Goal: Use online tool/utility: Utilize a website feature to perform a specific function

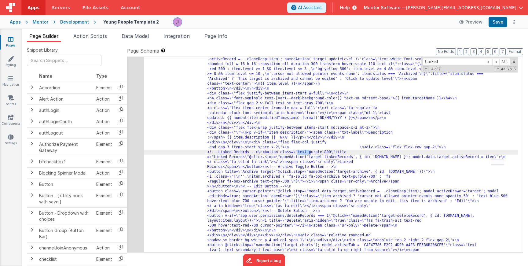
scroll to position [6843, 0]
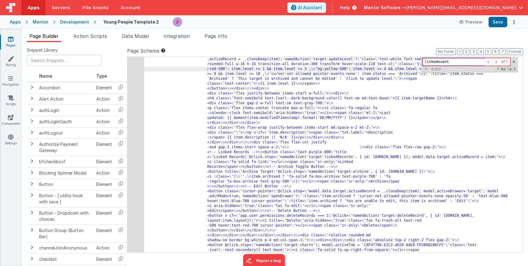
paste input "93995305-A6D4-4F72-8FDF-F8E5828D441D"
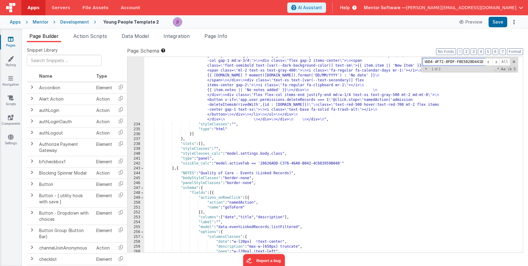
scroll to position [0, 0]
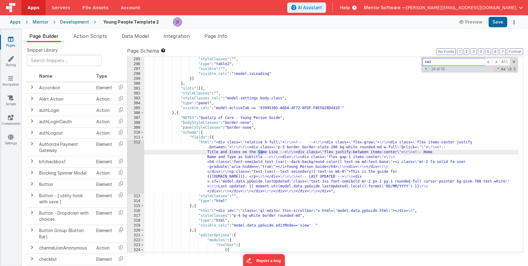
scroll to position [2382, 0]
type input "s"
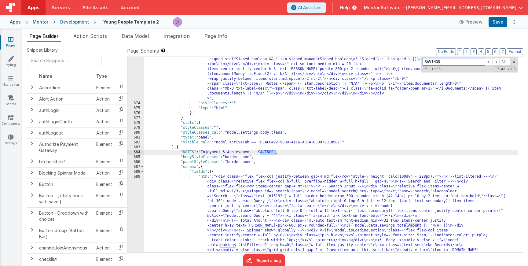
scroll to position [7349, 0]
click at [249, 232] on div ""html" : "<div class= \" flex flex-col justify-between gap-4 md:flex-row \" sty…" at bounding box center [331, 186] width 374 height 572
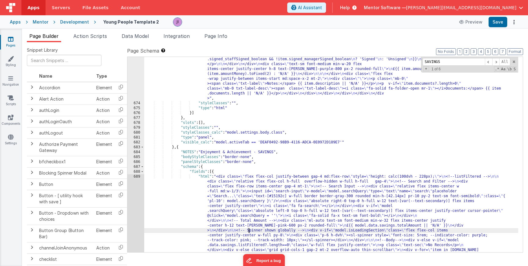
click at [214, 174] on div ""html" : "<div class= \" flex flex-col justify-between gap-4 md:flex-row \" sty…" at bounding box center [331, 186] width 374 height 572
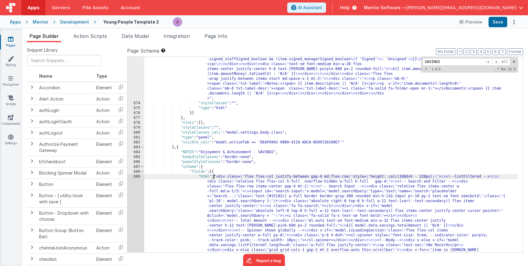
click at [214, 174] on div ""html" : "<div class= \" flex flex-col justify-between gap-4 md:flex-row \" sty…" at bounding box center [331, 186] width 374 height 572
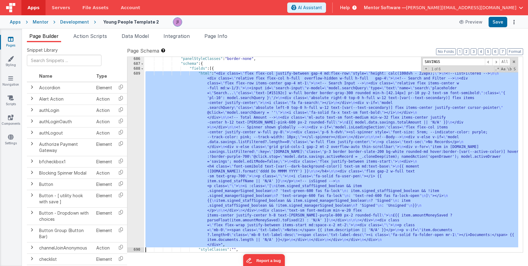
scroll to position [7433, 0]
click at [214, 174] on div ""panelStyleClasses" : "border-none" , "schema" : { "fields" : [{ "html" : "<div…" at bounding box center [331, 159] width 374 height 205
click at [213, 70] on div ""panelStyleClasses" : "border-none" , "schema" : { "fields" : [{ "html" : "<div…" at bounding box center [331, 159] width 374 height 205
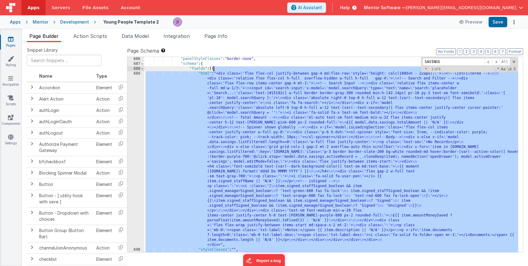
click at [213, 70] on div ""panelStyleClasses" : "border-none" , "schema" : { "fields" : [{ "html" : "<div…" at bounding box center [331, 159] width 374 height 205
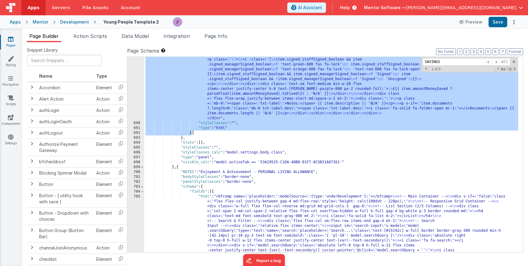
scroll to position [7536, 0]
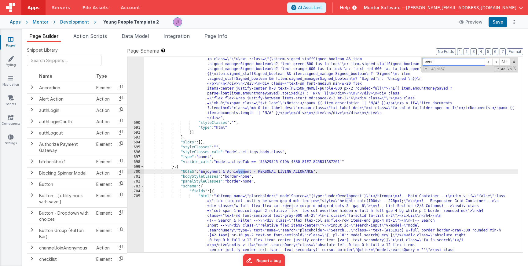
scroll to position [7926, 0]
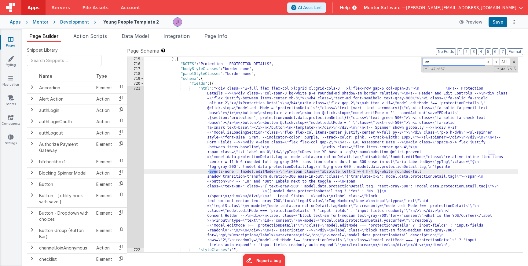
type input "e"
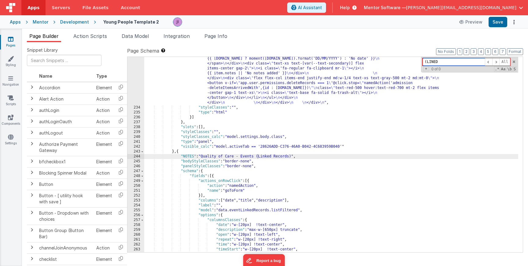
scroll to position [2054, 0]
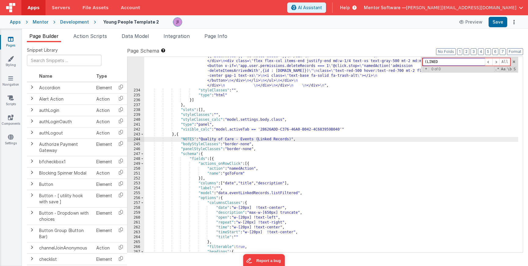
type input "(LINED"
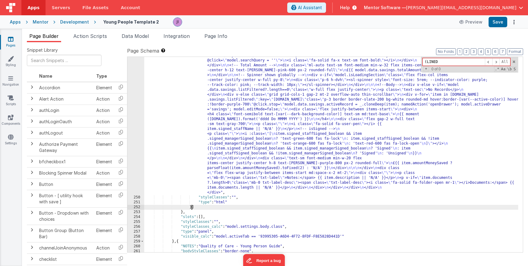
scroll to position [2193, 0]
click at [232, 135] on div ""html" : "<div class= \" flex flex-col justify-between gap-4 md:flex-row \" sty…" at bounding box center [331, 207] width 374 height 376
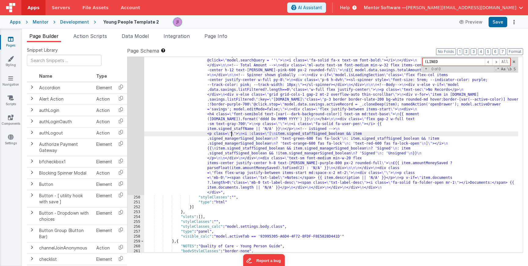
click at [140, 124] on div "249" at bounding box center [136, 107] width 17 height 176
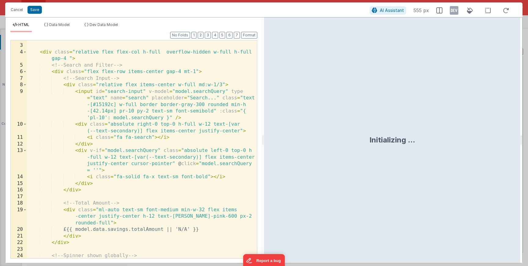
scroll to position [0, 0]
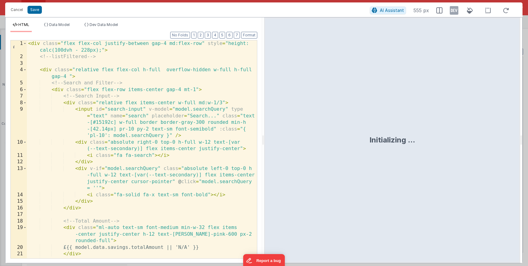
click at [168, 144] on div "< div class = "flex flex-col justify-between gap-4 md:flex-row" style = "height…" at bounding box center [142, 159] width 230 height 238
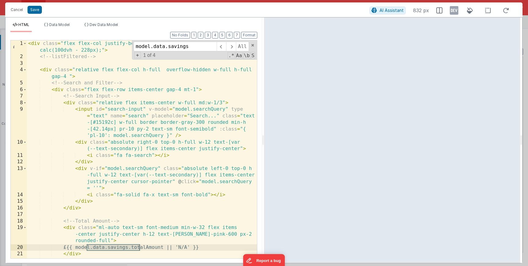
type input "model.data.savings"
click at [138, 59] on div "model.data.savings All Replace All + 1 of 4 .* Aa \b S" at bounding box center [194, 49] width 125 height 19
click at [138, 58] on span "+" at bounding box center [137, 55] width 7 height 6
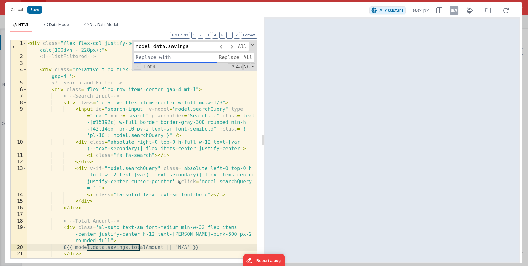
click at [146, 62] on input at bounding box center [175, 58] width 83 height 10
type input "model.data.linkedEvents"
click at [247, 59] on span "All" at bounding box center [247, 58] width 13 height 10
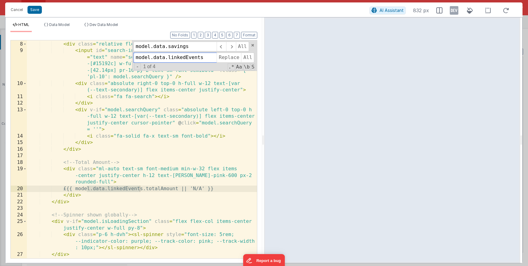
scroll to position [75, 0]
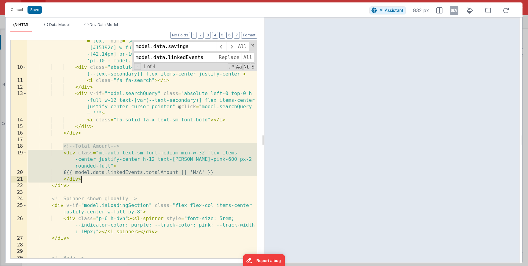
drag, startPoint x: 63, startPoint y: 147, endPoint x: 92, endPoint y: 179, distance: 42.4
click at [92, 179] on div "< input id = "search-input" v-model = "model.searchQuery" type = "text" name = …" at bounding box center [142, 164] width 230 height 264
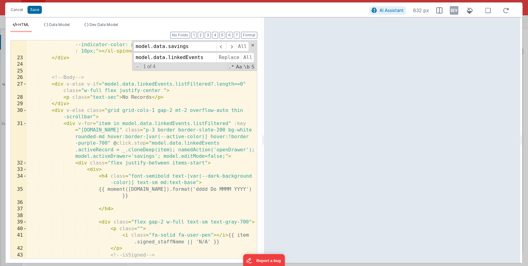
scroll to position [200, 0]
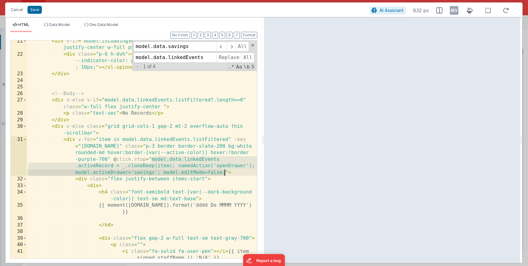
drag, startPoint x: 152, startPoint y: 160, endPoint x: 225, endPoint y: 174, distance: 75.0
click at [226, 174] on div "< div v-if = "model.isLoadingSection" class = "flex flex-col items-center justi…" at bounding box center [142, 157] width 230 height 238
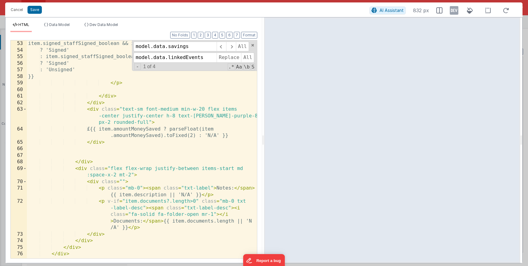
scroll to position [498, 0]
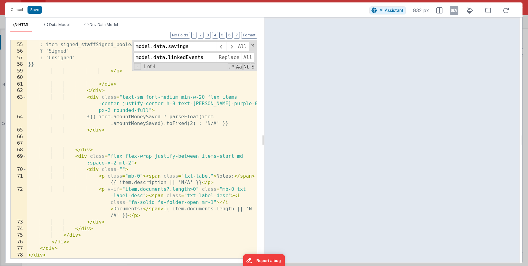
click at [96, 98] on div "? 'Signed' : item.signed_staffSigned_boolean && !item.signed_managerSigned_bool…" at bounding box center [142, 150] width 230 height 231
click at [91, 97] on div "? 'Signed' : item.signed_staffSigned_boolean && !item.signed_managerSigned_bool…" at bounding box center [142, 150] width 230 height 231
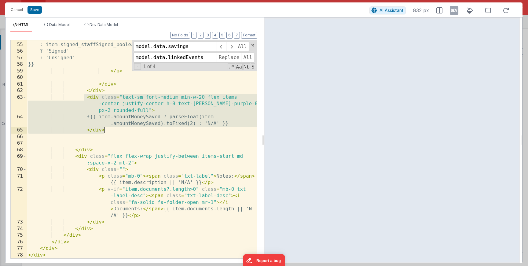
drag, startPoint x: 87, startPoint y: 98, endPoint x: 116, endPoint y: 129, distance: 42.4
click at [116, 129] on div "? 'Signed' : item.signed_staffSigned_boolean && !item.signed_managerSigned_bool…" at bounding box center [142, 150] width 230 height 231
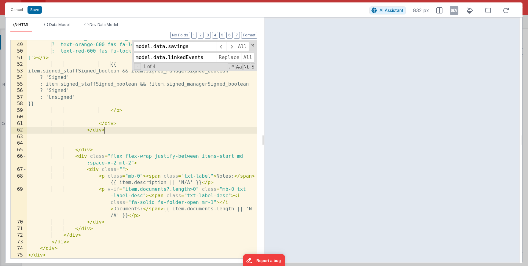
scroll to position [459, 0]
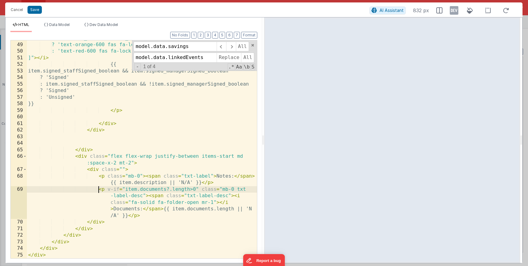
click at [98, 189] on div ": item.signed_staffSigned_boolean && !item .signed_managerSigned_boolean ? 'tex…" at bounding box center [142, 147] width 230 height 238
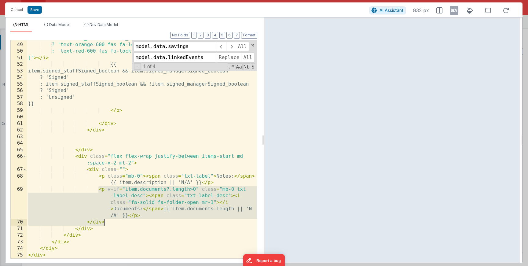
drag, startPoint x: 98, startPoint y: 189, endPoint x: 165, endPoint y: 219, distance: 73.5
click at [165, 219] on div ": item.signed_staffSigned_boolean && !item .signed_managerSigned_boolean ? 'tex…" at bounding box center [142, 147] width 230 height 238
click at [148, 188] on div ": item.signed_staffSigned_boolean && !item .signed_managerSigned_boolean ? 'tex…" at bounding box center [142, 147] width 230 height 238
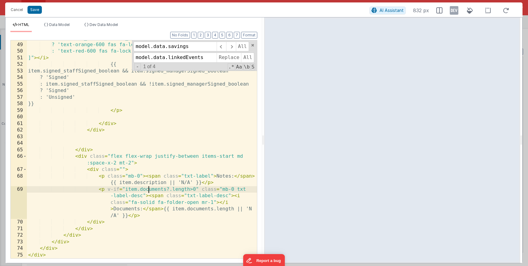
click at [148, 188] on div ": item.signed_staffSigned_boolean && !item .signed_managerSigned_boolean ? 'tex…" at bounding box center [142, 147] width 230 height 238
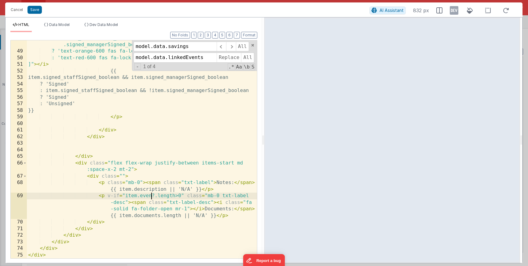
scroll to position [453, 0]
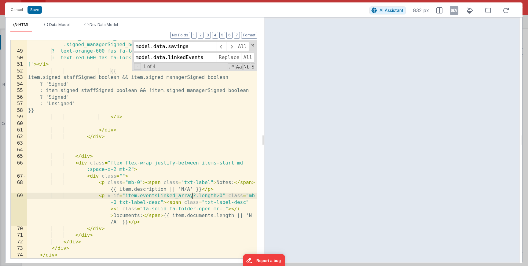
click at [191, 223] on div ": item.signed_staffSigned_boolean && !item .signed_managerSigned_boolean ? 'tex…" at bounding box center [142, 154] width 230 height 238
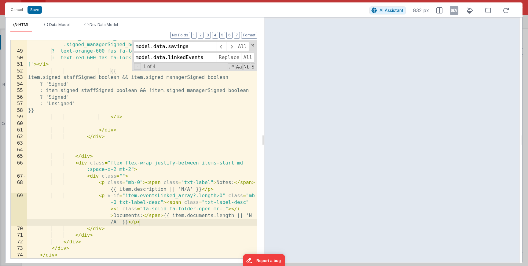
click at [200, 218] on div ": item.signed_staffSigned_boolean && !item .signed_managerSigned_boolean ? 'tex…" at bounding box center [142, 154] width 230 height 238
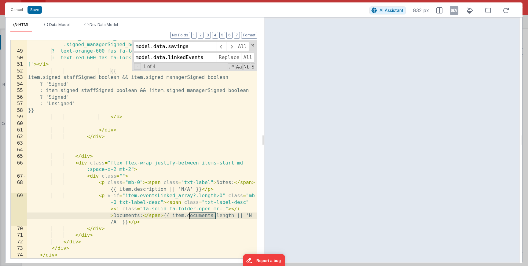
click at [200, 218] on div ": item.signed_staffSigned_boolean && !item .signed_managerSigned_boolean ? 'tex…" at bounding box center [142, 154] width 230 height 238
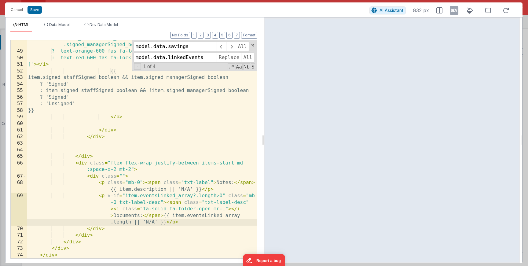
click at [206, 227] on div ": item.signed_staffSigned_boolean && !item .signed_managerSigned_boolean ? 'tex…" at bounding box center [142, 154] width 230 height 238
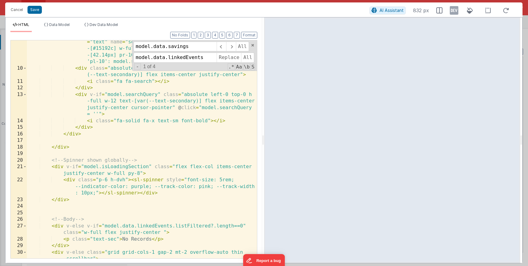
scroll to position [0, 0]
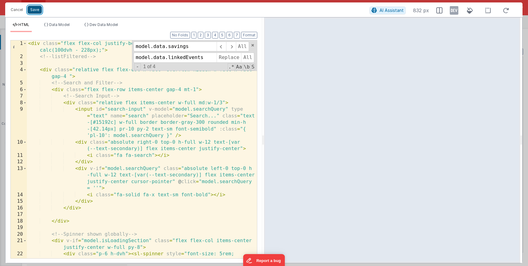
click at [36, 9] on button "Save" at bounding box center [35, 10] width 14 height 8
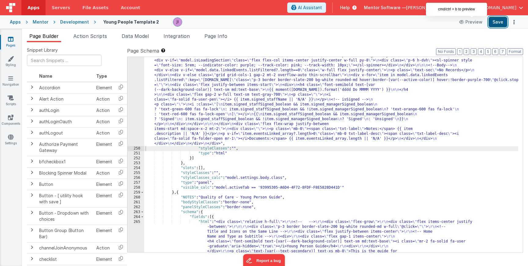
scroll to position [2202, 0]
click at [494, 22] on button "Save" at bounding box center [498, 22] width 19 height 10
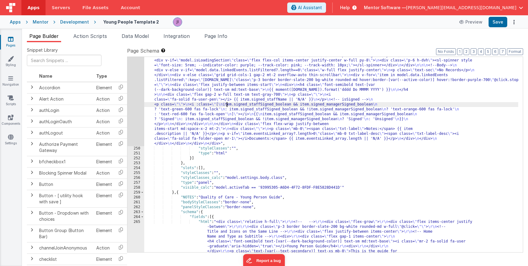
click at [227, 106] on div ""html" : "<div class= \" flex flex-col justify-between gap-4 md:flex-row \" sty…" at bounding box center [331, 207] width 374 height 376
click at [134, 102] on div "249" at bounding box center [136, 82] width 17 height 127
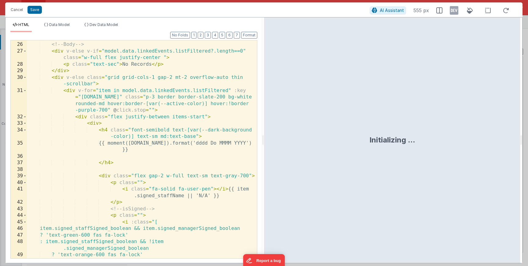
scroll to position [249, 0]
click at [33, 8] on button "Save" at bounding box center [35, 10] width 14 height 8
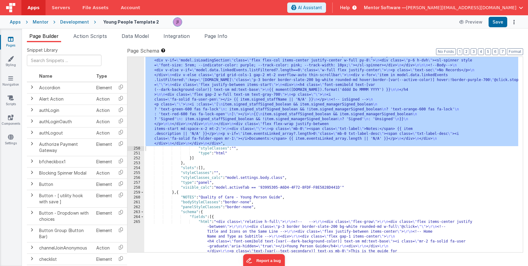
click at [200, 72] on div ""html" : "<div class= \" flex flex-col justify-between gap-4 md:flex-row \" sty…" at bounding box center [331, 207] width 374 height 376
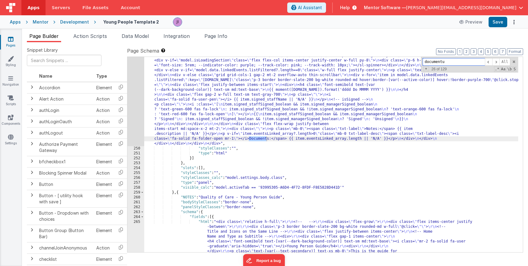
scroll to position [2773, 0]
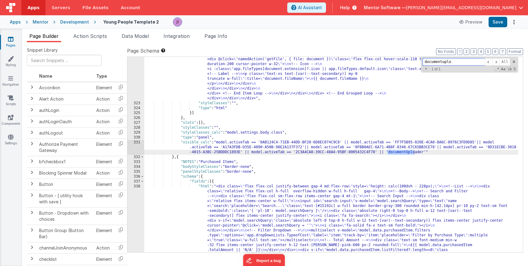
type input "documentuplo"
click at [388, 152] on div ""html" : "<div class= \" flex flex-col justify-between gap-4 md:flex-row \" sty…" at bounding box center [331, 196] width 374 height 680
click at [387, 153] on div ""html" : "<div class= \" flex flex-col justify-between gap-4 md:flex-row \" sty…" at bounding box center [331, 196] width 374 height 680
drag, startPoint x: 250, startPoint y: 154, endPoint x: 293, endPoint y: 153, distance: 42.5
click at [293, 153] on div ""html" : "<div class= \" flex flex-col justify-between gap-4 md:flex-row \" sty…" at bounding box center [331, 196] width 374 height 680
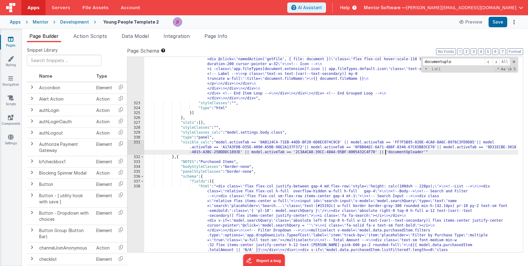
click at [386, 151] on div ""html" : "<div class= \" flex flex-col justify-between gap-4 md:flex-row \" sty…" at bounding box center [331, 196] width 374 height 680
paste textarea
click at [500, 25] on button "Save" at bounding box center [498, 22] width 19 height 10
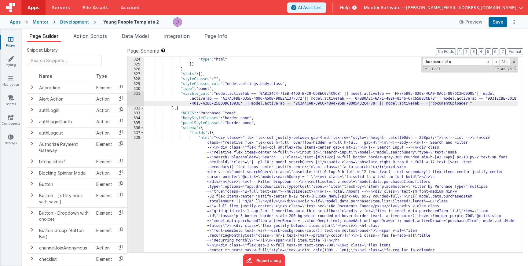
scroll to position [2817, 0]
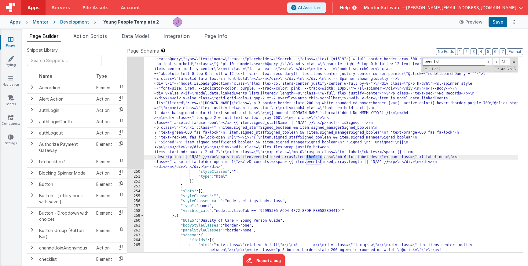
scroll to position [2183, 0]
type input "eventslin"
click at [137, 118] on div "249" at bounding box center [136, 105] width 17 height 127
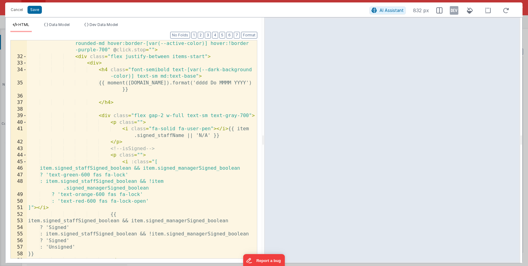
scroll to position [284, 0]
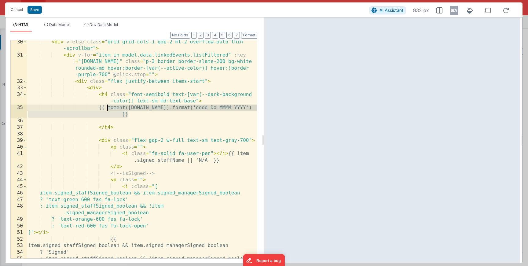
drag, startPoint x: 131, startPoint y: 114, endPoint x: 111, endPoint y: 108, distance: 20.8
click at [110, 108] on div "< div v-else class = "grid grid-cols-1 gap-2 mt-2 overflow-auto thin -scrollbar…" at bounding box center [142, 158] width 230 height 238
click at [121, 113] on div "< div v-else class = "grid grid-cols-1 gap-2 mt-2 overflow-auto thin -scrollbar…" at bounding box center [142, 158] width 230 height 238
drag, startPoint x: 120, startPoint y: 108, endPoint x: 258, endPoint y: 112, distance: 138.3
click at [258, 112] on div "Format 7 6 5 4 3 2 1 No Folds 30 31 32 33 34 35 36 37 38 39 40 41 42 43 44 45 4…" at bounding box center [134, 147] width 257 height 231
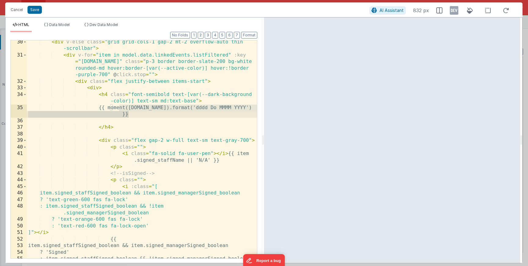
click at [258, 112] on div "Format 7 6 5 4 3 2 1 No Folds 30 31 32 33 34 35 36 37 38 39 40 41 42 43 44 45 4…" at bounding box center [134, 147] width 257 height 231
click at [252, 107] on div at bounding box center [254, 94] width 6 height 677
drag, startPoint x: 255, startPoint y: 108, endPoint x: 119, endPoint y: 109, distance: 136.1
click at [119, 109] on div "30 31 32 33 34 35 36 37 38 39 40 41 42 43 44 45 46 47 48 49 50 51 52 53 54 55 5…" at bounding box center [133, 149] width 247 height 219
click at [138, 109] on div "< div v-else class = "grid grid-cols-1 gap-2 mt-2 overflow-auto thin -scrollbar…" at bounding box center [142, 158] width 230 height 238
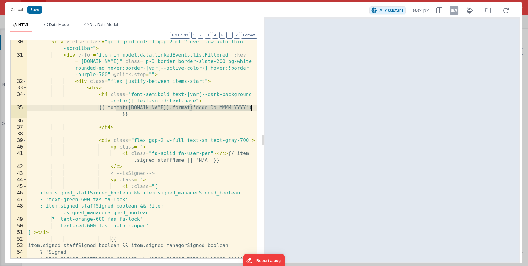
drag, startPoint x: 117, startPoint y: 107, endPoint x: 253, endPoint y: 111, distance: 135.2
click at [253, 111] on div "30 31 32 33 34 35 36 37 38 39 40 41 42 43 44 45 46 47 48 49 50 51 52 53 54 55 5…" at bounding box center [133, 149] width 247 height 219
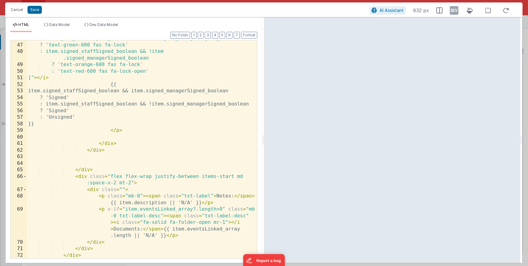
scroll to position [452, 0]
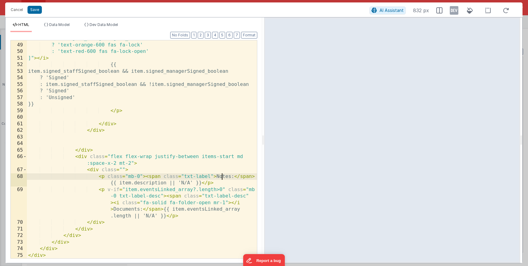
click at [221, 178] on div ": item.signed_staffSigned_boolean && !item .signed_managerSigned_boolean ? 'tex…" at bounding box center [142, 148] width 230 height 238
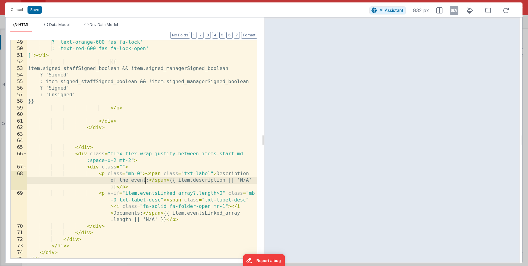
scroll to position [459, 0]
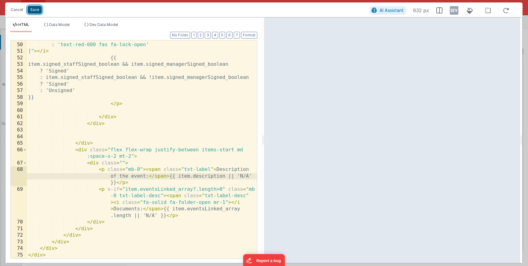
click at [36, 7] on button "Save" at bounding box center [35, 10] width 14 height 8
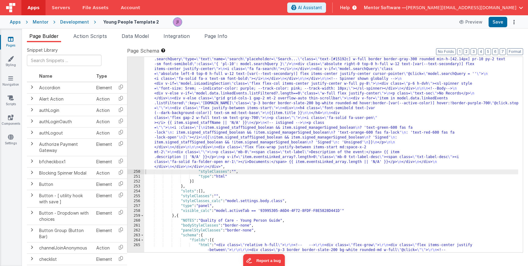
click at [211, 138] on div "Format 7 6 5 4 3 2 1 No Folds" at bounding box center [133, 142] width 247 height 219
click at [211, 138] on div ""html" : "<div class= \" flex flex-col justify-between gap-4 md:flex-row \" sty…" at bounding box center [331, 230] width 374 height 376
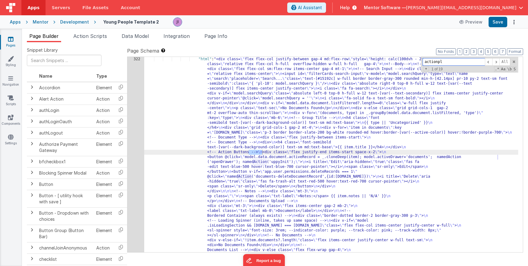
scroll to position [9464, 0]
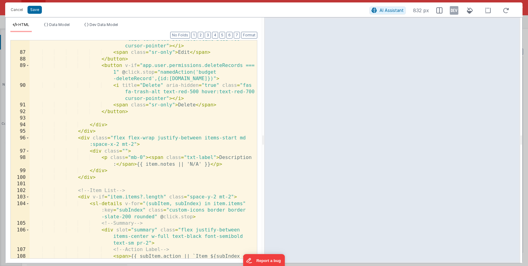
scroll to position [1107, 0]
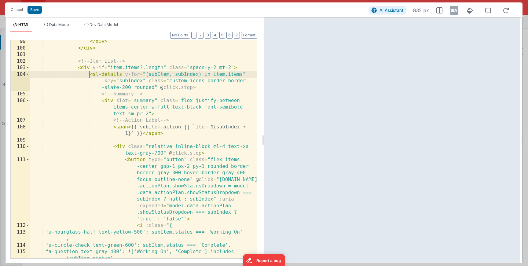
click at [88, 75] on div "</ div > </ div > <!-- Item List --> < div v-if = "item.items?.length" class = …" at bounding box center [144, 153] width 228 height 231
click at [27, 75] on span at bounding box center [27, 74] width 3 height 7
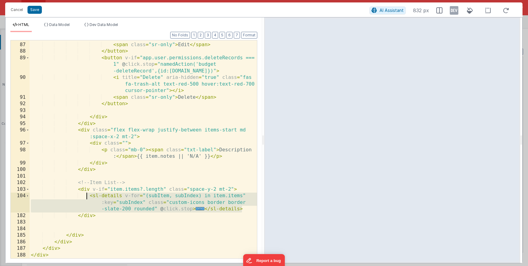
drag, startPoint x: 244, startPoint y: 209, endPoint x: 88, endPoint y: 197, distance: 157.1
click at [87, 197] on div "< i title = "Edit" aria-hidden = "true" class = "fas fa -edit text-blue-500 hov…" at bounding box center [144, 144] width 228 height 244
click at [88, 197] on div "< i title = "Edit" aria-hidden = "true" class = "fas fa -edit text-blue-500 hov…" at bounding box center [144, 144] width 228 height 244
drag, startPoint x: 246, startPoint y: 210, endPoint x: 90, endPoint y: 196, distance: 156.3
click at [90, 196] on div "< i title = "Edit" aria-hidden = "true" class = "fas fa -edit text-blue-500 hov…" at bounding box center [144, 144] width 228 height 244
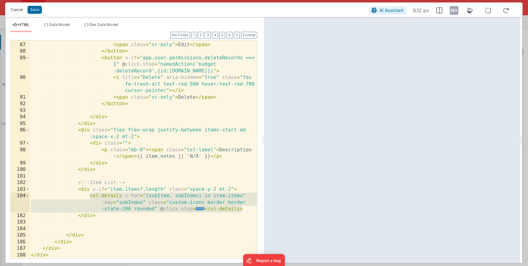
click at [13, 12] on button "Cancel" at bounding box center [17, 10] width 18 height 9
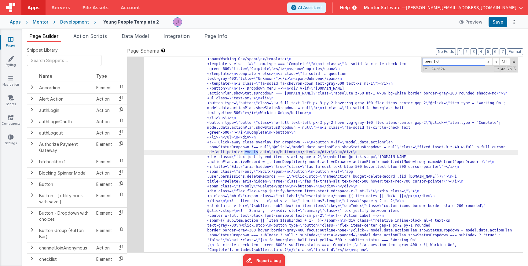
scroll to position [2183, 0]
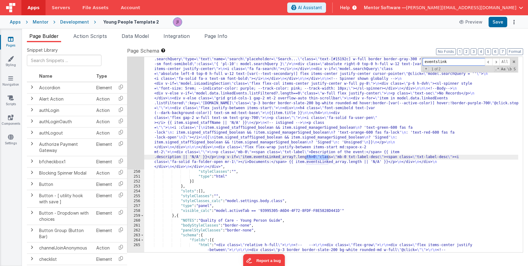
type input "eventslink"
click at [135, 132] on div "249" at bounding box center [136, 105] width 17 height 127
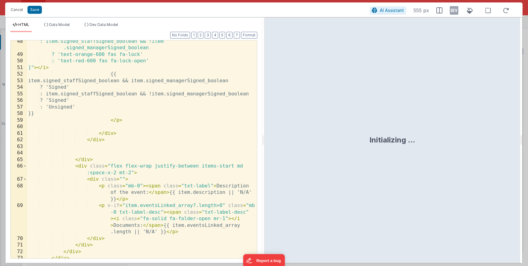
scroll to position [459, 0]
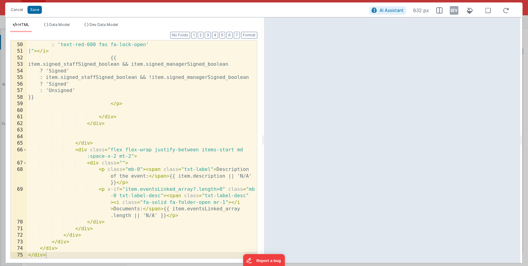
click at [154, 178] on div "? 'text-orange-600 fas fa-lock' : 'text-red-600 fas fa-lock-open' ]" > </ i > {…" at bounding box center [142, 150] width 230 height 231
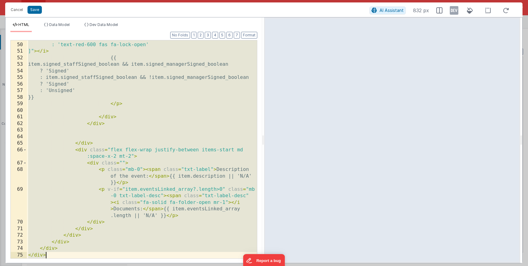
click at [165, 179] on div "? 'text-orange-600 fas fa-lock' : 'text-red-600 fas fa-lock-open' ]" > </ i > {…" at bounding box center [142, 150] width 230 height 231
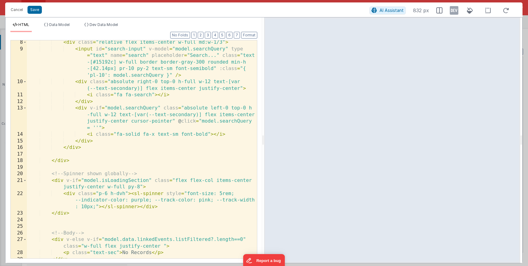
scroll to position [0, 0]
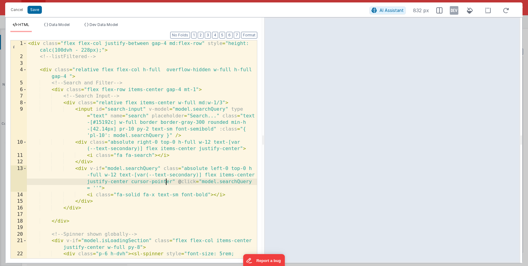
click at [165, 179] on div "< div class = "flex flex-col justify-between gap-4 md:flex-row" style = "height…" at bounding box center [142, 165] width 230 height 251
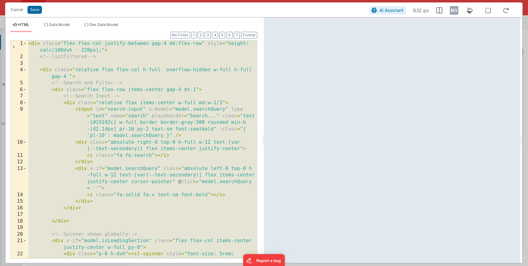
click at [165, 179] on div "< div class = "flex flex-col justify-between gap-4 md:flex-row" style = "height…" at bounding box center [142, 165] width 230 height 251
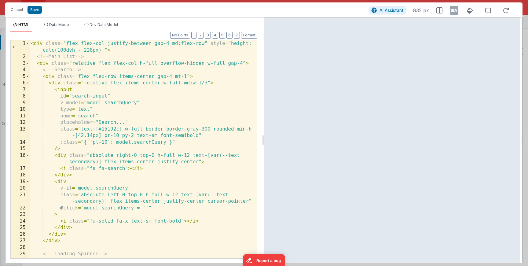
click at [63, 19] on div "HTML Data Model Dev Data Model Format 7 6 5 4 3 2 1 No Folds 1 2 3 4 5 6 7 8 9 …" at bounding box center [134, 140] width 257 height 246
click at [63, 25] on span "Data Model" at bounding box center [59, 24] width 20 height 5
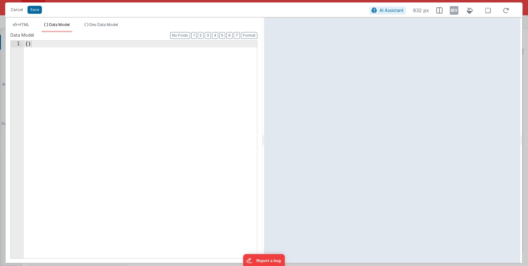
click at [92, 63] on div "{ }" at bounding box center [140, 156] width 233 height 231
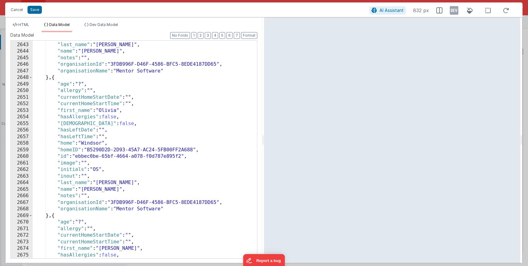
scroll to position [9804, 0]
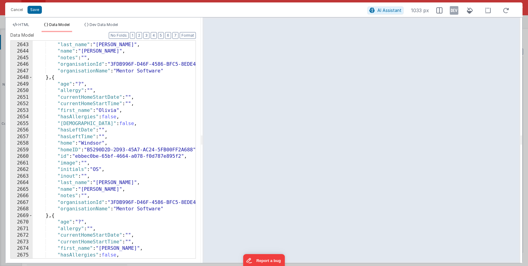
drag, startPoint x: 263, startPoint y: 103, endPoint x: 202, endPoint y: 105, distance: 60.9
click at [202, 105] on html "Cancel Save AI Assistant 1033 px HTML Data Model Dev Data Model Format 7 6 5 4 …" at bounding box center [264, 133] width 528 height 266
click at [473, 11] on icon at bounding box center [470, 11] width 13 height 8
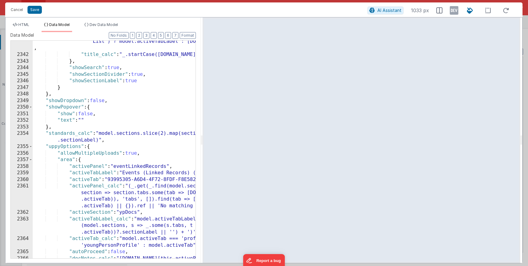
scroll to position [8628, 0]
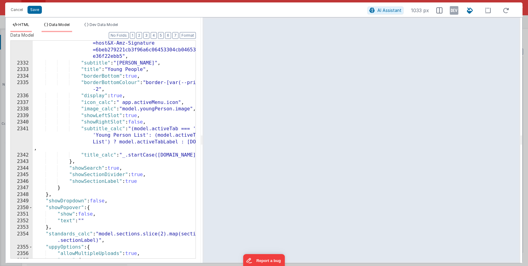
click at [14, 26] on icon at bounding box center [15, 25] width 5 height 4
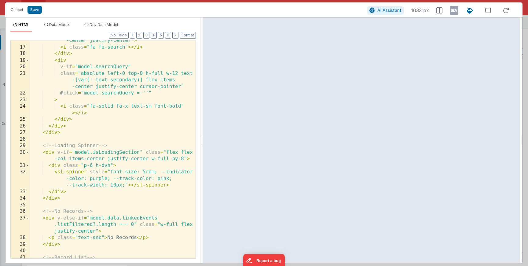
scroll to position [0, 0]
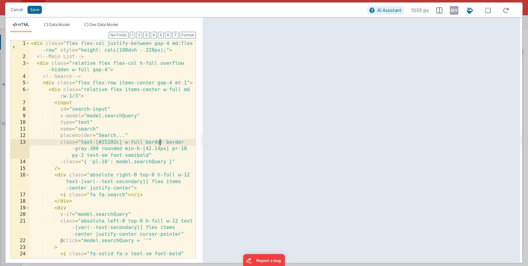
click at [161, 144] on div "< div class = "flex flex-col justify-between gap-4 md:flex -row" style = "heigh…" at bounding box center [113, 159] width 166 height 238
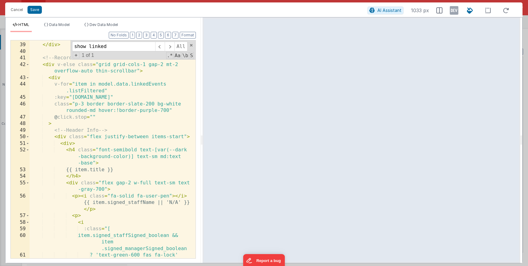
scroll to position [339, 0]
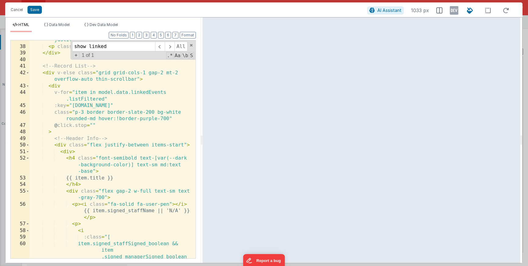
click at [157, 162] on div "< div v-else-if = "model.data.linkedEvents .listFiltered?.length === 0" class =…" at bounding box center [113, 146] width 166 height 244
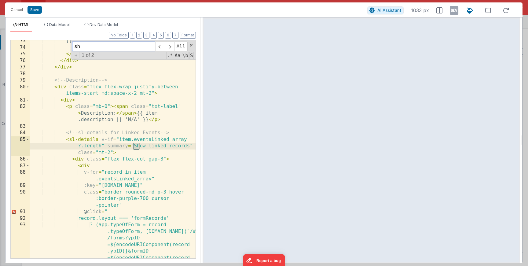
scroll to position [647, 0]
type input "show linked"
click at [108, 153] on div "}} </ p > </ div > </ div > </ div > <!-- Description --> < div class = "flex f…" at bounding box center [113, 173] width 166 height 271
click at [110, 153] on div "}} </ p > </ div > </ div > </ div > <!-- Description --> < div class = "flex f…" at bounding box center [113, 173] width 166 height 271
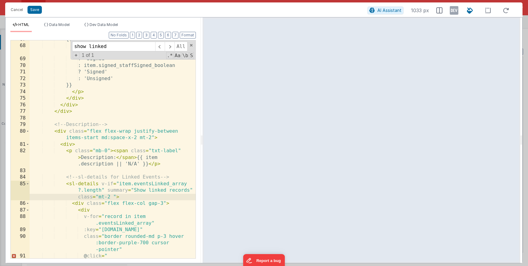
scroll to position [602, 0]
click at [141, 191] on div "{{ item.signed_staffSigned_boolean && item.signed_managerSigned_boolean ? 'Sign…" at bounding box center [113, 151] width 166 height 231
drag, startPoint x: 190, startPoint y: 192, endPoint x: 134, endPoint y: 192, distance: 56.3
click at [134, 192] on div "67 68 69 70 71 72 73 74 75 76 77 78 79 80 81 82 83 84 85 86 87 88 89 90 91 92 9…" at bounding box center [103, 149] width 186 height 219
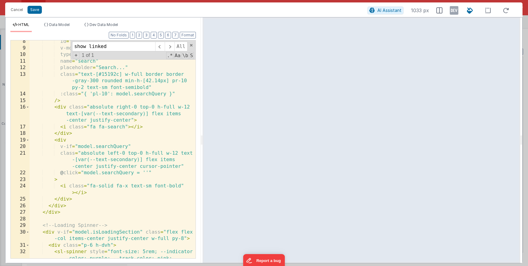
scroll to position [72, 0]
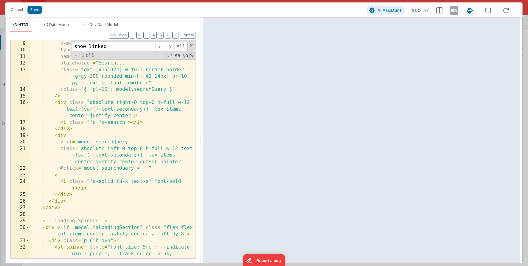
click at [159, 161] on div "v-model = "model.searchQuery" type = "text" name = "search" placeholder = "Sear…" at bounding box center [113, 155] width 166 height 231
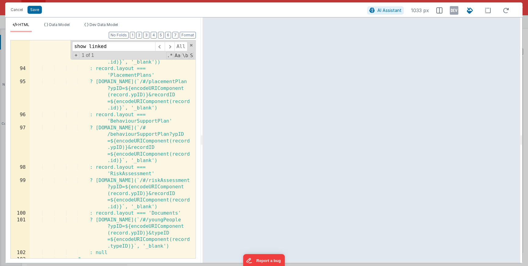
scroll to position [911, 0]
click at [154, 169] on div "? (app.typeOfForm = record .typeOfForm, window.open(`/# /forms?ypID =${encodeUR…" at bounding box center [113, 155] width 166 height 271
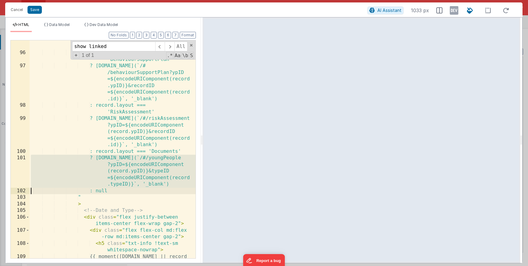
click at [154, 169] on div "? window.open(`/#/placementPlan ?ypID=${encodeURIComponent (record.ypID)}&recor…" at bounding box center [113, 152] width 166 height 271
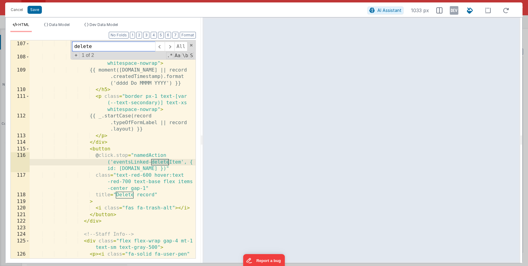
scroll to position [1098, 0]
type input "delete"
click at [93, 151] on div "< div class = "flex justify-between items-center flex-wrap gap-2" > < div class…" at bounding box center [113, 157] width 166 height 258
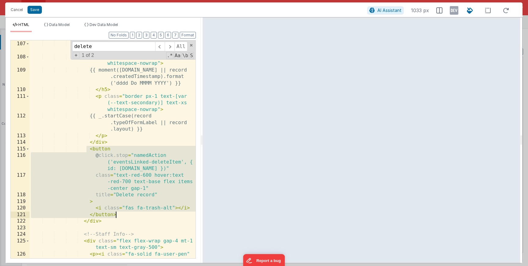
drag, startPoint x: 87, startPoint y: 151, endPoint x: 139, endPoint y: 216, distance: 83.3
click at [139, 216] on div "< div class = "flex justify-between items-center flex-wrap gap-2" > < div class…" at bounding box center [113, 157] width 166 height 258
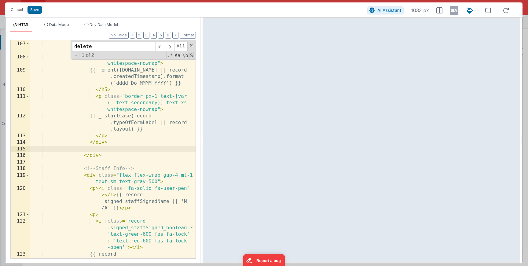
click at [94, 156] on div "< div class = "flex justify-between items-center flex-wrap gap-2" > < div class…" at bounding box center [113, 153] width 166 height 251
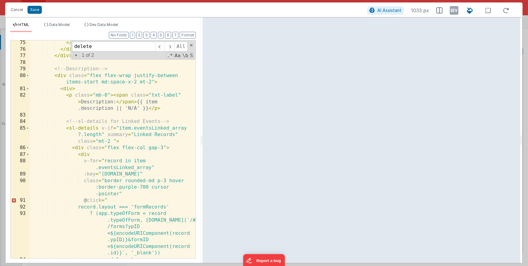
scroll to position [658, 0]
click at [163, 148] on div "</ div > </ div > </ div > <!-- Description --> < div class = "flex flex-wrap j…" at bounding box center [113, 159] width 166 height 238
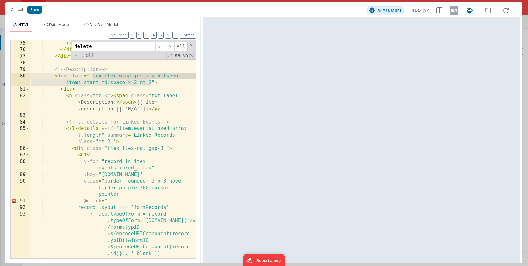
drag, startPoint x: 150, startPoint y: 83, endPoint x: 91, endPoint y: 78, distance: 59.6
click at [91, 78] on div "</ div > </ div > </ div > <!-- Description --> < div class = "flex flex-wrap j…" at bounding box center [113, 159] width 166 height 238
click at [131, 85] on div "</ div > </ div > </ div > <!-- Description --> < div class = "flex flex-wrap j…" at bounding box center [113, 159] width 166 height 238
click at [152, 83] on div "</ div > </ div > </ div > <!-- Description --> < div class = "flex flex-wrap j…" at bounding box center [113, 159] width 166 height 238
click at [151, 83] on div "</ div > </ div > </ div > <!-- Description --> < div class = "flex flex-wrap j…" at bounding box center [113, 159] width 166 height 238
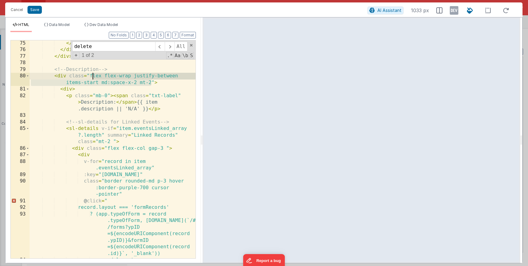
drag, startPoint x: 151, startPoint y: 83, endPoint x: 92, endPoint y: 76, distance: 58.9
click at [92, 76] on div "</ div > </ div > </ div > <!-- Description --> < div class = "flex flex-wrap j…" at bounding box center [113, 159] width 166 height 238
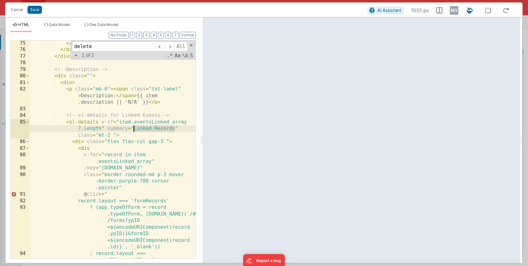
drag, startPoint x: 175, startPoint y: 130, endPoint x: 134, endPoint y: 128, distance: 41.3
click at [134, 128] on div "</ div > </ div > </ div > <!-- Description --> < div class = "" > < div > < p …" at bounding box center [113, 169] width 166 height 258
click at [76, 126] on div "</ div > </ div > </ div > <!-- Description --> < div class = "" > < div > < p …" at bounding box center [113, 169] width 166 height 258
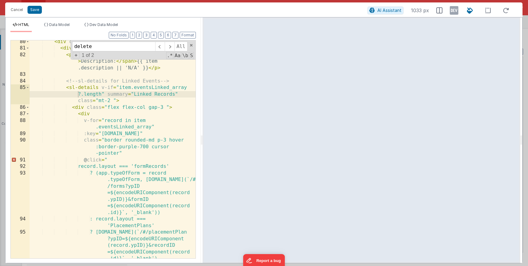
scroll to position [681, 0]
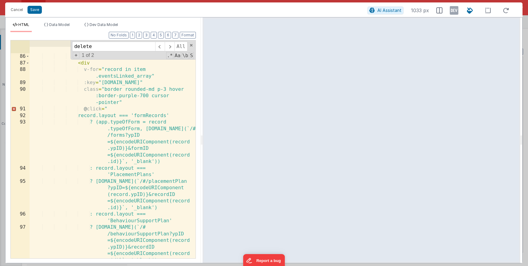
click at [169, 158] on div "< sl-details v-if = "item.eventsLinked_array ?.length" summary = "Linked Record…" at bounding box center [113, 159] width 166 height 251
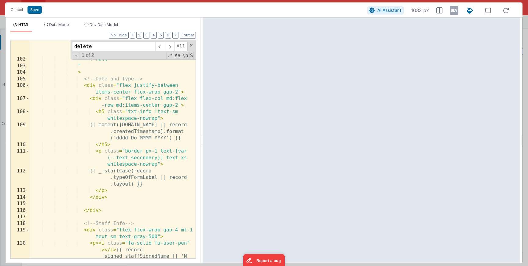
scroll to position [1033, 0]
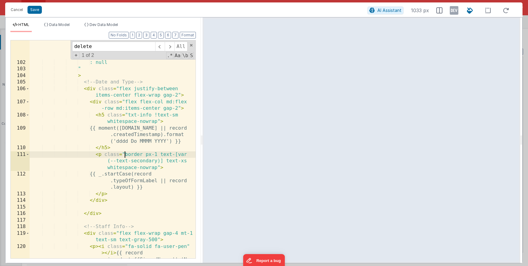
click at [126, 155] on div "? window.open(`/#/youngPeople ?ypID=${encodeURIComponent (record.ypID)}&typeID …" at bounding box center [113, 164] width 166 height 277
click at [125, 154] on div "? window.open(`/#/youngPeople ?ypID=${encodeURIComponent (record.ypID)}&typeID …" at bounding box center [113, 164] width 166 height 277
drag, startPoint x: 152, startPoint y: 154, endPoint x: 145, endPoint y: 154, distance: 7.6
click at [145, 154] on div "? window.open(`/#/youngPeople ?ypID=${encodeURIComponent (record.ypID)}&typeID …" at bounding box center [113, 164] width 166 height 277
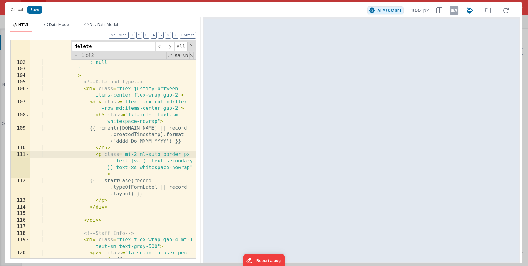
click at [100, 155] on div "? window.open(`/#/youngPeople ?ypID=${encodeURIComponent (record.ypID)}&typeID …" at bounding box center [113, 164] width 166 height 277
click at [94, 102] on div "? window.open(`/#/youngPeople ?ypID=${encodeURIComponent (record.ypID)}&typeID …" at bounding box center [113, 164] width 166 height 277
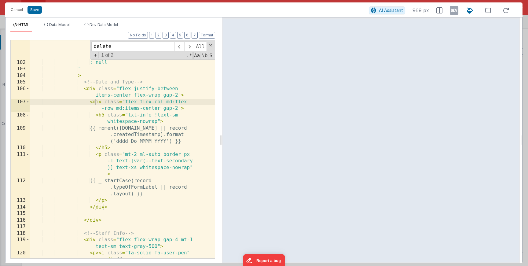
drag, startPoint x: 202, startPoint y: 147, endPoint x: 221, endPoint y: 135, distance: 22.3
click at [221, 135] on html "Cancel Save AI Assistant 969 px HTML Data Model Dev Data Model Format 7 6 5 4 3…" at bounding box center [264, 133] width 528 height 266
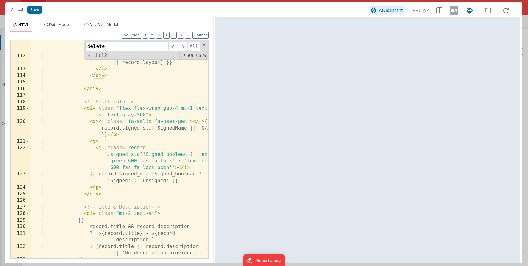
drag, startPoint x: 220, startPoint y: 139, endPoint x: 216, endPoint y: 146, distance: 7.8
click at [216, 146] on html "Cancel Save AI Assistant 990 px HTML Data Model Dev Data Model Format 7 6 5 4 3…" at bounding box center [264, 133] width 528 height 266
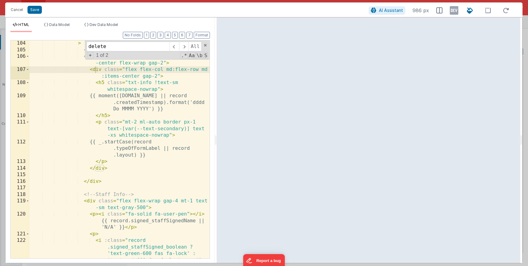
scroll to position [947, 0]
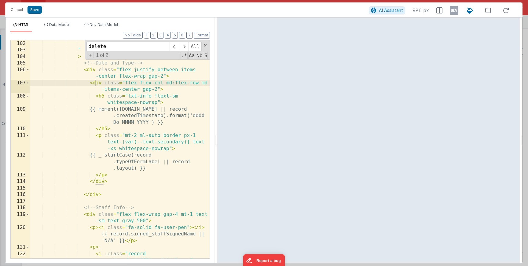
click at [134, 90] on div ": null " > <!-- Date and Type --> < div class = "flex justify-between items -ce…" at bounding box center [120, 169] width 180 height 258
click at [141, 90] on div ": null " > <!-- Date and Type --> < div class = "flex justify-between items -ce…" at bounding box center [120, 169] width 180 height 258
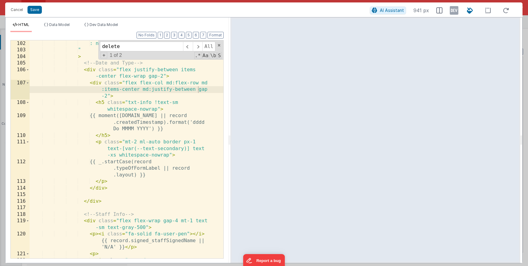
drag, startPoint x: 172, startPoint y: 106, endPoint x: 230, endPoint y: 113, distance: 57.9
click at [230, 113] on html "Cancel Save AI Assistant 941 px HTML Data Model Dev Data Model Format 7 6 5 4 3…" at bounding box center [264, 133] width 528 height 266
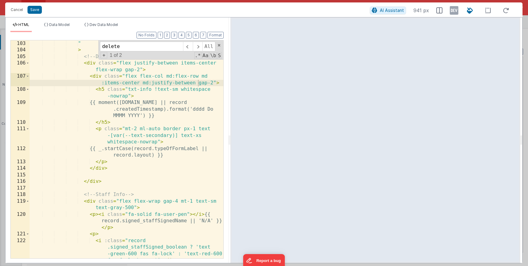
scroll to position [914, 0]
click at [103, 84] on div "" > <!-- Date and Type --> < div class = "flex justify-between items-center fle…" at bounding box center [127, 159] width 194 height 238
click at [97, 76] on div "" > <!-- Date and Type --> < div class = "flex justify-between items-center fle…" at bounding box center [127, 159] width 194 height 238
click at [153, 85] on div "" > <!-- Date and Type --> < div class = "flex justify-between items-center fle…" at bounding box center [127, 159] width 194 height 238
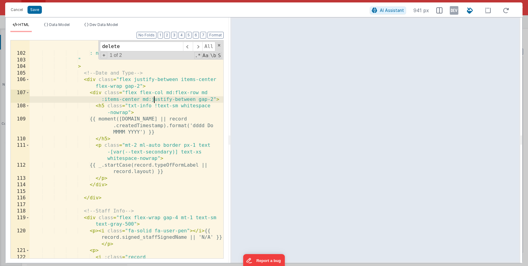
scroll to position [892, 0]
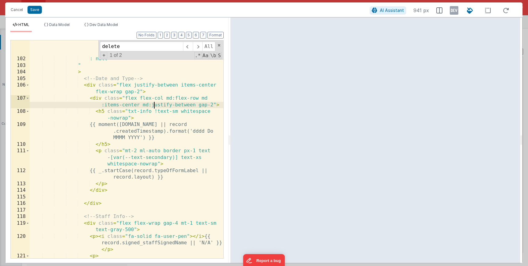
click at [91, 83] on div "? window.open(`/#/youngPeople?ypID =${encodeURIComponent(record.ypID )}&typeID=…" at bounding box center [127, 164] width 194 height 271
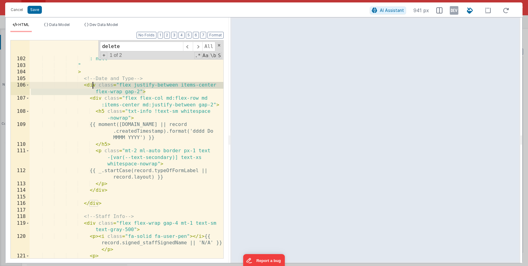
drag, startPoint x: 150, startPoint y: 91, endPoint x: 83, endPoint y: 82, distance: 67.9
click at [83, 82] on div "? window.open(`/#/youngPeople?ypID =${encodeURIComponent(record.ypID )}&typeID=…" at bounding box center [127, 164] width 194 height 271
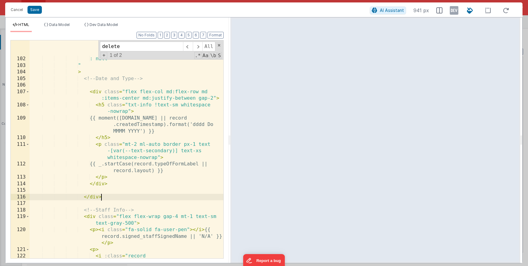
drag, startPoint x: 102, startPoint y: 197, endPoint x: 86, endPoint y: 195, distance: 16.3
click at [86, 195] on div "? window.open(`/#/youngPeople?ypID =${encodeURIComponent(record.ypID )}&typeID=…" at bounding box center [127, 164] width 194 height 271
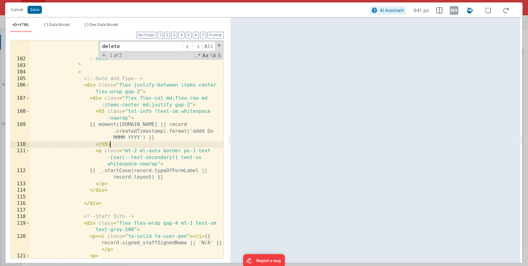
click at [184, 143] on div "? window.open(`/#/youngPeople?ypID =${encodeURIComponent(record.ypID )}&typeID=…" at bounding box center [127, 164] width 194 height 271
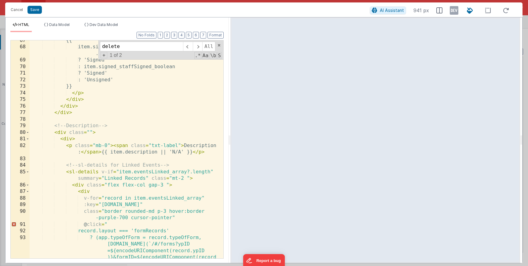
scroll to position [531, 0]
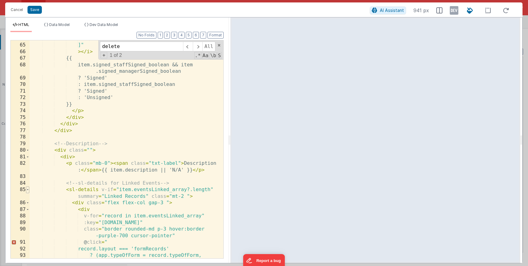
click at [28, 189] on span at bounding box center [27, 190] width 3 height 7
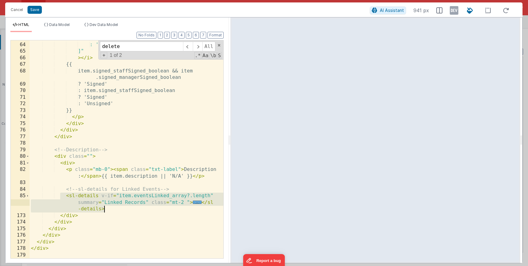
drag, startPoint x: 69, startPoint y: 193, endPoint x: 122, endPoint y: 208, distance: 55.7
click at [122, 208] on div "? 'text-orange-600 fas fa-lock' : 'text-red-600 fas fa-lock-open' ]" > </ i > {…" at bounding box center [127, 150] width 194 height 231
click at [114, 86] on div "? 'text-orange-600 fas fa-lock' : 'text-red-600 fas fa-lock-open' ]" > </ i > {…" at bounding box center [127, 150] width 194 height 231
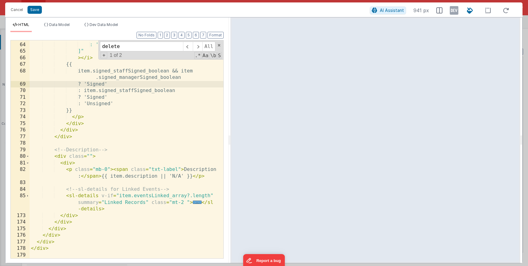
click at [145, 169] on div "? 'text-orange-600 fas fa-lock' : 'text-red-600 fas fa-lock-open' ]" > </ i > {…" at bounding box center [127, 150] width 194 height 231
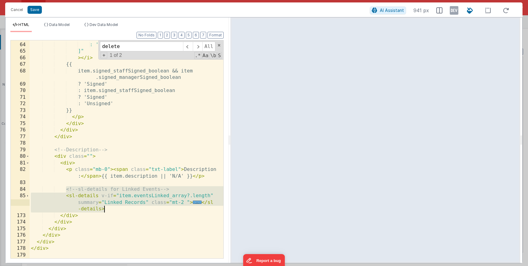
drag, startPoint x: 66, startPoint y: 189, endPoint x: 120, endPoint y: 209, distance: 58.0
click at [120, 209] on div "? 'text-orange-600 fas fa-lock' : 'text-red-600 fas fa-lock-open' ]" > </ i > {…" at bounding box center [127, 150] width 194 height 231
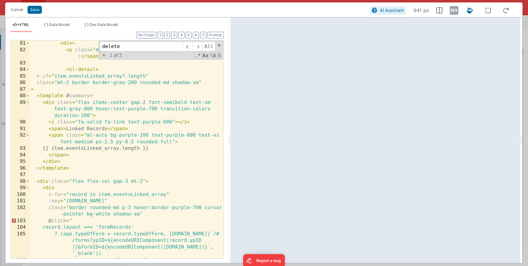
scroll to position [640, 0]
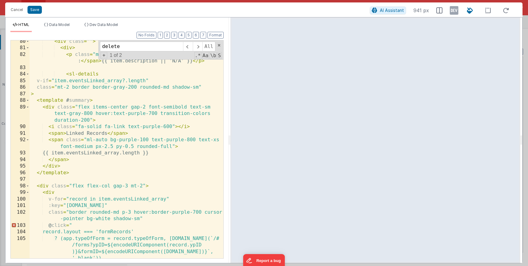
click at [70, 100] on div "< div class = "" > < div > < p class = "mb-0" > < span class = "txt-label" > De…" at bounding box center [127, 153] width 194 height 231
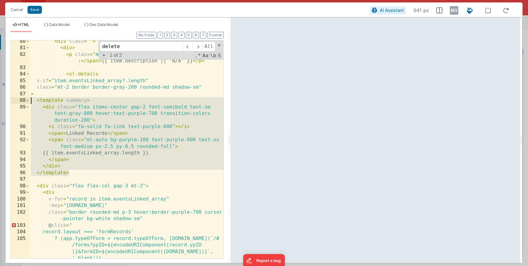
drag, startPoint x: 76, startPoint y: 173, endPoint x: 31, endPoint y: 99, distance: 86.4
click at [31, 99] on div "< div class = "" > < div > < p class = "mb-0" > < span class = "txt-label" > De…" at bounding box center [127, 153] width 194 height 231
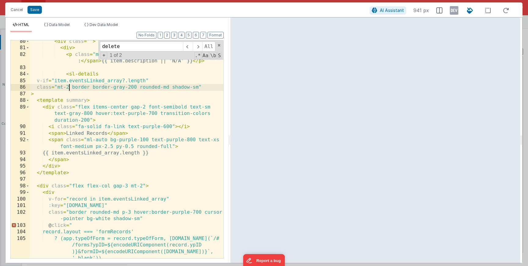
click at [70, 87] on div "< div class = "" > < div > < p class = "mb-0" > < span class = "txt-label" > De…" at bounding box center [127, 153] width 194 height 231
drag, startPoint x: 72, startPoint y: 87, endPoint x: 55, endPoint y: 88, distance: 16.5
click at [55, 88] on div "< div class = "" > < div > < p class = "mb-0" > < span class = "txt-label" > De…" at bounding box center [127, 153] width 194 height 231
click at [58, 88] on div "< div class = "" > < div > < p class = "mb-0" > < span class = "txt-label" > De…" at bounding box center [127, 153] width 194 height 231
drag, startPoint x: 58, startPoint y: 88, endPoint x: 69, endPoint y: 88, distance: 10.4
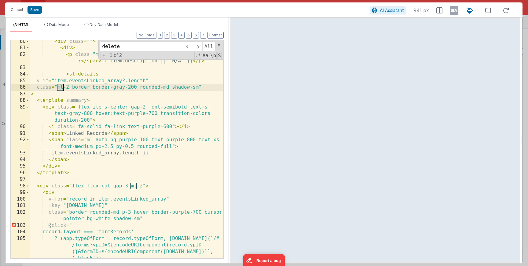
click at [69, 88] on div "< div class = "" > < div > < p class = "mb-0" > < span class = "txt-label" > De…" at bounding box center [127, 153] width 194 height 231
click at [109, 108] on div "< div class = "" > < div > < p class = "mb-0" > < span class = "txt-label" > De…" at bounding box center [127, 153] width 194 height 231
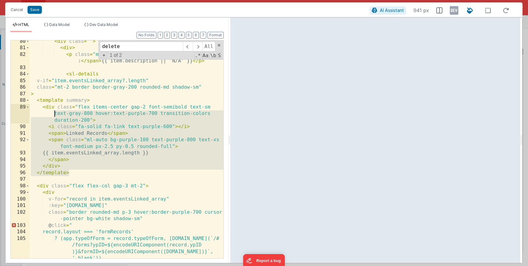
drag, startPoint x: 76, startPoint y: 172, endPoint x: 40, endPoint y: 113, distance: 69.5
click at [40, 113] on div "< div class = "" > < div > < p class = "mb-0" > < span class = "txt-label" > De…" at bounding box center [127, 153] width 194 height 231
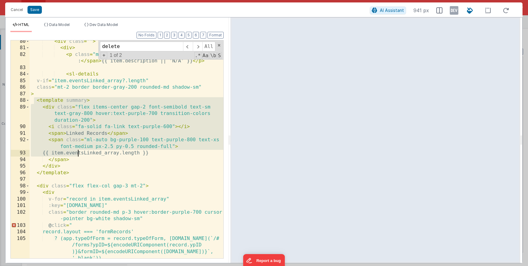
drag, startPoint x: 33, startPoint y: 100, endPoint x: 78, endPoint y: 152, distance: 68.3
click at [78, 152] on div "< div class = "" > < div > < p class = "mb-0" > < span class = "txt-label" > De…" at bounding box center [127, 153] width 194 height 231
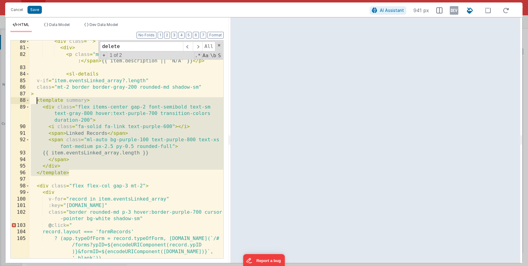
drag, startPoint x: 76, startPoint y: 172, endPoint x: 36, endPoint y: 99, distance: 82.5
click at [36, 99] on div "< div class = "" > < div > < p class = "mb-0" > < span class = "txt-label" > De…" at bounding box center [127, 153] width 194 height 231
click at [67, 167] on div "< div class = "" > < div > < p class = "mb-0" > < span class = "txt-label" > De…" at bounding box center [127, 153] width 194 height 231
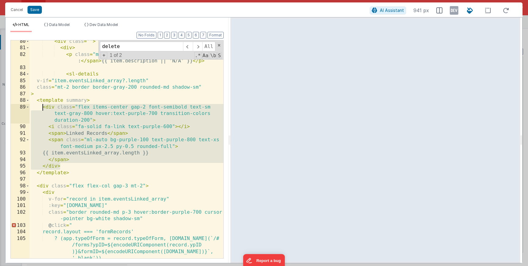
drag, startPoint x: 72, startPoint y: 166, endPoint x: 42, endPoint y: 107, distance: 66.3
click at [42, 107] on div "< div class = "" > < div > < p class = "mb-0" > < span class = "txt-label" > De…" at bounding box center [127, 153] width 194 height 231
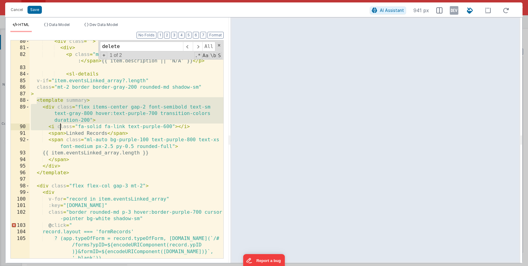
drag, startPoint x: 38, startPoint y: 100, endPoint x: 65, endPoint y: 123, distance: 35.6
click at [65, 124] on div "< div class = "" > < div > < p class = "mb-0" > < span class = "txt-label" > De…" at bounding box center [127, 153] width 194 height 231
click at [57, 145] on div "< div class = "" > < div > < p class = "mb-0" > < span class = "txt-label" > De…" at bounding box center [127, 153] width 194 height 231
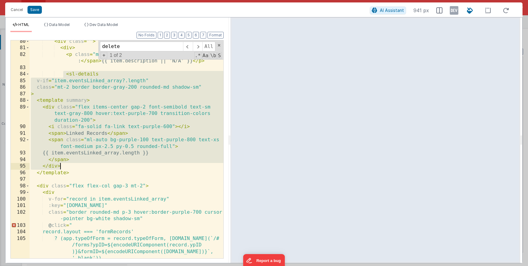
drag, startPoint x: 64, startPoint y: 73, endPoint x: 77, endPoint y: 166, distance: 93.3
click at [77, 166] on div "< div class = "" > < div > < p class = "mb-0" > < span class = "txt-label" > De…" at bounding box center [127, 153] width 194 height 231
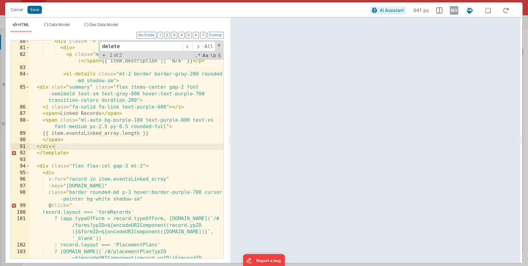
click at [143, 168] on div "< div class = "" > < div > < p class = "mb-0" > < span class = "txt-label" > De…" at bounding box center [127, 160] width 194 height 244
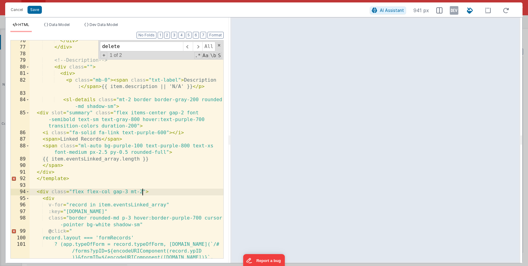
scroll to position [609, 0]
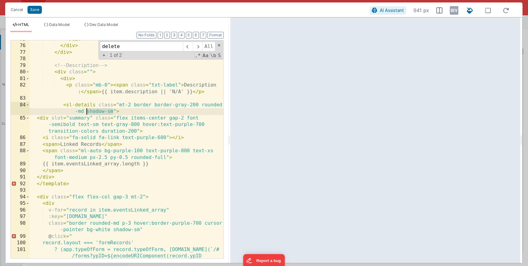
drag, startPoint x: 113, startPoint y: 111, endPoint x: 88, endPoint y: 109, distance: 24.2
click at [87, 110] on div "</ div > </ div > </ div > <!-- Description --> < div class = "" > < div > < p …" at bounding box center [127, 161] width 194 height 251
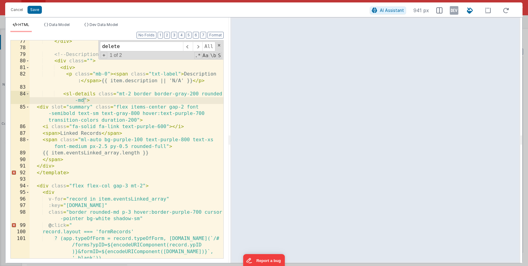
scroll to position [620, 0]
click at [65, 29] on li "Data Model" at bounding box center [57, 27] width 31 height 10
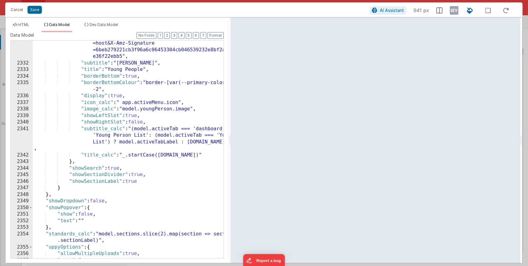
click at [87, 76] on div ""image" : "https://mentorfiles.s3-eu-west-2.amazonaws.com /mentorClients/Mentor…" at bounding box center [145, 139] width 224 height 290
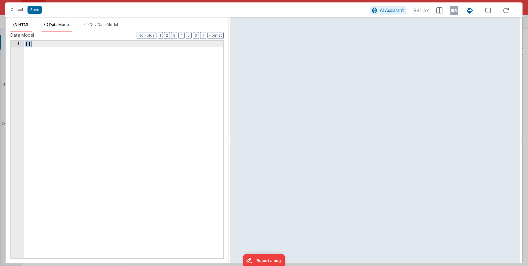
click at [25, 23] on span "HTML" at bounding box center [23, 24] width 11 height 5
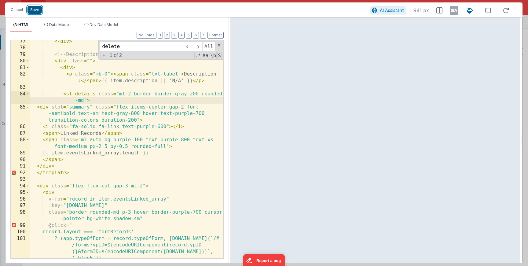
click at [32, 13] on button "Save" at bounding box center [35, 10] width 14 height 8
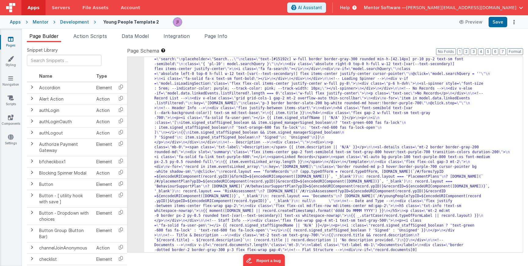
scroll to position [2159, 0]
click at [503, 24] on button "Save" at bounding box center [498, 22] width 19 height 10
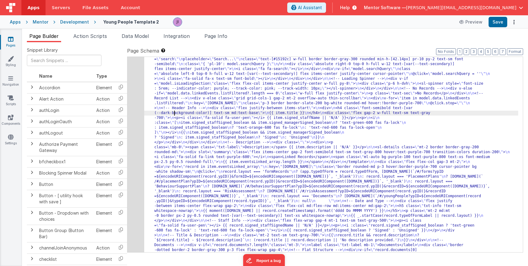
click at [134, 117] on div "249" at bounding box center [136, 171] width 17 height 259
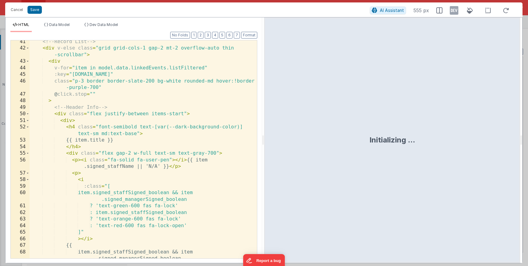
scroll to position [311, 0]
click at [55, 62] on div "<!-- Record List --> < div v-else class = "grid grid-cols-1 gap-2 mt-2 overflow…" at bounding box center [144, 153] width 228 height 231
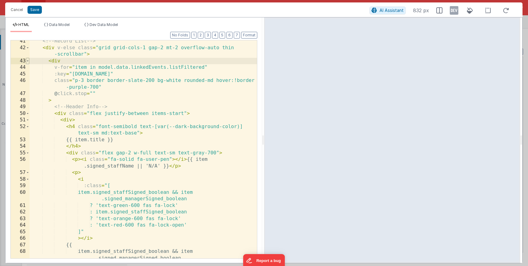
click at [27, 60] on span at bounding box center [27, 61] width 3 height 7
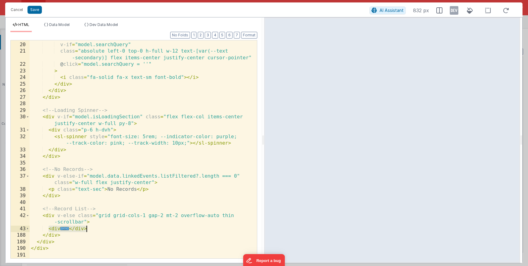
drag, startPoint x: 47, startPoint y: 230, endPoint x: 98, endPoint y: 231, distance: 50.2
click at [98, 231] on div "< div v-if = "model.searchQuery" class = "absolute left-0 top-0 h-full w-12 tex…" at bounding box center [144, 150] width 228 height 231
click at [66, 227] on div "< div v-if = "model.searchQuery" class = "absolute left-0 top-0 h-full w-12 tex…" at bounding box center [144, 150] width 228 height 231
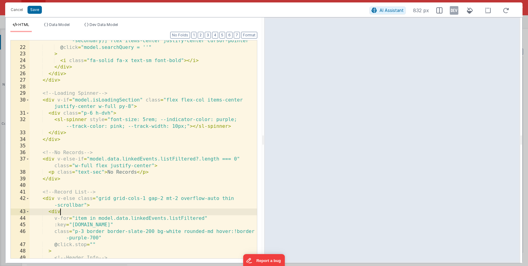
scroll to position [186, 0]
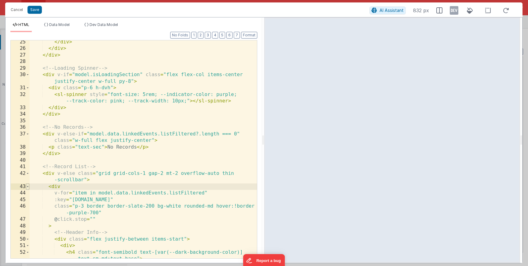
click at [27, 187] on span at bounding box center [27, 186] width 3 height 7
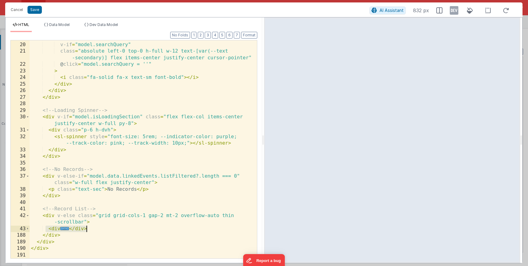
drag, startPoint x: 46, startPoint y: 228, endPoint x: 89, endPoint y: 228, distance: 42.8
click at [89, 228] on div "< div v-if = "model.searchQuery" class = "absolute left-0 top-0 h-full w-12 tex…" at bounding box center [144, 150] width 228 height 231
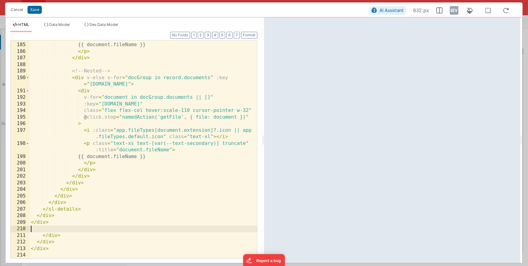
scroll to position [1478, 0]
click at [253, 37] on button "Format" at bounding box center [249, 35] width 16 height 7
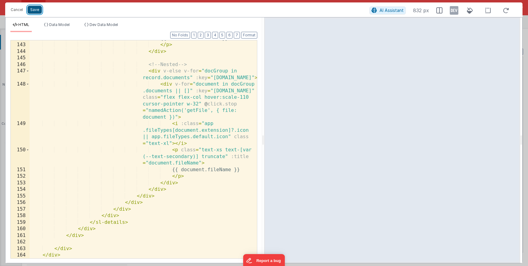
click at [35, 9] on button "Save" at bounding box center [35, 10] width 14 height 8
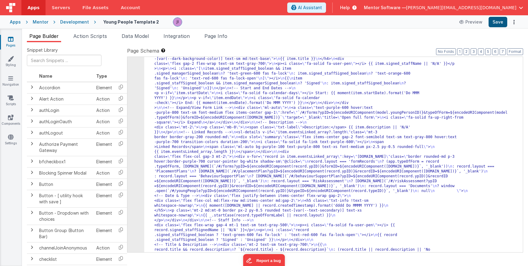
scroll to position [2190, 0]
click at [497, 22] on button "Save" at bounding box center [498, 22] width 19 height 10
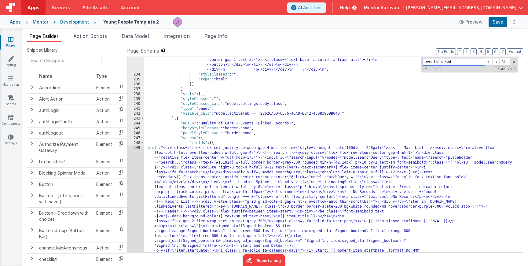
scroll to position [2050, 0]
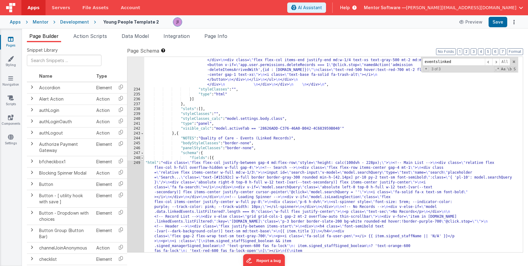
click at [142, 158] on span at bounding box center [142, 158] width 3 height 5
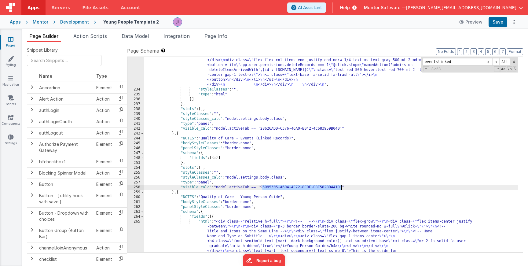
drag, startPoint x: 263, startPoint y: 189, endPoint x: 341, endPoint y: 187, distance: 78.0
click at [495, 60] on span at bounding box center [496, 62] width 7 height 8
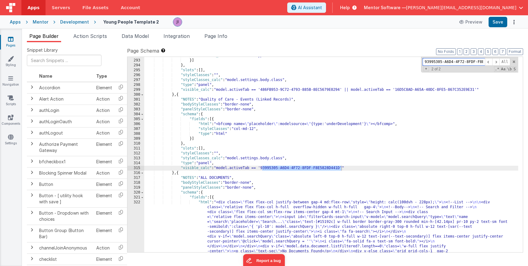
scroll to position [2398, 0]
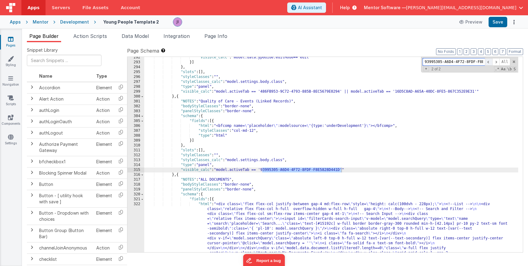
click at [489, 62] on span at bounding box center [488, 62] width 7 height 8
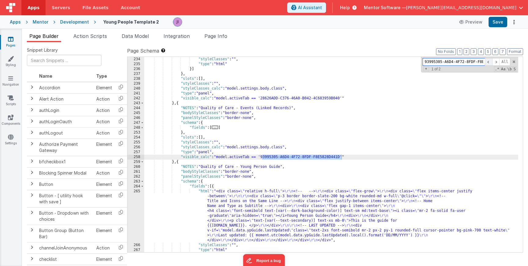
scroll to position [2135, 0]
click at [499, 62] on span at bounding box center [496, 62] width 7 height 8
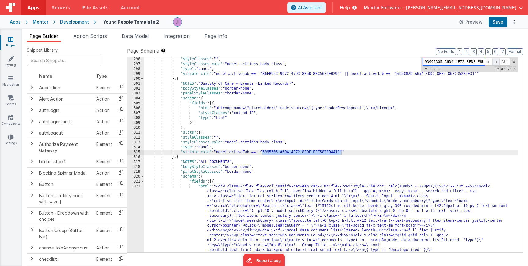
scroll to position [2413, 0]
click at [491, 63] on span at bounding box center [488, 62] width 7 height 8
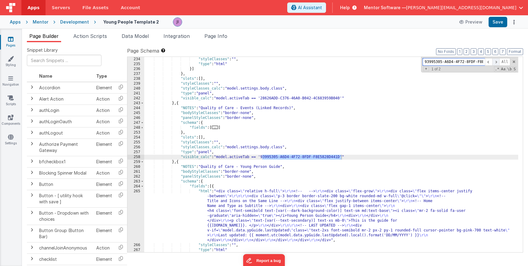
click at [497, 62] on span at bounding box center [496, 62] width 7 height 8
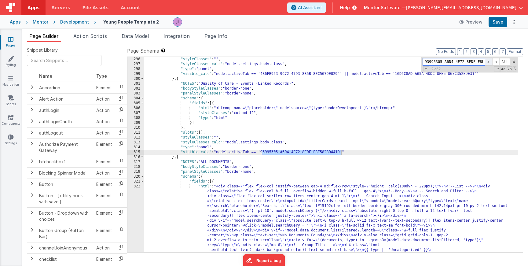
click at [488, 63] on span at bounding box center [488, 62] width 7 height 8
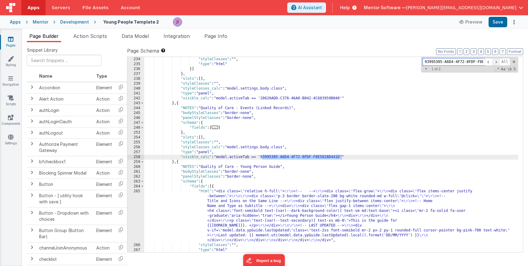
click at [495, 62] on span at bounding box center [496, 62] width 7 height 8
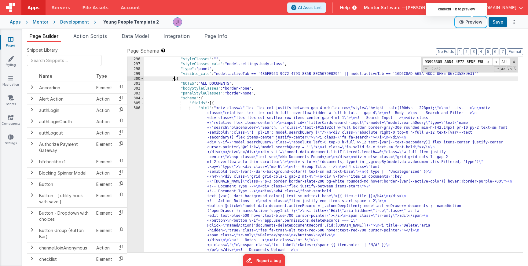
click at [479, 26] on button "Preview" at bounding box center [471, 22] width 31 height 10
click at [497, 21] on button "Save" at bounding box center [498, 22] width 19 height 10
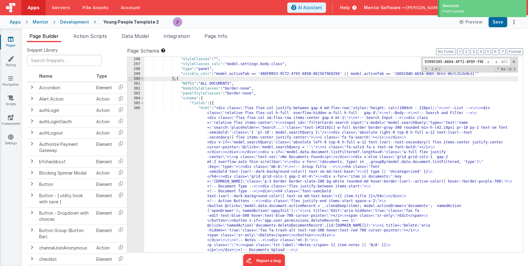
scroll to position [2406, 0]
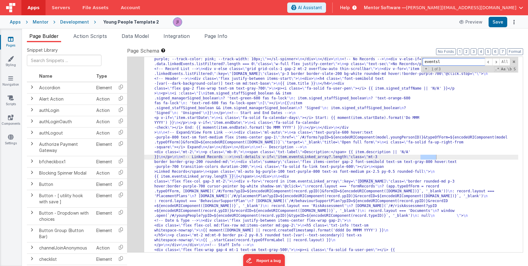
scroll to position [2184, 0]
type input "eventslinke"
click at [135, 146] on div "249" at bounding box center [136, 182] width 17 height 338
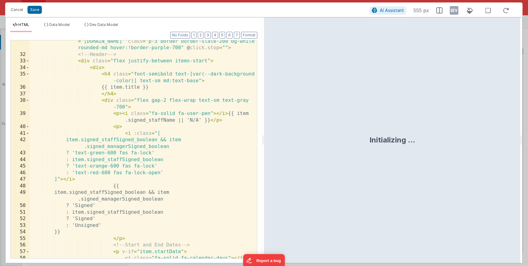
scroll to position [292, 0]
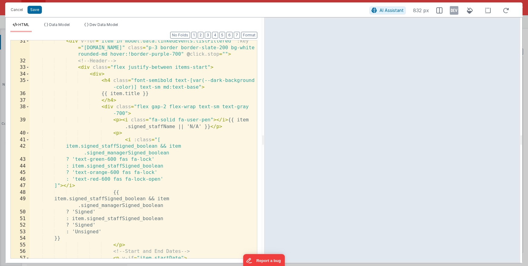
click at [152, 93] on div "< div v-for = "item in model.data.linkedEvents.listFiltered" :key = "item.id" c…" at bounding box center [144, 167] width 228 height 258
click at [35, 13] on button "Save" at bounding box center [35, 10] width 14 height 8
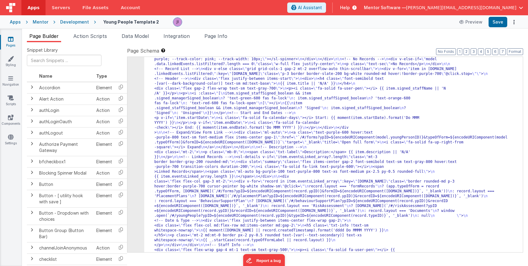
click at [489, 19] on div "Preview Save" at bounding box center [487, 22] width 63 height 10
click at [496, 19] on button "Save" at bounding box center [498, 22] width 19 height 10
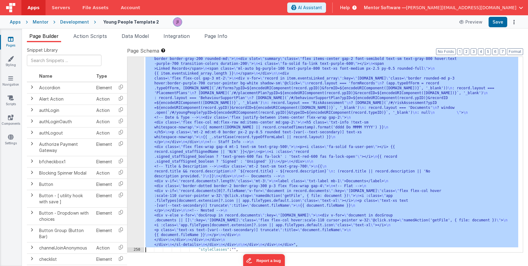
click at [135, 115] on div "249" at bounding box center [136, 79] width 17 height 338
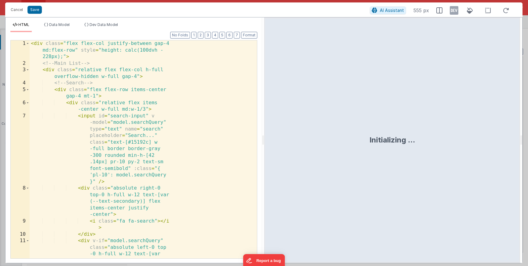
scroll to position [2268, 0]
click at [161, 126] on div "< div class = "flex flex-col justify-between gap-4 md:flex-row" style = "height…" at bounding box center [144, 182] width 228 height 284
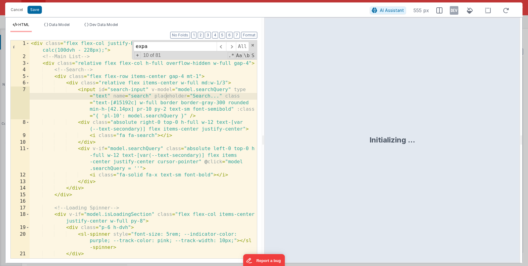
scroll to position [489, 0]
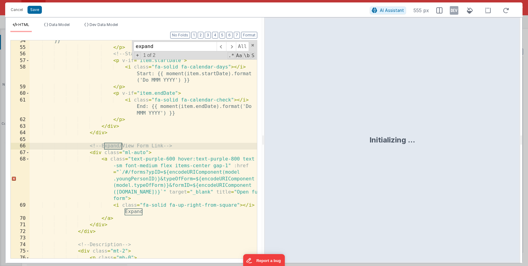
type input "expand"
click at [155, 211] on div "}} </ p > <!-- Start and End Dates --> < p v-if = "item.startDate" > < i class …" at bounding box center [144, 157] width 228 height 238
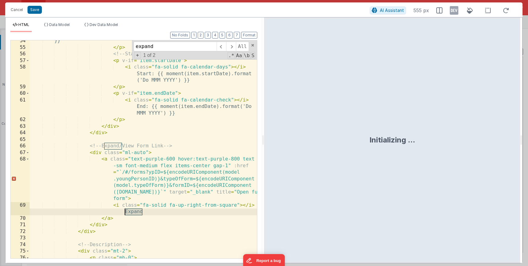
drag, startPoint x: 150, startPoint y: 212, endPoint x: 125, endPoint y: 211, distance: 24.8
click at [125, 211] on div "}} </ p > <!-- Start and End Dates --> < p v-if = "item.startDate" > < i class …" at bounding box center [144, 157] width 228 height 238
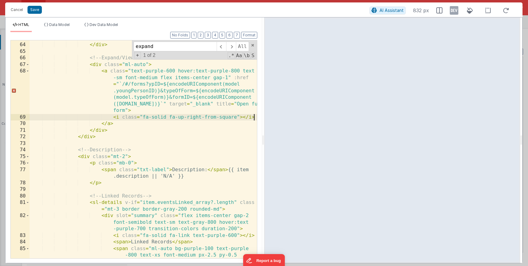
scroll to position [583, 0]
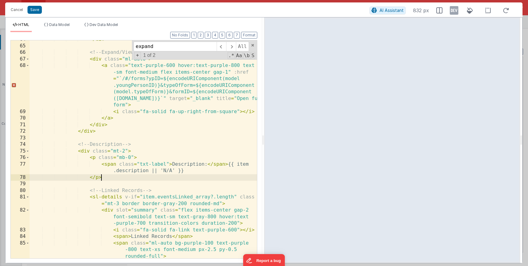
click at [188, 178] on div "</ div > <!-- Expand/View Form Link --> < div class = "ml-auto" > < a class = "…" at bounding box center [144, 151] width 228 height 231
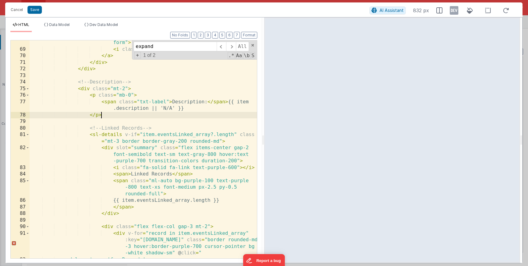
scroll to position [658, 0]
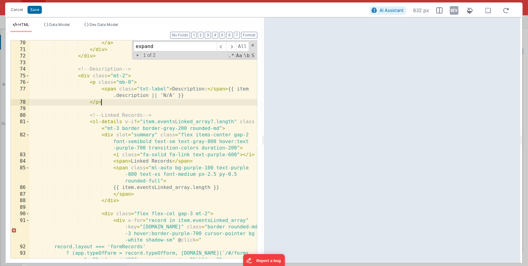
click at [217, 129] on div "</ a > </ div > </ div > <!-- Description --> < div class = "mt-2" > < p class …" at bounding box center [144, 162] width 228 height 244
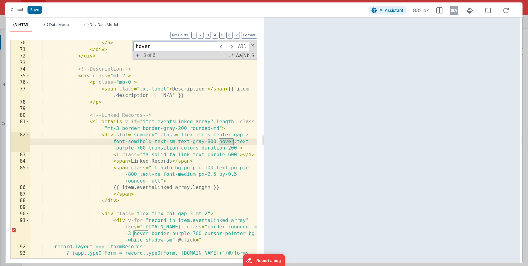
type input "hover"
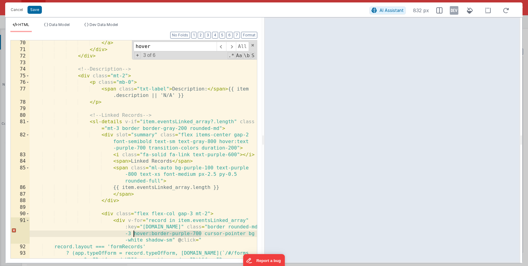
drag, startPoint x: 201, startPoint y: 233, endPoint x: 134, endPoint y: 233, distance: 67.0
click at [134, 233] on div "</ a > </ div > </ div > <!-- Description --> < div class = "mt-2" > < p class …" at bounding box center [144, 162] width 228 height 244
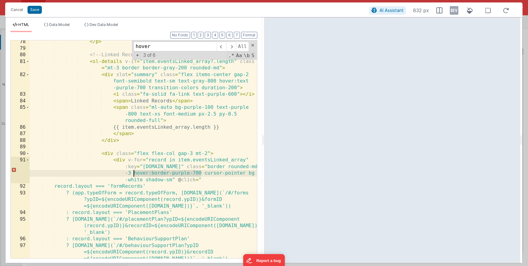
scroll to position [720, 0]
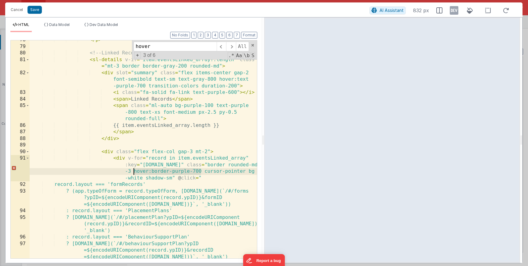
click at [153, 171] on div "</ p > <!-- Linked Records --> < sl-details v-if = "item.eventsLinked_array?.le…" at bounding box center [144, 152] width 228 height 231
click at [36, 9] on button "Save" at bounding box center [35, 10] width 14 height 8
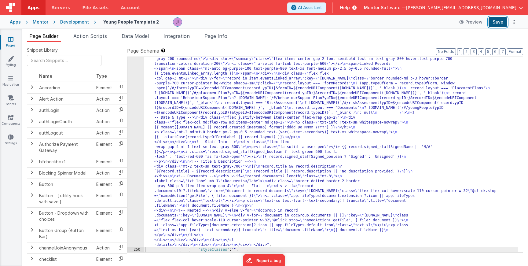
click at [495, 25] on button "Save" at bounding box center [498, 22] width 19 height 10
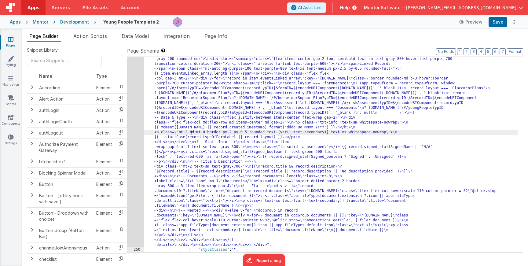
click at [192, 133] on div ""html" : "<div class= \" flex flex-col justify-between gap-4 md:flex-row \" sty…" at bounding box center [331, 179] width 374 height 538
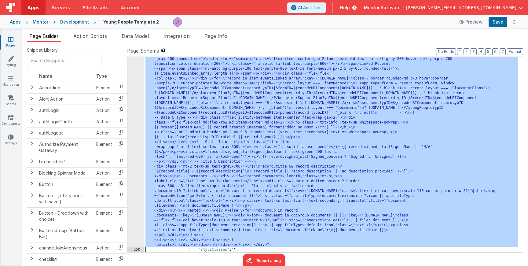
click at [132, 121] on div "249" at bounding box center [136, 79] width 17 height 338
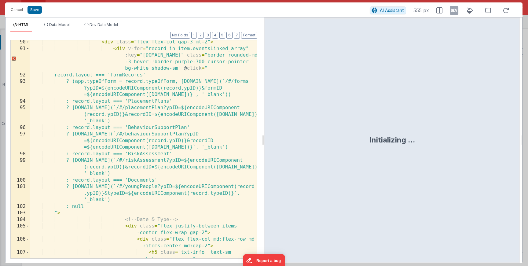
scroll to position [800, 0]
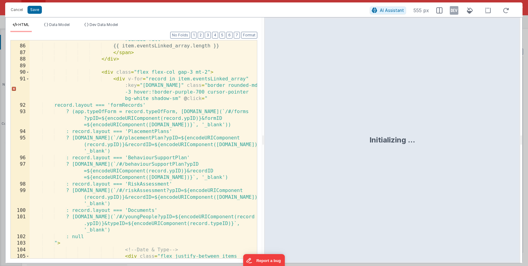
click at [183, 98] on div "< span class = "ml-auto bg-purple-100 text-purple -800 text-xs font-medium px-2…" at bounding box center [144, 148] width 228 height 251
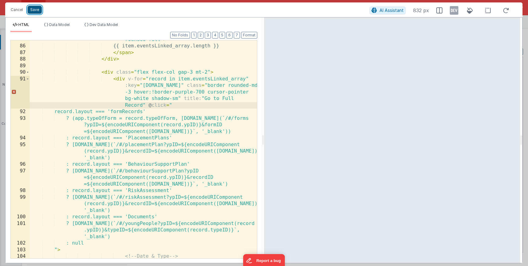
click at [36, 9] on button "Save" at bounding box center [35, 10] width 14 height 8
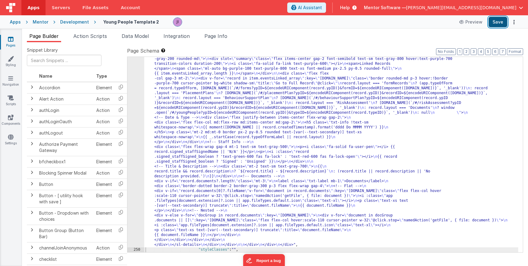
click at [498, 20] on button "Save" at bounding box center [498, 22] width 19 height 10
click at [156, 118] on div ""html" : "<div class= \" flex flex-col justify-between gap-4 md:flex-row \" sty…" at bounding box center [331, 179] width 374 height 538
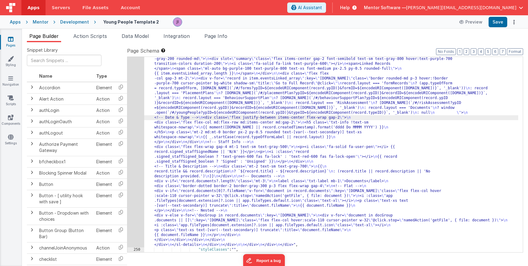
click at [133, 122] on div "249" at bounding box center [136, 79] width 17 height 338
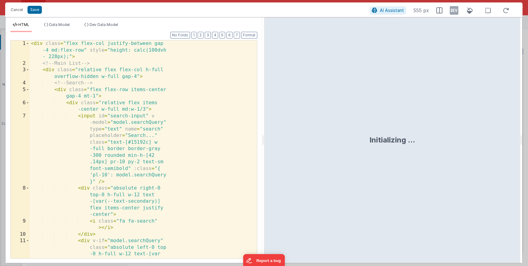
click at [138, 130] on div "< div class = "flex flex-col justify-between gap -4 md:flex-row" style = "heigh…" at bounding box center [141, 185] width 223 height 291
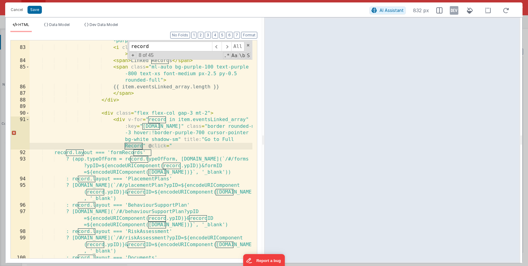
scroll to position [779, 0]
type input "record"
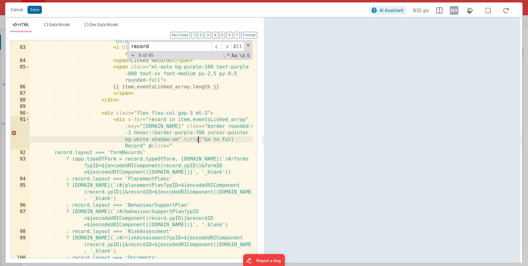
click at [199, 140] on div "< div slot = "summary" class = "flex items-center gap-2 font-semibold text-sm t…" at bounding box center [141, 153] width 223 height 258
click at [37, 8] on button "Save" at bounding box center [35, 10] width 14 height 8
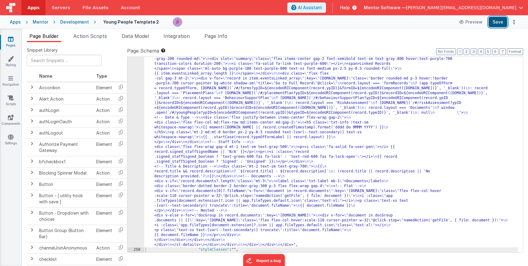
click at [503, 19] on button "Save" at bounding box center [498, 22] width 19 height 10
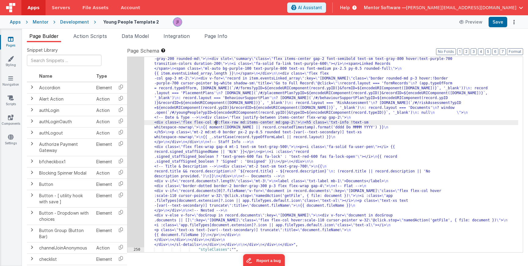
click at [216, 121] on div ""html" : "<div class= \" flex flex-col justify-between gap-4 md:flex-row \" sty…" at bounding box center [331, 179] width 374 height 538
type input "o"
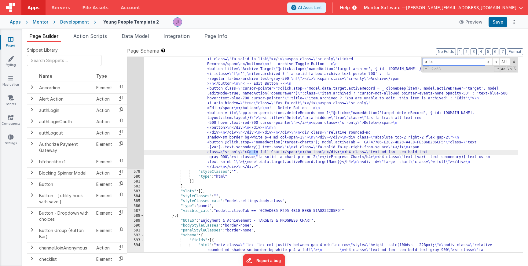
scroll to position [6914, 0]
type input "o"
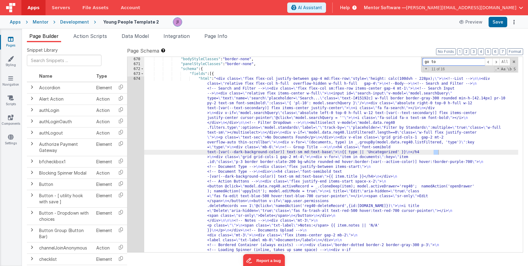
scroll to position [2207, 0]
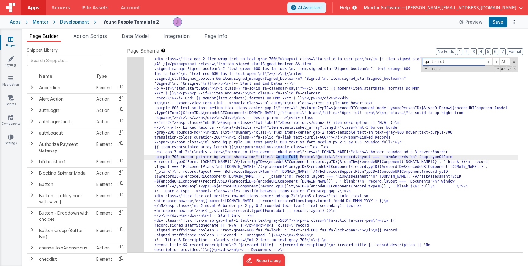
type input "go to ful"
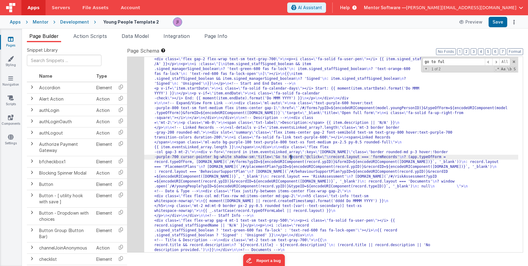
click at [506, 21] on button "Save" at bounding box center [498, 22] width 19 height 10
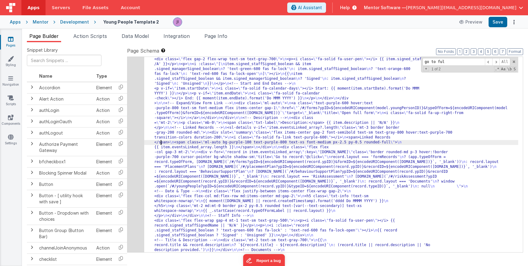
click at [140, 144] on div "249" at bounding box center [136, 152] width 17 height 338
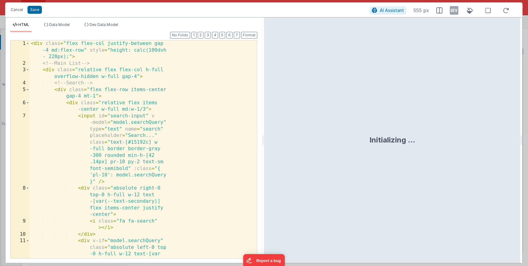
scroll to position [2268, 0]
click at [141, 144] on div "< div class = "flex flex-col justify-between gap -4 md:flex-row" style = "heigh…" at bounding box center [141, 185] width 223 height 291
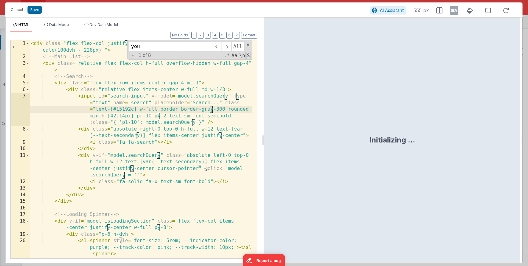
scroll to position [529, 0]
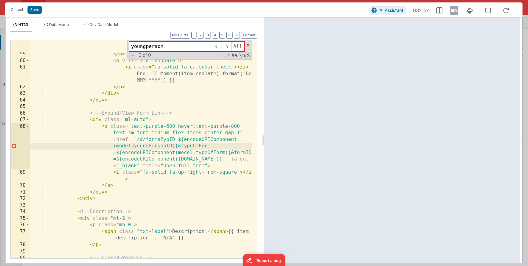
type input "youngperson."
drag, startPoint x: 172, startPoint y: 146, endPoint x: 167, endPoint y: 146, distance: 5.5
click at [166, 146] on div "< i class = "fa-solid fa-calendar-days" > </ i > Start: {{ moment(item.startDat…" at bounding box center [141, 156] width 223 height 251
click at [41, 11] on div "Cancel Save" at bounding box center [189, 10] width 362 height 9
click at [39, 11] on button "Save" at bounding box center [35, 10] width 14 height 8
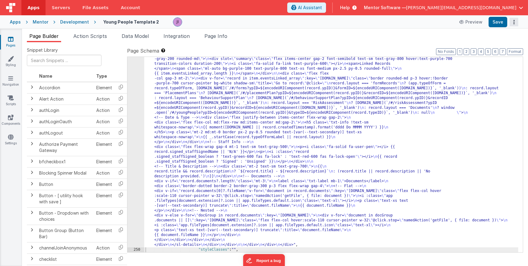
click at [511, 24] on button "Options" at bounding box center [514, 22] width 9 height 9
click at [507, 24] on button at bounding box center [264, 133] width 528 height 266
click at [504, 23] on button "Save" at bounding box center [498, 22] width 19 height 10
click at [190, 131] on div ""html" : "<div class= \" flex flex-col justify-between gap-4 md:flex-row \" sty…" at bounding box center [331, 179] width 374 height 538
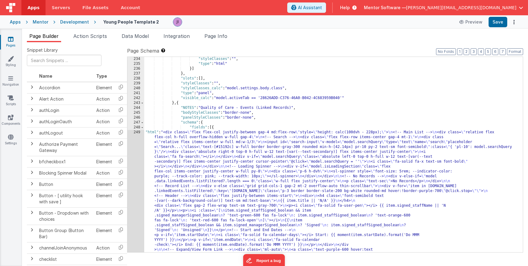
scroll to position [2058, 0]
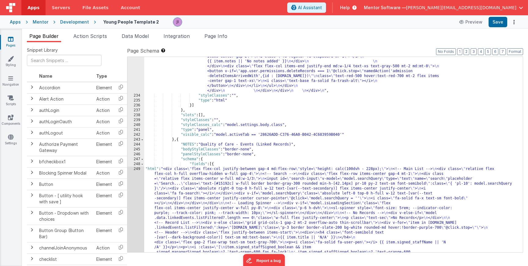
click at [187, 192] on div ""html" : "<div class= \" space-y-6 md:space-y-0 md:grid md:grid-cols-3 md:gap-6…" at bounding box center [331, 12] width 374 height 1228
click at [136, 192] on div "233 234 235 236 237 238 239 240 241 242 243 244 245 246 247 248 249 250 251 252…" at bounding box center [136, 12] width 17 height 1228
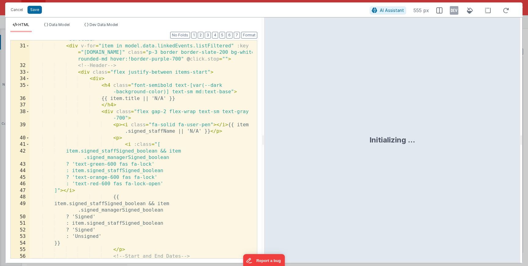
scroll to position [202, 0]
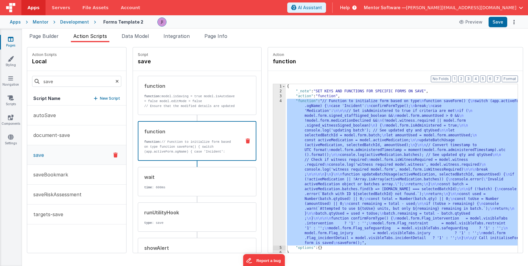
scroll to position [57, 0]
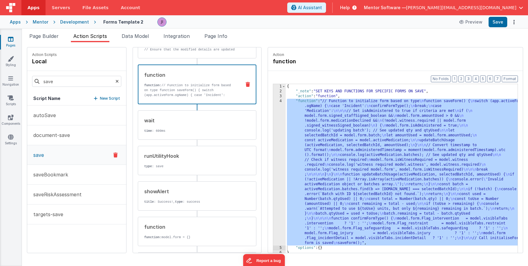
click at [47, 32] on div "Page Builder Action Scripts Data Model Integration Page Info Snippet Library Na…" at bounding box center [275, 147] width 506 height 237
click at [48, 35] on span "Page Builder" at bounding box center [43, 36] width 29 height 6
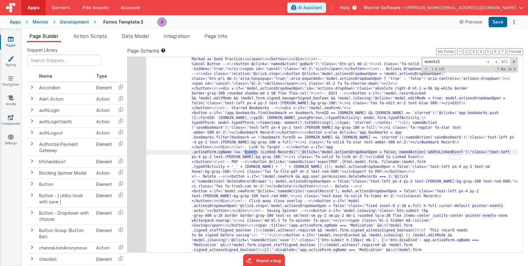
scroll to position [1002, 0]
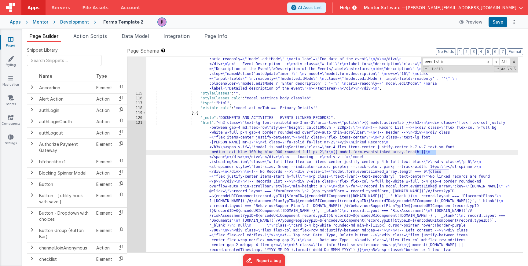
type input "eventslin"
click at [139, 178] on div "121" at bounding box center [137, 252] width 19 height 264
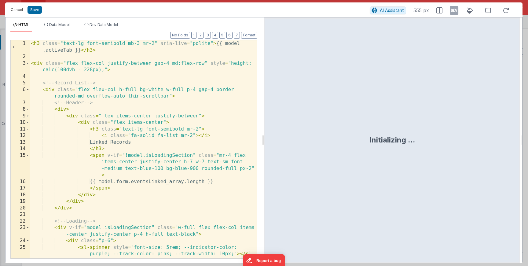
click at [14, 9] on button "Cancel" at bounding box center [17, 10] width 18 height 9
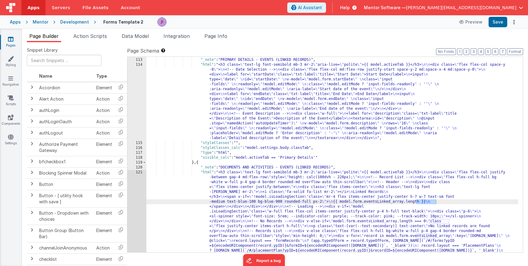
scroll to position [968, 0]
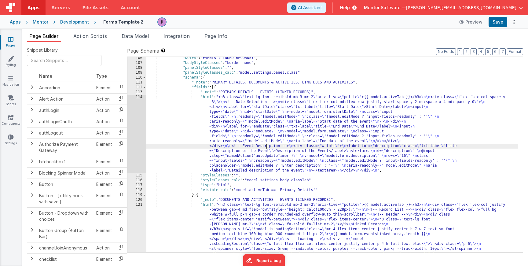
click at [138, 135] on div "114" at bounding box center [137, 134] width 19 height 78
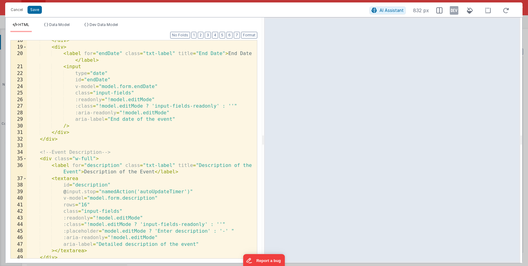
scroll to position [150, 0]
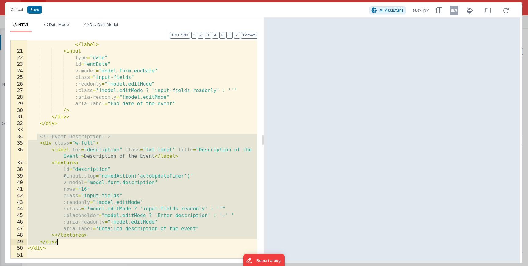
drag, startPoint x: 38, startPoint y: 137, endPoint x: 82, endPoint y: 241, distance: 112.5
click at [82, 241] on div "< label for = "endDate" class = "txt-label" title = "End Date" > End Date </ la…" at bounding box center [142, 154] width 230 height 238
click at [76, 121] on div "< label for = "endDate" class = "txt-label" title = "End Date" > End Date </ la…" at bounding box center [142, 154] width 230 height 238
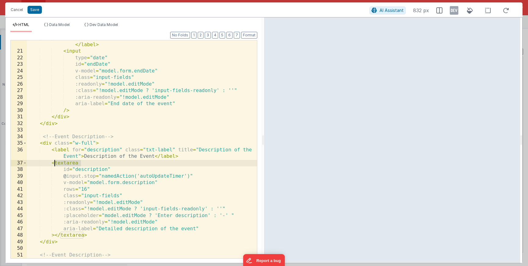
drag, startPoint x: 80, startPoint y: 164, endPoint x: 54, endPoint y: 163, distance: 25.7
click at [54, 163] on div "< label for = "endDate" class = "txt-label" title = "End Date" > End Date </ la…" at bounding box center [142, 154] width 230 height 238
click at [71, 237] on div "< label for = "endDate" class = "txt-label" title = "End Date" > End Date </ la…" at bounding box center [142, 154] width 230 height 238
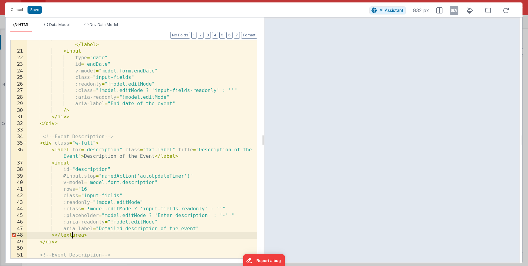
click at [71, 237] on div "< label for = "endDate" class = "txt-label" title = "End Date" > End Date </ la…" at bounding box center [142, 154] width 230 height 238
click at [21, 177] on div "39" at bounding box center [19, 176] width 16 height 7
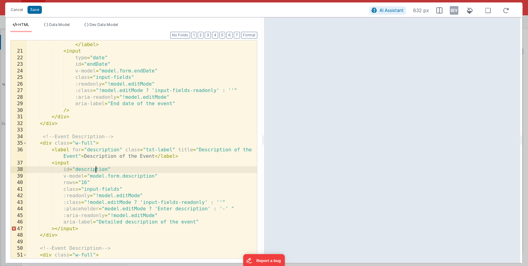
click at [95, 168] on div "< label for = "endDate" class = "txt-label" title = "End Date" > End Date </ la…" at bounding box center [142, 157] width 230 height 244
click at [129, 178] on div "< label for = "endDate" class = "txt-label" title = "End Date" > End Date </ la…" at bounding box center [142, 157] width 230 height 244
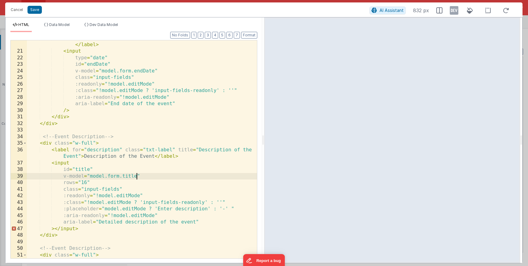
click at [105, 151] on div "< label for = "endDate" class = "txt-label" title = "End Date" > End Date </ la…" at bounding box center [142, 157] width 230 height 244
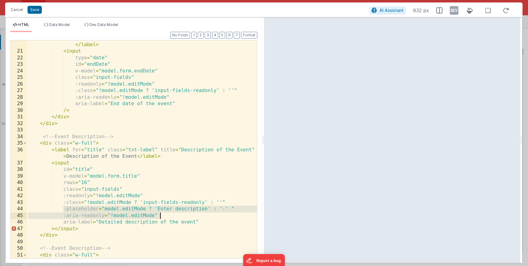
drag, startPoint x: 62, startPoint y: 209, endPoint x: 242, endPoint y: 212, distance: 180.5
click at [242, 212] on div "< label for = "endDate" class = "txt-label" title = "End Date" > End Date </ la…" at bounding box center [142, 157] width 230 height 244
click at [235, 213] on div "< label for = "endDate" class = "txt-label" title = "End Date" > End Date </ la…" at bounding box center [142, 157] width 230 height 244
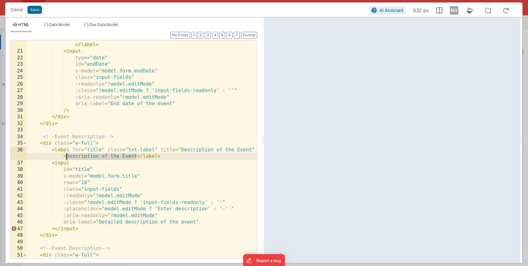
drag, startPoint x: 138, startPoint y: 156, endPoint x: 67, endPoint y: 157, distance: 70.3
click at [67, 157] on div "< label for = "endDate" class = "txt-label" title = "End Date" > End Date </ la…" at bounding box center [142, 157] width 230 height 244
click at [185, 209] on div "< label for = "endDate" class = "txt-label" title = "End Date" > End Date </ la…" at bounding box center [142, 157] width 230 height 244
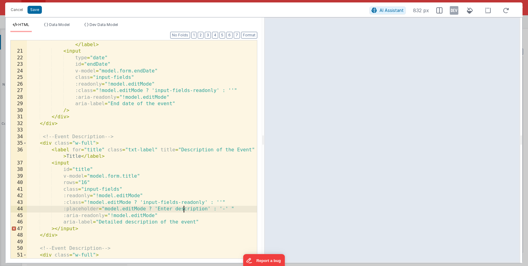
click at [185, 209] on div "< label for = "endDate" class = "txt-label" title = "End Date" > End Date </ la…" at bounding box center [142, 157] width 230 height 244
click at [138, 221] on div "< label for = "endDate" class = "txt-label" title = "End Date" > End Date </ la…" at bounding box center [142, 157] width 230 height 244
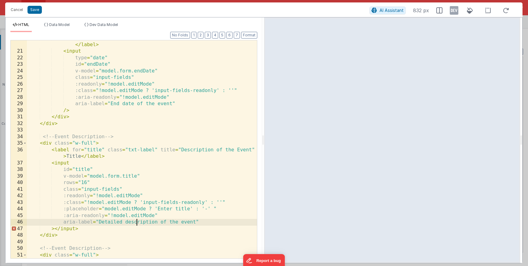
click at [138, 221] on div "< label for = "endDate" class = "txt-label" title = "End Date" > End Date </ la…" at bounding box center [142, 157] width 230 height 244
drag, startPoint x: 98, startPoint y: 221, endPoint x: 140, endPoint y: 221, distance: 41.6
click at [140, 221] on div "< label for = "endDate" class = "txt-label" title = "End Date" > End Date </ la…" at bounding box center [142, 157] width 230 height 244
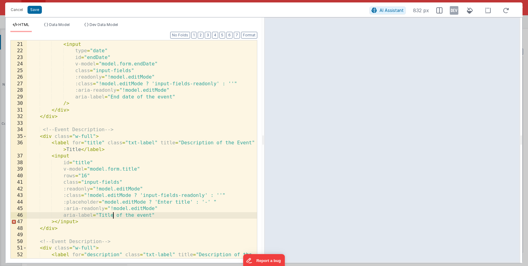
scroll to position [157, 0]
click at [196, 140] on div "< label for = "endDate" class = "txt-label" title = "End Date" > End Date </ la…" at bounding box center [142, 150] width 230 height 244
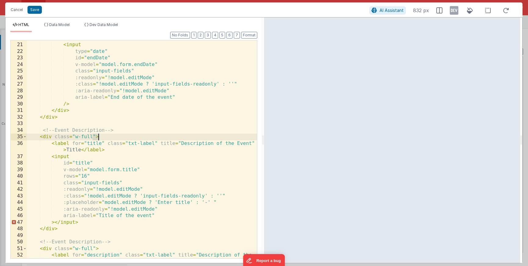
click at [196, 140] on div "< label for = "endDate" class = "txt-label" title = "End Date" > End Date </ la…" at bounding box center [142, 150] width 230 height 244
click at [196, 145] on div "< label for = "endDate" class = "txt-label" title = "End Date" > End Date </ la…" at bounding box center [142, 150] width 230 height 244
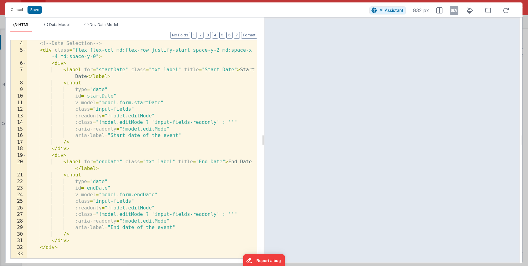
scroll to position [16, 0]
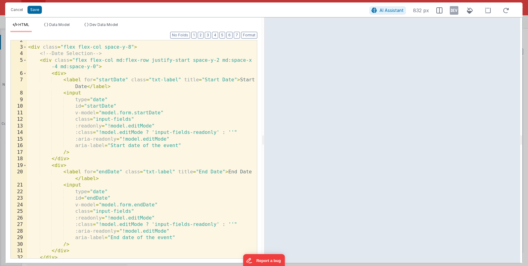
click at [60, 71] on div "< div class = "flex flex-col space-y-8" > <!-- Date Selection --> < div class =…" at bounding box center [142, 152] width 230 height 231
click at [44, 61] on div "< div class = "flex flex-col space-y-8" > <!-- Date Selection --> < div class =…" at bounding box center [142, 152] width 230 height 231
click at [115, 60] on div "< div class = "flex flex-col space-y-8" > <!-- Date Selection --> < div class =…" at bounding box center [142, 152] width 230 height 231
click at [150, 60] on div "< div class = "flex flex-col space-y-8" > <!-- Date Selection --> < div class =…" at bounding box center [142, 152] width 230 height 231
click at [168, 97] on div "< div class = "flex flex-col space-y-8" > <!-- Date Selection --> < div class =…" at bounding box center [142, 152] width 230 height 231
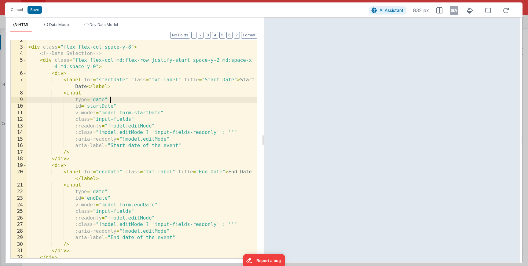
click at [64, 74] on div "< div class = "flex flex-col space-y-8" > <!-- Date Selection --> < div class =…" at bounding box center [142, 152] width 230 height 231
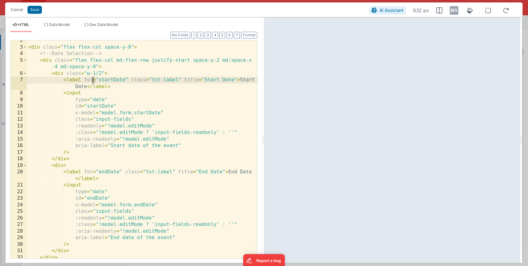
drag, startPoint x: 95, startPoint y: 83, endPoint x: 97, endPoint y: 80, distance: 3.5
click at [94, 82] on div "< div class = "flex flex-col space-y-8" > <!-- Date Selection --> < div class =…" at bounding box center [142, 152] width 230 height 231
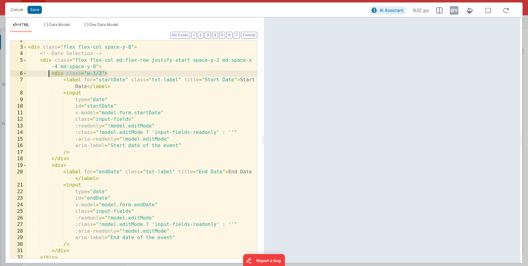
drag, startPoint x: 109, startPoint y: 74, endPoint x: 50, endPoint y: 75, distance: 58.7
click at [50, 75] on div "< div class = "flex flex-col space-y-8" > <!-- Date Selection --> < div class =…" at bounding box center [142, 152] width 230 height 231
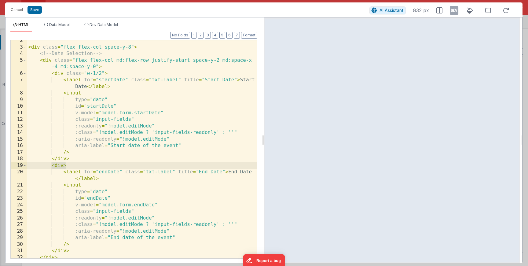
drag, startPoint x: 69, startPoint y: 165, endPoint x: 51, endPoint y: 165, distance: 18.3
click at [51, 165] on div "< div class = "flex flex-col space-y-8" > <!-- Date Selection --> < div class =…" at bounding box center [142, 152] width 230 height 231
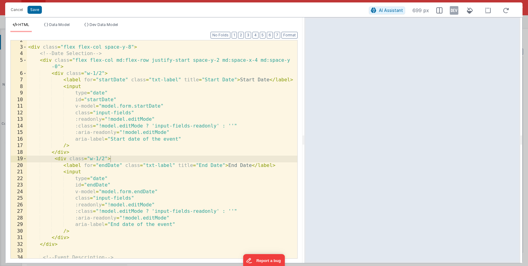
scroll to position [9, 0]
drag, startPoint x: 263, startPoint y: 141, endPoint x: 305, endPoint y: 127, distance: 43.6
click at [305, 127] on html "Cancel Save AI Assistant 699 px HTML Data Model Dev Data Model Format 7 6 5 4 3…" at bounding box center [264, 133] width 528 height 266
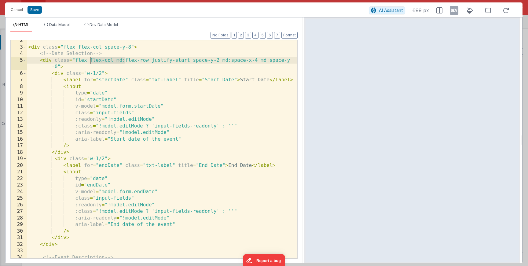
drag, startPoint x: 124, startPoint y: 59, endPoint x: 90, endPoint y: 60, distance: 34.3
click at [90, 60] on div "< div class = "flex flex-col space-y-8" > <!-- Date Selection --> < div class =…" at bounding box center [162, 152] width 271 height 231
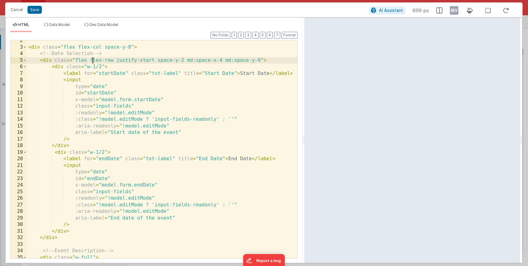
drag, startPoint x: 92, startPoint y: 60, endPoint x: 109, endPoint y: 63, distance: 17.3
click at [109, 63] on div "< div class = "flex flex-col space-y-8" > <!-- Date Selection --> < div class =…" at bounding box center [162, 152] width 271 height 231
drag, startPoint x: 118, startPoint y: 62, endPoint x: 90, endPoint y: 62, distance: 28.8
click at [90, 62] on div "< div class = "flex flex-col space-y-8" > <!-- Date Selection --> < div class =…" at bounding box center [162, 152] width 271 height 231
drag, startPoint x: 128, startPoint y: 61, endPoint x: 230, endPoint y: 62, distance: 102.5
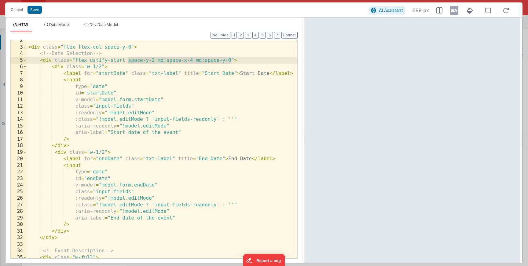
click at [230, 62] on div "< div class = "flex flex-col space-y-8" > <!-- Date Selection --> < div class =…" at bounding box center [162, 152] width 271 height 231
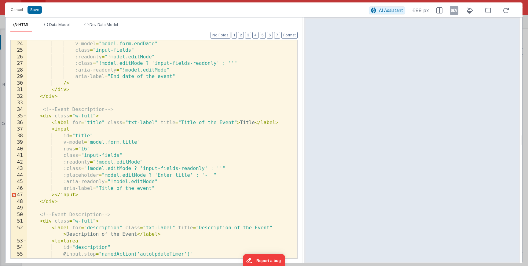
scroll to position [134, 0]
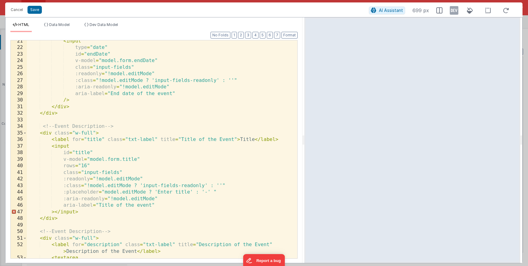
click at [43, 218] on div "< input type = "date" id = "endDate" v-model = "model.form.endDate" class = "in…" at bounding box center [162, 153] width 271 height 231
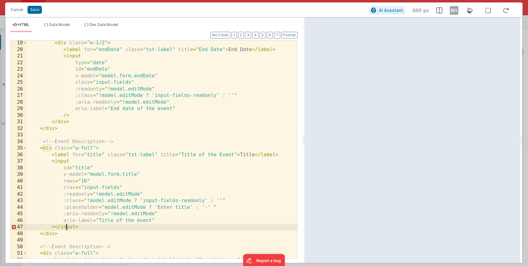
click at [67, 228] on div "< div class = "w-1/2" > < label for = "endDate" class = "txt-label" title = "En…" at bounding box center [162, 159] width 271 height 238
click at [78, 226] on div "< div class = "w-1/2" > < label for = "endDate" class = "txt-label" title = "En…" at bounding box center [162, 159] width 271 height 238
drag, startPoint x: 78, startPoint y: 227, endPoint x: 57, endPoint y: 228, distance: 21.7
click at [57, 228] on div "< div class = "w-1/2" > < label for = "endDate" class = "txt-label" title = "En…" at bounding box center [162, 159] width 271 height 238
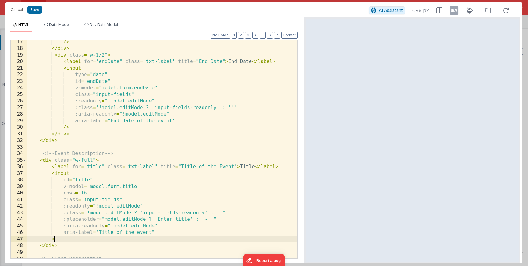
scroll to position [0, 0]
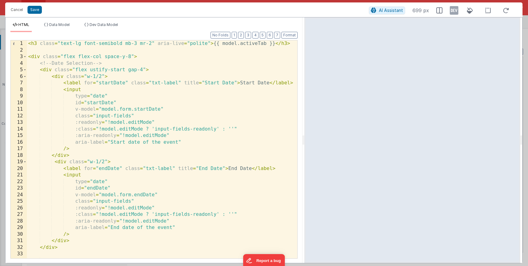
click at [33, 4] on div "Cancel Save AI Assistant 699 px" at bounding box center [264, 9] width 518 height 15
click at [33, 8] on button "Save" at bounding box center [35, 10] width 14 height 8
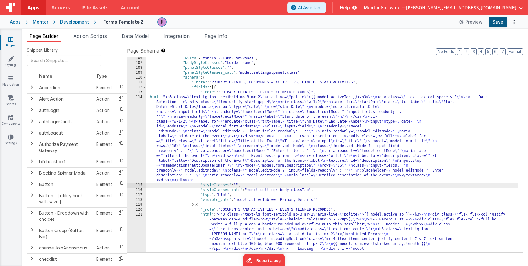
scroll to position [968, 0]
click at [500, 21] on button "Save" at bounding box center [498, 22] width 19 height 10
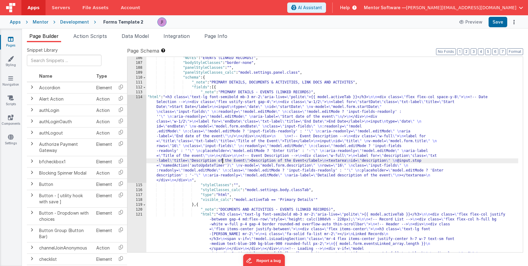
click at [144, 136] on div "114" at bounding box center [137, 139] width 19 height 88
click at [139, 136] on div "114" at bounding box center [137, 139] width 19 height 88
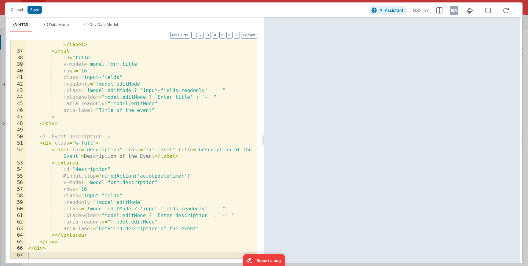
scroll to position [255, 0]
click at [34, 11] on button "Save" at bounding box center [35, 10] width 14 height 8
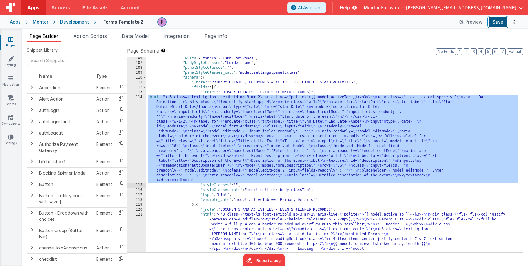
click at [498, 20] on button "Save" at bounding box center [498, 22] width 19 height 10
click at [12, 40] on icon at bounding box center [11, 39] width 6 height 6
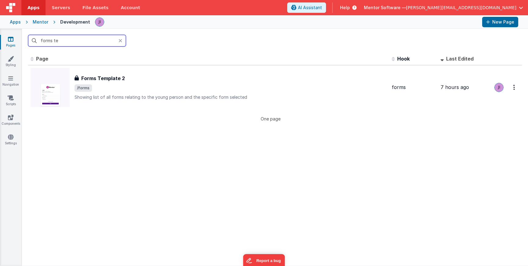
click at [51, 41] on input "forms te" at bounding box center [77, 41] width 98 height 12
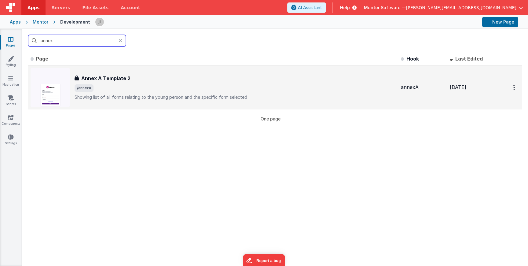
type input "annex"
click at [138, 84] on div "Annex A Template 2 Annex A Template 2 /annexa Showing list of all forms relatin…" at bounding box center [236, 88] width 322 height 26
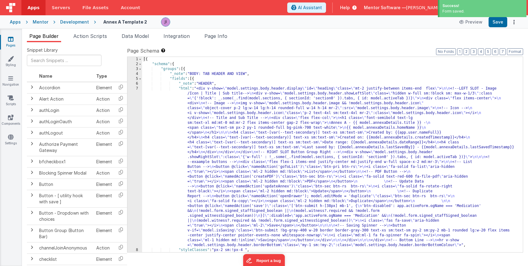
click at [187, 124] on div "[{ "schema" : { "groups" : [{ "_note" : "BODY: TAB HEADER AND VIEW" , "fields" …" at bounding box center [332, 159] width 381 height 205
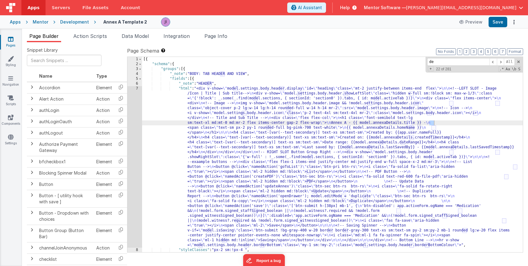
type input "d"
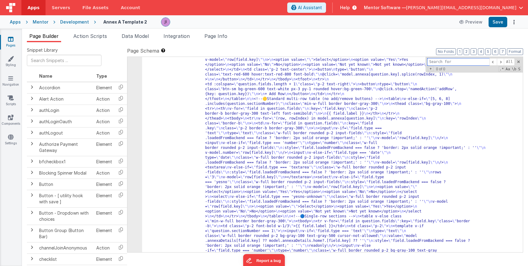
scroll to position [381, 0]
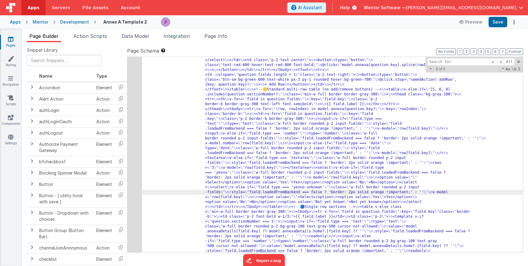
click at [133, 160] on div "17" at bounding box center [135, 165] width 15 height 509
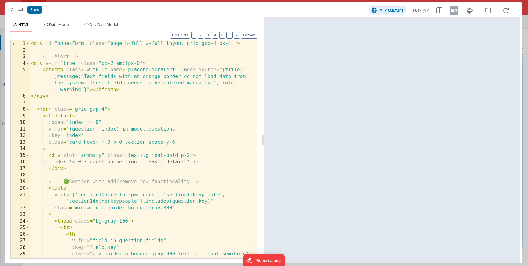
scroll to position [0, 0]
click at [16, 9] on button "Cancel" at bounding box center [17, 10] width 18 height 9
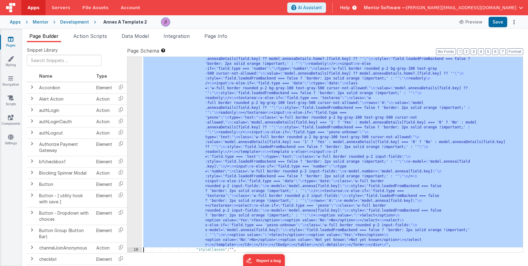
click at [163, 153] on div ""html" : "<div id= \" annexForm \" class= \" page h-full w-full layout grid gap…" at bounding box center [332, 93] width 381 height 709
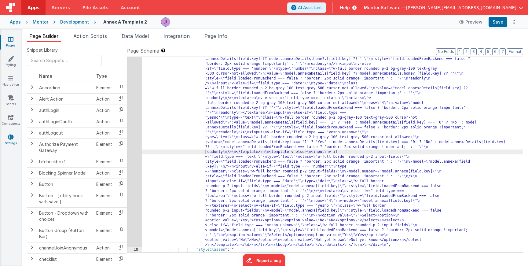
click at [13, 140] on link "Settings" at bounding box center [11, 140] width 22 height 12
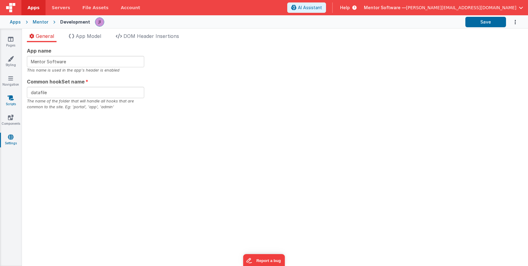
click at [10, 102] on link "Scripts" at bounding box center [11, 101] width 22 height 12
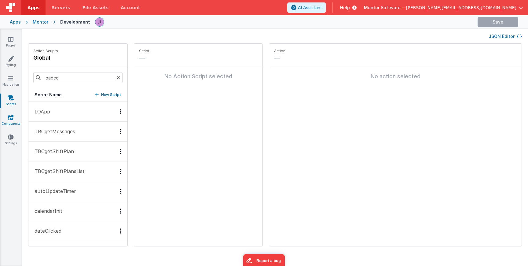
click at [12, 122] on link "Components" at bounding box center [11, 120] width 22 height 12
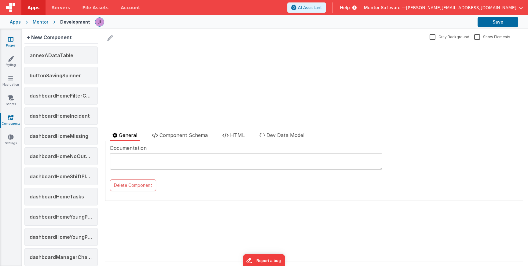
click at [13, 43] on link "Pages" at bounding box center [11, 42] width 22 height 12
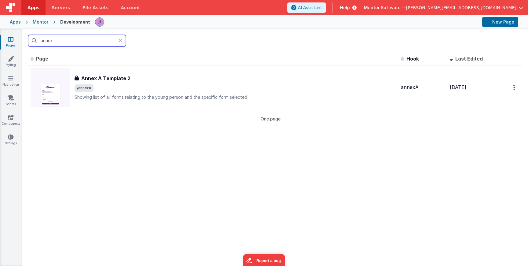
click at [59, 44] on input "annex" at bounding box center [77, 41] width 98 height 12
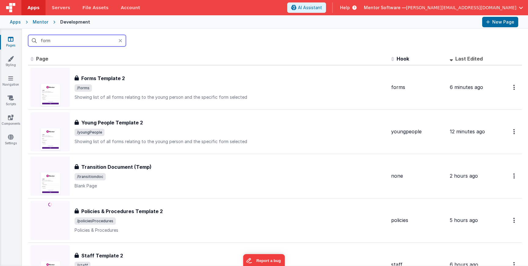
type input "forms"
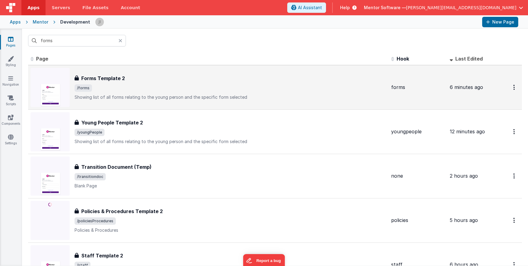
click at [124, 92] on div "Forms Template 2 Forms Template 2 /forms Showing list of all forms relating to …" at bounding box center [231, 88] width 312 height 26
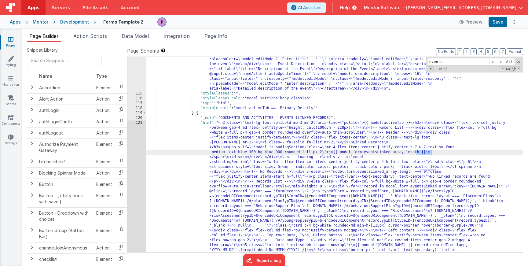
scroll to position [1006, 0]
type input "eventsLinked_"
click at [251, 161] on div ""html" : "<h3 class= \" text-lg font-semibold mb-3 mr-2 \" aria-live= \" polite…" at bounding box center [334, 269] width 377 height 553
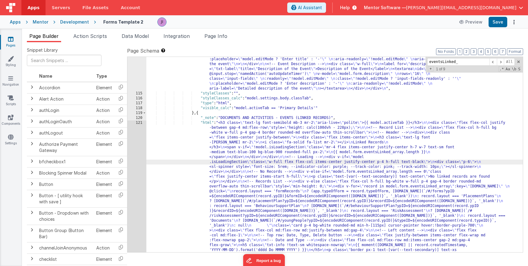
click at [136, 165] on div "114 115 116 117 118 119 120 121 122 123 124 125 126 127 128 129 130 131 132 133…" at bounding box center [137, 269] width 19 height 553
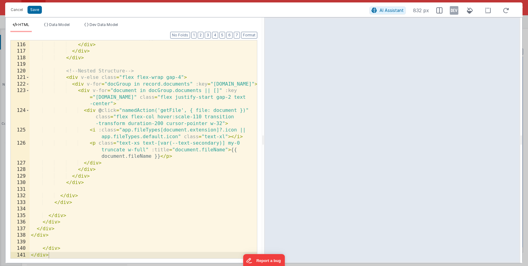
scroll to position [1011, 0]
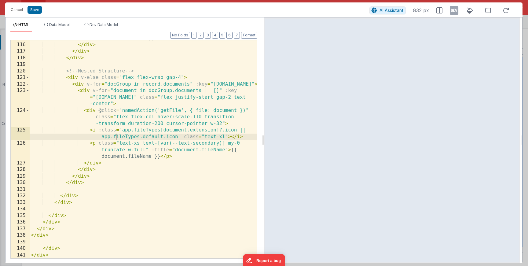
click at [117, 135] on div "< p class = "text-xs text-[var(--text-secondary)] my-0 truncate w-full" :title …" at bounding box center [144, 144] width 228 height 244
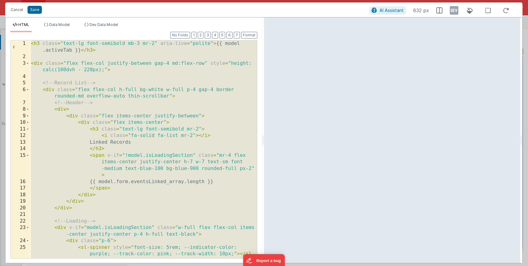
scroll to position [0, 0]
click at [147, 90] on div "< h3 class = "text-lg font-semibold mb-3 mr-2" aria-live = "polite" > {{ model …" at bounding box center [144, 159] width 228 height 238
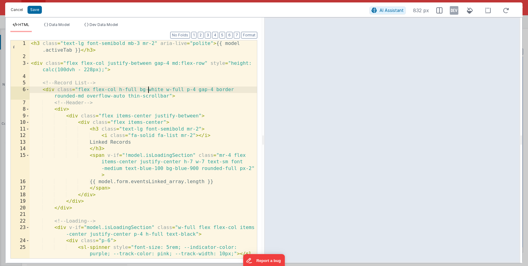
click at [12, 11] on button "Cancel" at bounding box center [17, 10] width 18 height 9
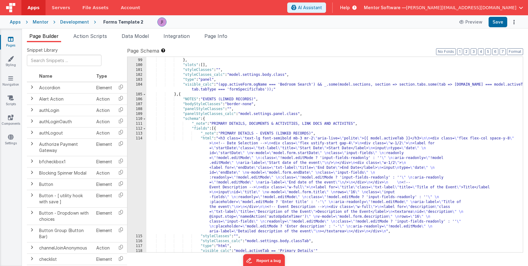
scroll to position [947, 0]
click at [235, 192] on div "}] } , "slots" : [ ] , "styleClasses" : "" , "styleClasses_calc" : "model.setti…" at bounding box center [334, 155] width 377 height 205
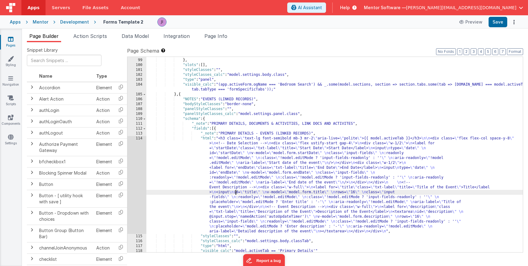
click at [128, 178] on div "114" at bounding box center [137, 185] width 19 height 98
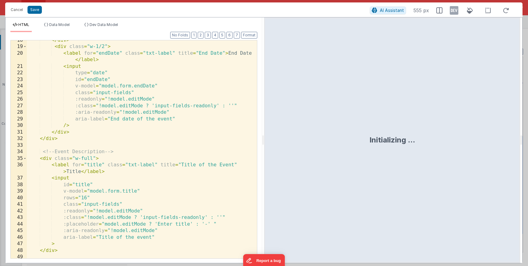
scroll to position [0, 0]
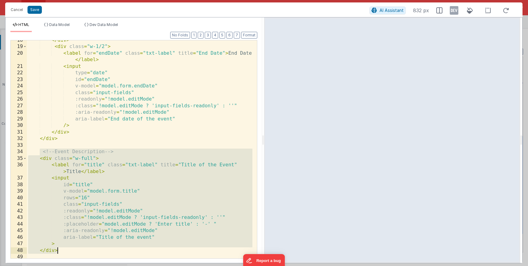
drag, startPoint x: 47, startPoint y: 161, endPoint x: 80, endPoint y: 249, distance: 94.5
click at [79, 249] on div "</ div > < div class = "w-1/2" > < label for = "endDate" class = "txt-label" ti…" at bounding box center [140, 152] width 226 height 231
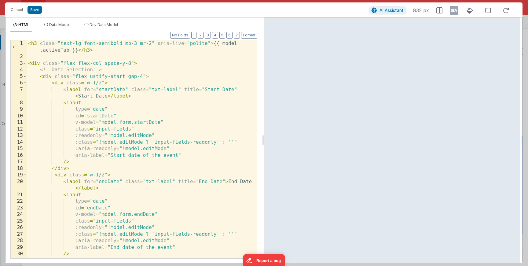
click at [120, 69] on div "< h3 class = "text-lg font-semibold mb-3 mr-2" aria-live = "polite" > {{ model …" at bounding box center [140, 159] width 226 height 238
click at [152, 63] on div "< h3 class = "text-lg font-semibold mb-3 mr-2" aria-live = "polite" > {{ model …" at bounding box center [140, 159] width 226 height 238
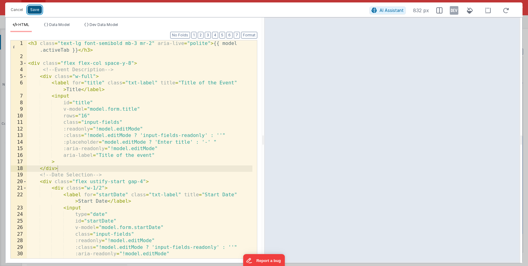
click at [37, 12] on button "Save" at bounding box center [35, 10] width 14 height 8
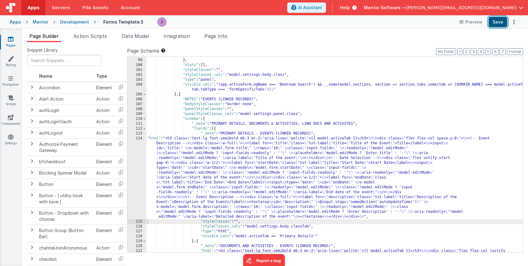
click at [495, 21] on button "Save" at bounding box center [498, 22] width 19 height 10
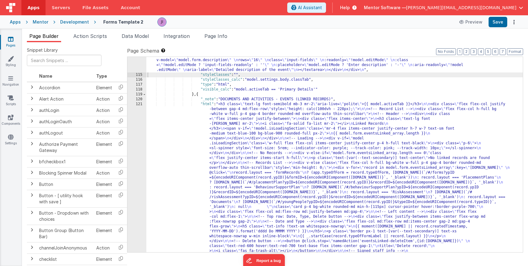
scroll to position [1008, 0]
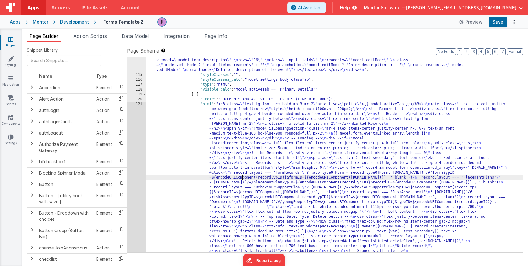
click at [243, 176] on div ""html" : "<h3 class= \" text-lg font-semibold mb-3 mr-2 \" aria-live= \" polite…" at bounding box center [334, 258] width 377 height 538
click at [139, 166] on div "114 115 116 117 118 119 120 121 122 123 124 125 126 127 128 129 130 131 132 133…" at bounding box center [137, 258] width 19 height 538
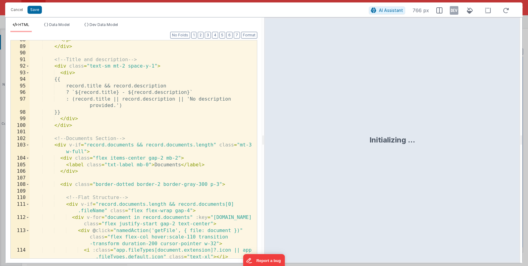
scroll to position [602, 0]
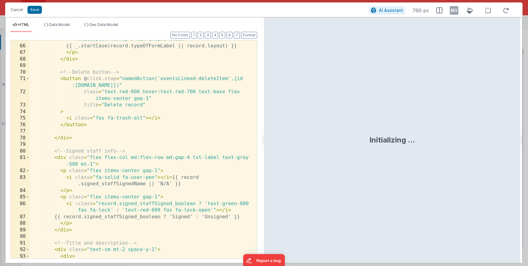
click at [153, 117] on div "< p class = "border px-1 text-[var(--text-secondary)] text-xs whitespace-nowrap…" at bounding box center [141, 149] width 223 height 238
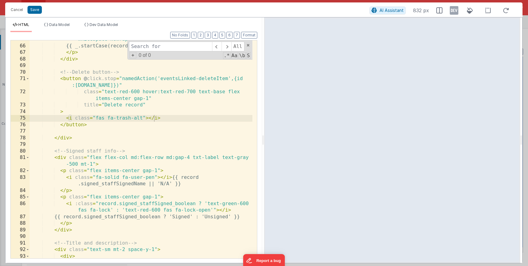
click at [148, 144] on div "< p class = "border px-1 text-[var(--text-secondary)] text-xs whitespace-nowrap…" at bounding box center [141, 149] width 223 height 238
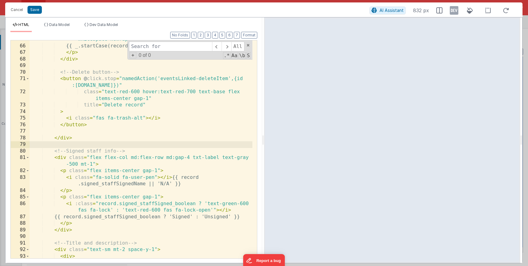
click at [152, 98] on div "< p class = "border px-1 text-[var(--text-secondary)] text-xs whitespace-nowrap…" at bounding box center [141, 149] width 223 height 238
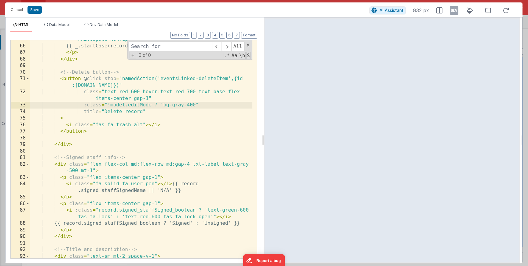
click at [163, 106] on div "< p class = "border px-1 text-[var(--text-secondary)] text-xs whitespace-nowrap…" at bounding box center [141, 149] width 223 height 238
click at [198, 106] on div "< p class = "border px-1 text-[var(--text-secondary)] text-xs whitespace-nowrap…" at bounding box center [141, 149] width 223 height 238
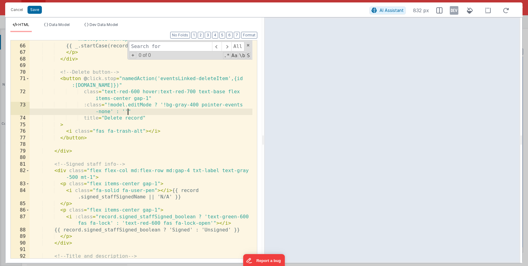
click at [37, 14] on div "Cancel Save" at bounding box center [189, 10] width 362 height 9
click at [42, 12] on div "Cancel Save" at bounding box center [189, 10] width 362 height 9
click at [36, 12] on button "Save" at bounding box center [35, 10] width 14 height 8
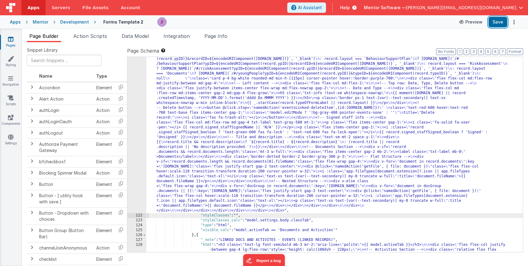
click at [492, 24] on button "Save" at bounding box center [498, 22] width 19 height 10
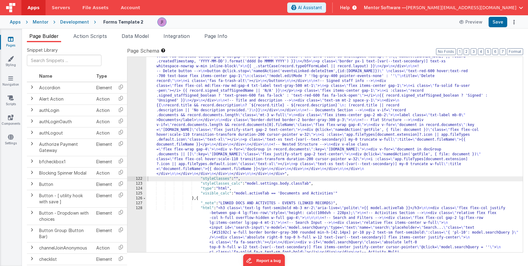
scroll to position [1087, 0]
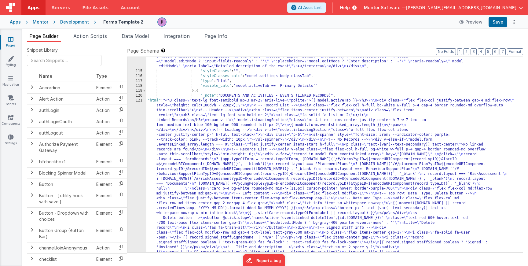
scroll to position [996, 0]
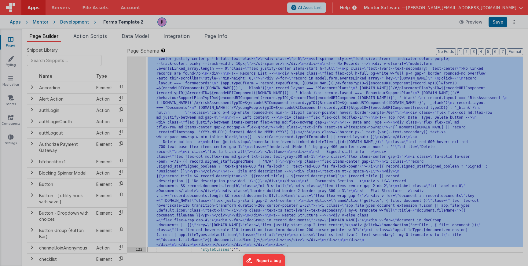
scroll to position [1042, 0]
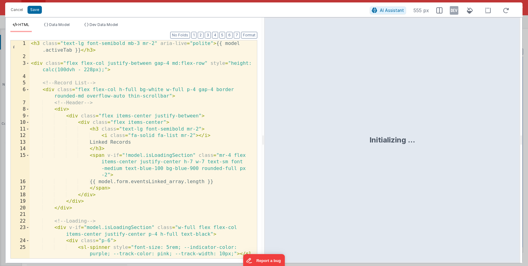
click at [61, 21] on div "HTML Data Model Dev Data Model Format 7 6 5 4 3 2 1 No Folds 1 2 3 4 5 6 7 8 9 …" at bounding box center [134, 140] width 257 height 246
click at [65, 28] on li "Data Model" at bounding box center [57, 27] width 31 height 10
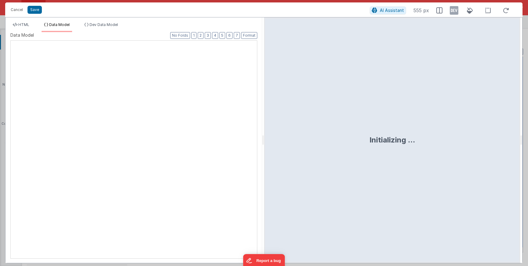
click at [11, 41] on div at bounding box center [11, 41] width 0 height 0
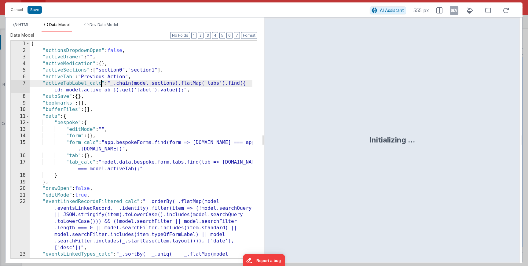
scroll to position [0, 0]
click at [102, 82] on div "{ "actionsDropdownOpen" : false , "activeDrawer" : "" , "activeMedication" : { …" at bounding box center [141, 163] width 223 height 244
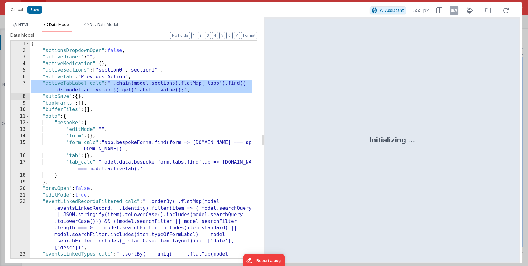
click at [102, 82] on div "{ "actionsDropdownOpen" : false , "activeDrawer" : "" , "activeMedication" : { …" at bounding box center [141, 163] width 223 height 244
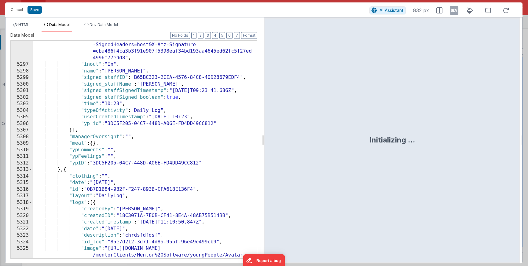
scroll to position [9804, 0]
click at [26, 25] on span "HTML" at bounding box center [23, 24] width 11 height 5
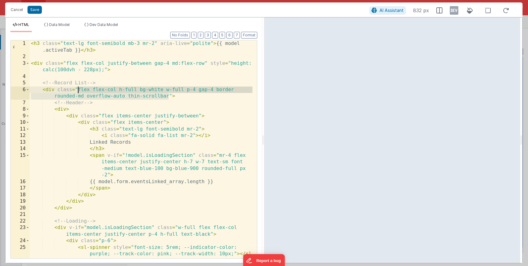
drag, startPoint x: 169, startPoint y: 96, endPoint x: 78, endPoint y: 91, distance: 90.7
click at [78, 91] on div "< h3 class = "text-lg font-semibold mb-3 mr-2" aria-live = "polite" > {{ model …" at bounding box center [141, 159] width 223 height 238
click at [112, 83] on div "< h3 class = "text-lg font-semibold mb-3 mr-2" aria-live = "polite" > {{ model …" at bounding box center [141, 159] width 223 height 238
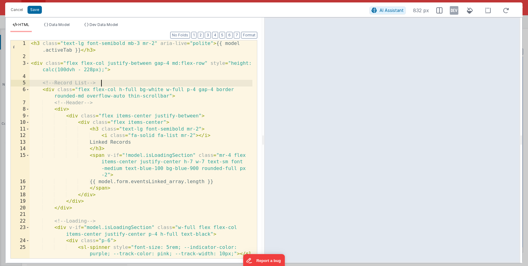
click at [113, 87] on div "< h3 class = "text-lg font-semibold mb-3 mr-2" aria-live = "polite" > {{ model …" at bounding box center [141, 159] width 223 height 238
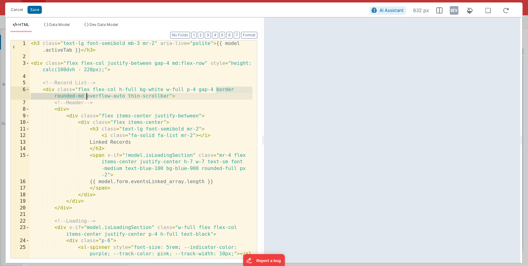
drag, startPoint x: 215, startPoint y: 90, endPoint x: 87, endPoint y: 98, distance: 128.4
click at [87, 98] on div "< h3 class = "text-lg font-semibold mb-3 mr-2" aria-live = "polite" > {{ model …" at bounding box center [141, 159] width 223 height 238
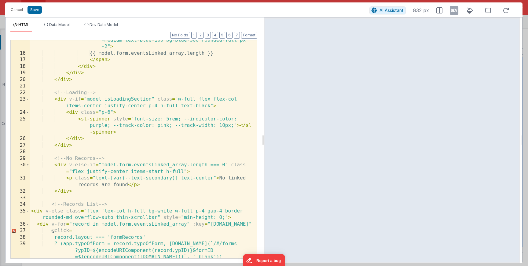
scroll to position [128, 0]
drag, startPoint x: 224, startPoint y: 211, endPoint x: 74, endPoint y: 218, distance: 150.3
click at [74, 218] on div "< span v-if = "!model.isLoadingSection" class = "mr-4 flex items-center justify…" at bounding box center [141, 149] width 223 height 251
click at [204, 211] on div "< span v-if = "!model.isLoadingSection" class = "mr-4 flex items-center justify…" at bounding box center [141, 149] width 223 height 251
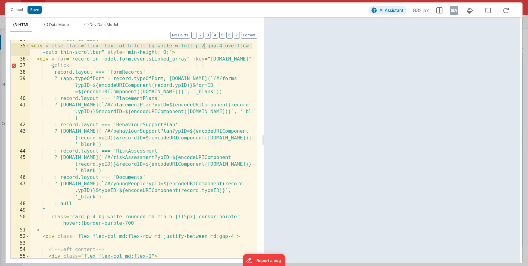
scroll to position [330, 0]
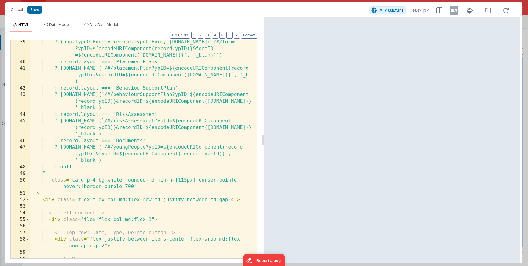
click at [132, 187] on div "? (app.typeOfForm = record.typeOfForm, [DOMAIN_NAME](`/#/forms ?ypID=${encodeUR…" at bounding box center [141, 164] width 223 height 251
click at [133, 187] on div "? (app.typeOfForm = record.typeOfForm, [DOMAIN_NAME](`/#/forms ?ypID=${encodeUR…" at bounding box center [141, 164] width 223 height 251
drag, startPoint x: 193, startPoint y: 181, endPoint x: 174, endPoint y: 181, distance: 19.3
click at [177, 181] on div "? (app.typeOfForm = record.typeOfForm, [DOMAIN_NAME](`/#/forms ?ypID=${encodeUR…" at bounding box center [141, 164] width 223 height 251
drag, startPoint x: 168, startPoint y: 181, endPoint x: 157, endPoint y: 181, distance: 11.0
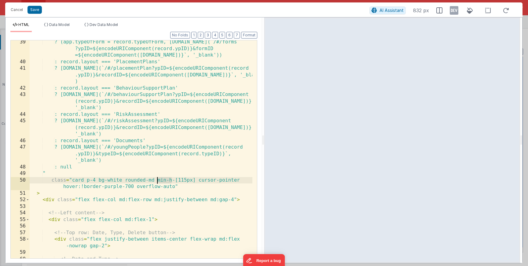
click at [157, 181] on div "? (app.typeOfForm = record.typeOfForm, [DOMAIN_NAME](`/#/forms ?ypID=${encodeUR…" at bounding box center [141, 164] width 223 height 251
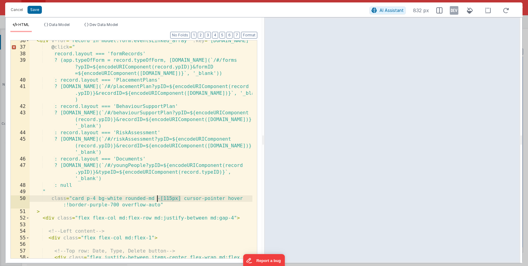
drag, startPoint x: 180, startPoint y: 199, endPoint x: 156, endPoint y: 200, distance: 23.3
click at [156, 200] on div "< div v-for = "record in model.form.eventsLinked_array" :key = "[DOMAIN_NAME]" …" at bounding box center [141, 157] width 223 height 238
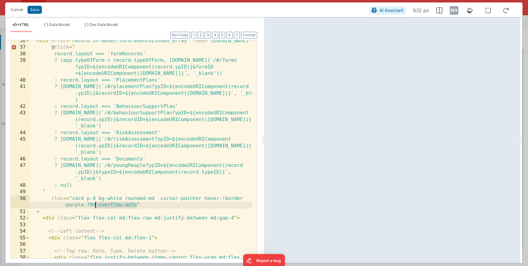
drag, startPoint x: 136, startPoint y: 205, endPoint x: 97, endPoint y: 206, distance: 39.2
click at [97, 206] on div "< div v-for = "record in model.form.eventsLinked_array" :key = "[DOMAIN_NAME]" …" at bounding box center [141, 157] width 223 height 238
click at [50, 27] on span "Data Model" at bounding box center [59, 24] width 20 height 5
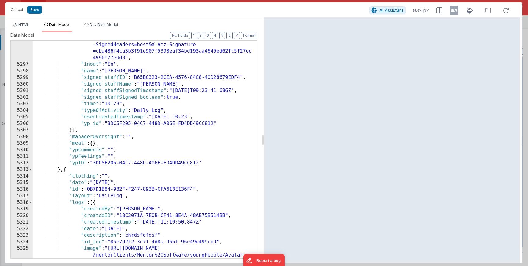
click at [131, 120] on div ""image" : "[URL][DOMAIN_NAME] /mentorClients/Mentor%20Software/youngPeople/Avat…" at bounding box center [143, 169] width 220 height 349
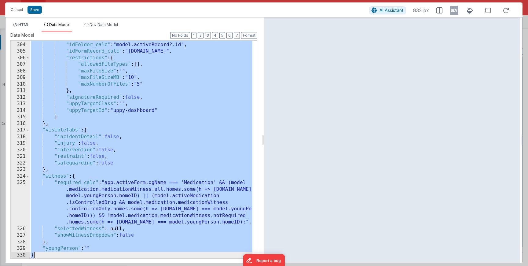
scroll to position [2550, 0]
click at [38, 10] on button "Save" at bounding box center [35, 10] width 14 height 8
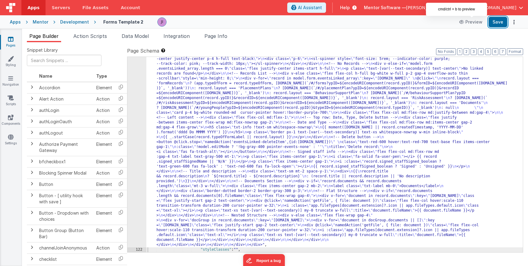
click at [494, 22] on button "Save" at bounding box center [498, 22] width 19 height 10
click at [169, 117] on div ""html" : "<h3 class= \" text-lg font-semibold mb-3 mr-2 \" aria-live= \" polite…" at bounding box center [334, 234] width 377 height 425
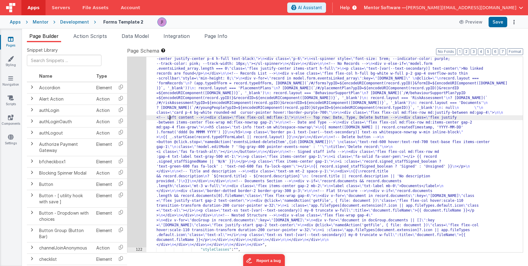
click at [138, 116] on div "121" at bounding box center [137, 134] width 19 height 225
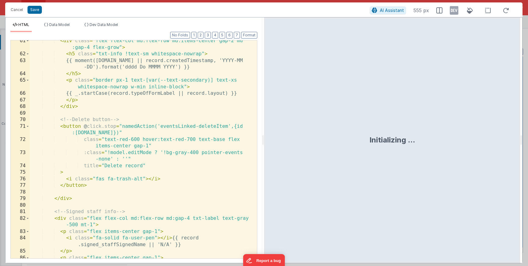
scroll to position [1038, 0]
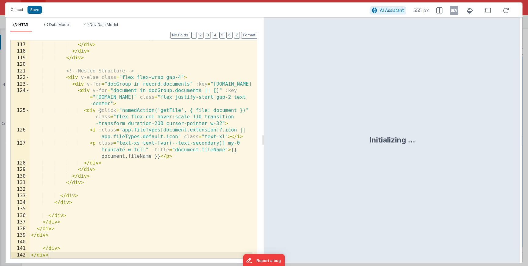
click at [139, 120] on div "< p class = "text-xs text-[var(--text-secondary)] my-0 truncate w-full" :title …" at bounding box center [141, 144] width 223 height 244
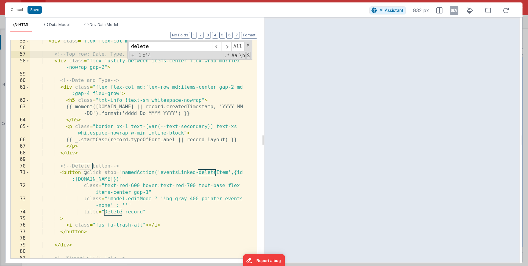
scroll to position [527, 0]
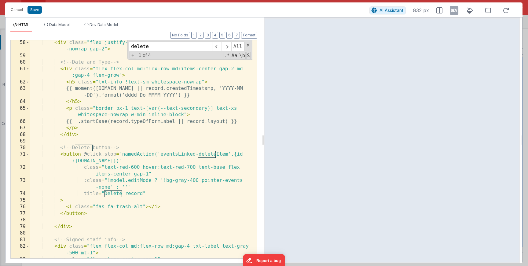
type input "delete"
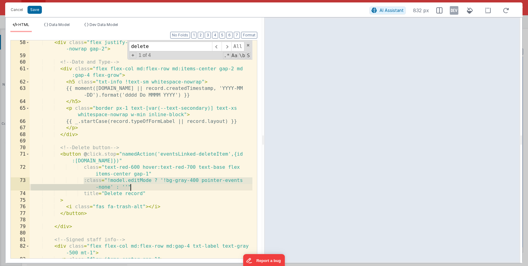
drag, startPoint x: 85, startPoint y: 180, endPoint x: 143, endPoint y: 185, distance: 57.8
click at [143, 185] on div "< div class = "flex justify-between items-center flex-wrap md:flex -nowrap gap-…" at bounding box center [141, 161] width 223 height 244
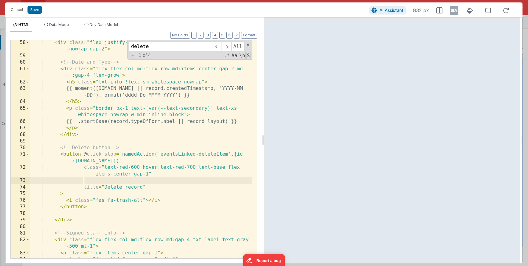
click at [145, 200] on div "< div class = "flex justify-between items-center flex-wrap md:flex -nowrap gap-…" at bounding box center [141, 161] width 223 height 244
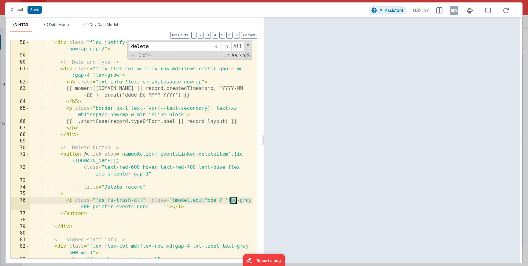
drag, startPoint x: 220, startPoint y: 204, endPoint x: 236, endPoint y: 199, distance: 17.0
click at [236, 199] on div "< div class = "flex justify-between items-center flex-wrap md:flex -nowrap gap-…" at bounding box center [141, 161] width 223 height 244
click at [38, 9] on button "Save" at bounding box center [35, 10] width 14 height 8
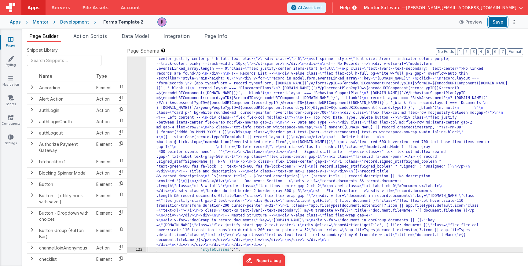
click at [500, 20] on button "Save" at bounding box center [498, 22] width 19 height 10
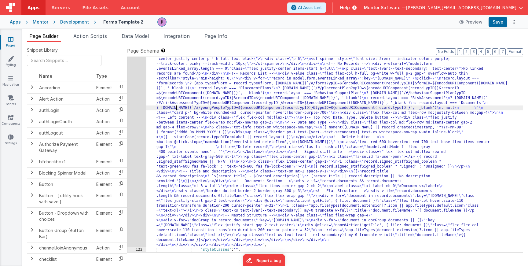
click at [176, 110] on div ""html" : "<h3 class= \" text-lg font-semibold mb-3 mr-2 \" aria-live= \" polite…" at bounding box center [334, 234] width 377 height 425
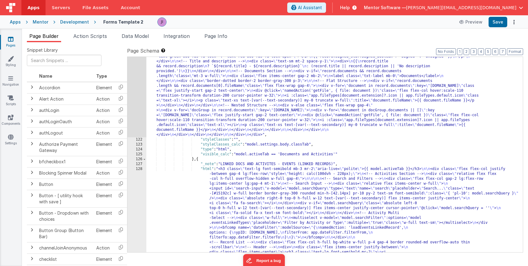
scroll to position [1103, 0]
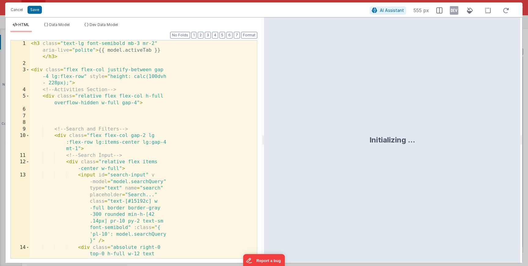
scroll to position [1256, 0]
click at [144, 160] on div "< h3 class = "text-lg font-semibold mb-3 mr-2" aria-live = "polite" > {{ model.…" at bounding box center [141, 175] width 223 height 271
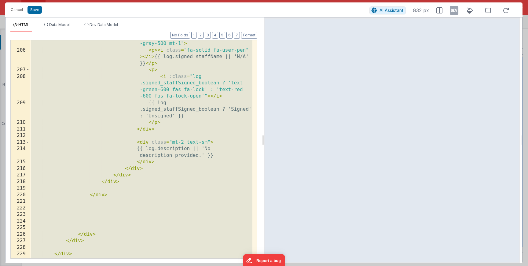
scroll to position [2077, 0]
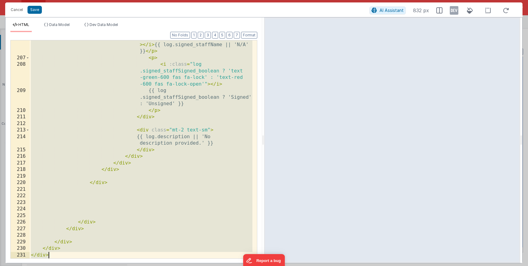
click at [203, 120] on div "< p > < i class = "fa-solid fa-user-pen" > </ i > {{ log.signed_staffName || 'N…" at bounding box center [141, 157] width 223 height 244
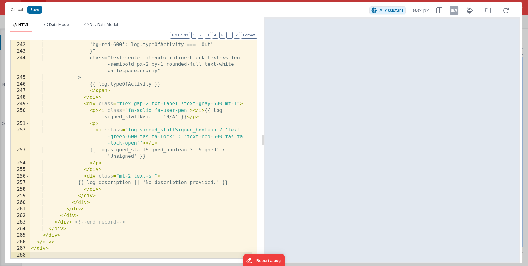
scroll to position [1965, 0]
click at [34, 11] on button "Save" at bounding box center [35, 10] width 14 height 8
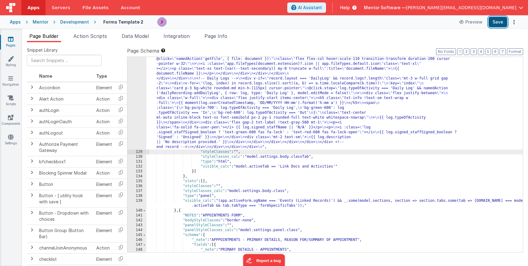
click at [500, 24] on button "Save" at bounding box center [498, 22] width 19 height 10
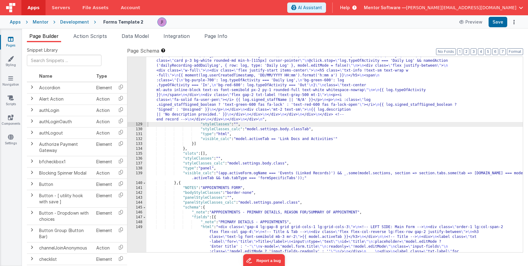
scroll to position [1274, 0]
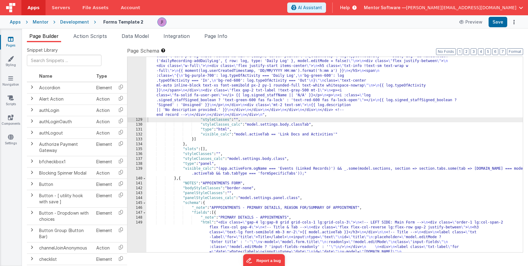
click at [178, 107] on div ""html" : "<h3 class= \" text-lg font-semibold mb-3 mr-2 \" aria-live= \" polite…" at bounding box center [334, 173] width 377 height 895
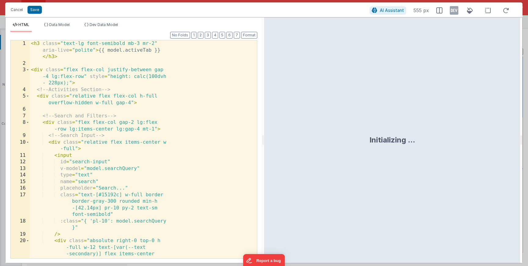
click at [150, 115] on div "< h3 class = "text-lg font-semibold mb-3 mr-2" aria-live = "polite" > {{ model.…" at bounding box center [141, 162] width 223 height 244
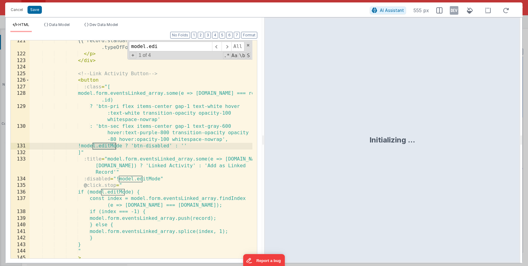
scroll to position [943, 0]
type input "model.edit"
click at [154, 157] on div "{{ record.standard || _.startCase(record .typeOfFormLabel || record.layout) }} …" at bounding box center [141, 157] width 223 height 238
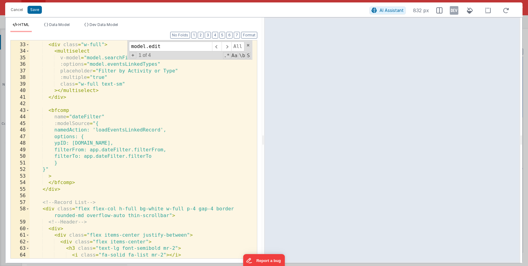
scroll to position [0, 0]
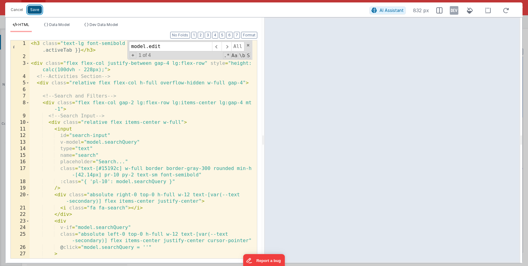
click at [34, 9] on button "Save" at bounding box center [35, 10] width 14 height 8
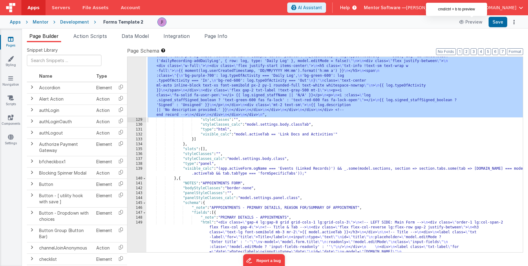
click at [493, 16] on body "Apps Servers File Assets Account Some FUTURE Slot AI Assistant Help Mentor Soft…" at bounding box center [264, 133] width 528 height 266
click at [493, 21] on button "Save" at bounding box center [498, 22] width 19 height 10
click at [170, 106] on div ""html" : "<h3 class= \" text-lg font-semibold mb-3 mr-2 \" aria-live= \" polite…" at bounding box center [334, 173] width 377 height 895
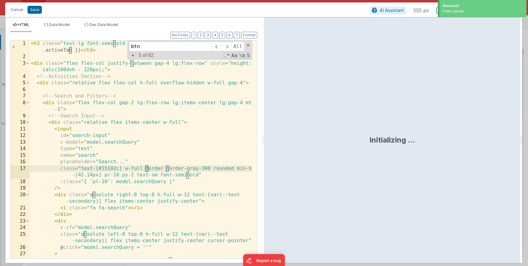
scroll to position [903, 0]
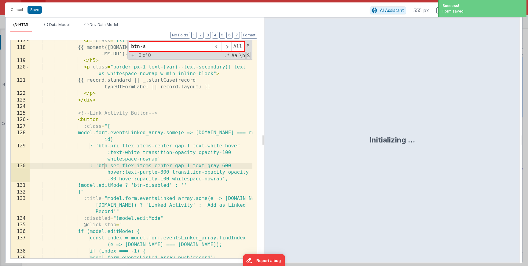
type input "btn-"
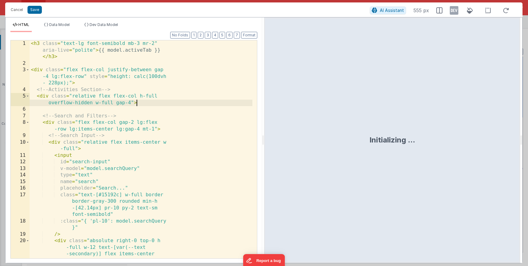
click at [151, 100] on div "< h3 class = "text-lg font-semibold mb-3 mr-2" aria-live = "polite" > {{ model.…" at bounding box center [141, 162] width 223 height 244
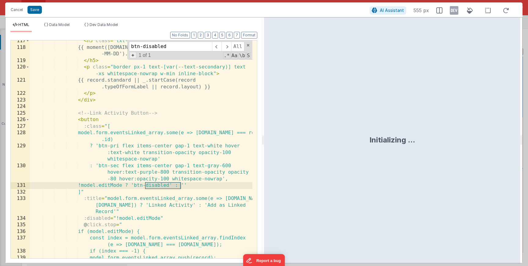
type input "btn-disabled"
click at [133, 55] on span "+" at bounding box center [133, 55] width 7 height 6
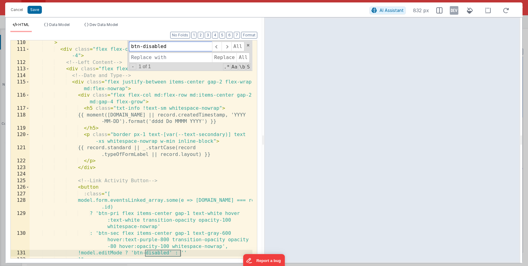
scroll to position [844, 0]
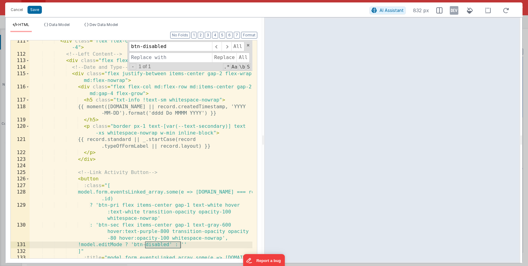
click at [145, 245] on div "< div class = "flex flex-col md:flex-row md:justify-between md:gap -4" > <!-- L…" at bounding box center [141, 163] width 223 height 251
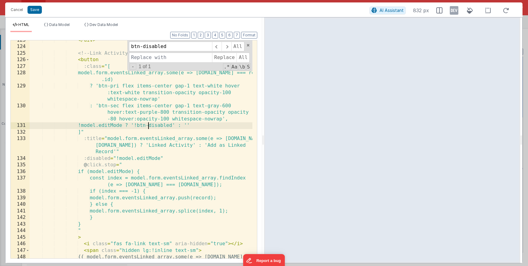
scroll to position [965, 0]
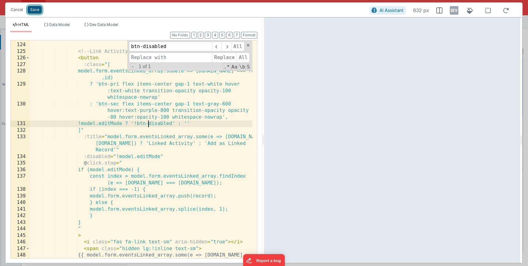
click at [38, 12] on button "Save" at bounding box center [35, 10] width 14 height 8
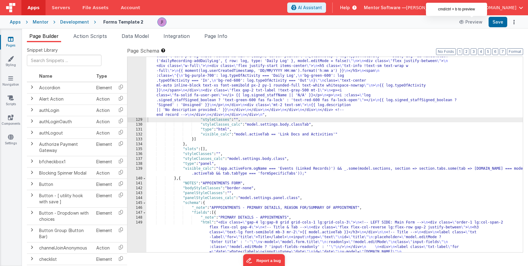
click at [489, 18] on div "Preview Save" at bounding box center [487, 22] width 63 height 10
click at [496, 23] on button "Save" at bounding box center [498, 22] width 19 height 10
click at [156, 93] on div ""html" : "<h3 class= \" text-lg font-semibold mb-3 mr-2 \" aria-live= \" polite…" at bounding box center [334, 173] width 377 height 895
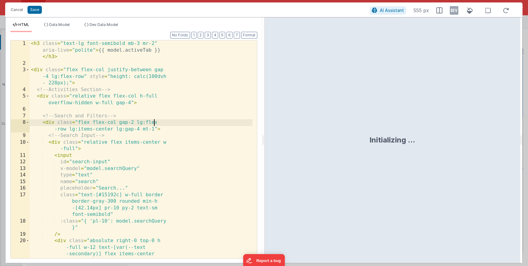
click at [166, 120] on div "< h3 class = "text-lg font-semibold mb-3 mr-2" aria-live = "polite" > {{ model.…" at bounding box center [141, 162] width 223 height 244
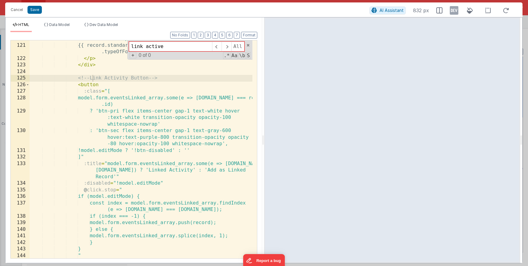
scroll to position [934, 0]
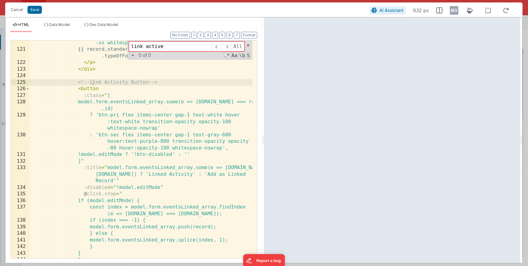
type input "link active"
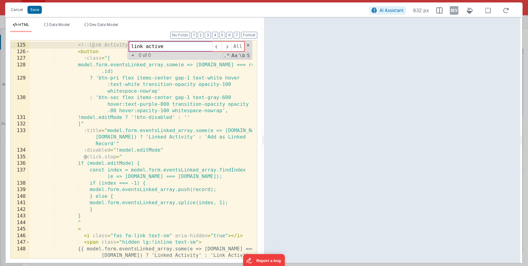
scroll to position [972, 0]
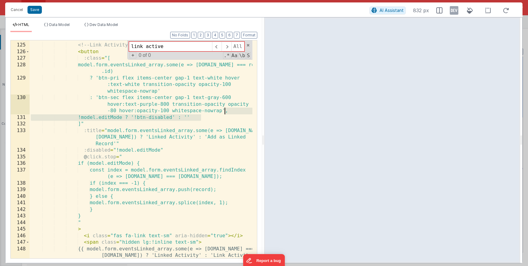
drag, startPoint x: 210, startPoint y: 119, endPoint x: 225, endPoint y: 113, distance: 16.1
click at [225, 113] on div "<!-- Link Activity Button --> < button :class = "[ model.form.eventsLinked_arra…" at bounding box center [141, 150] width 223 height 231
click at [161, 88] on div "<!-- Link Activity Button --> < button :class = "[ model.form.eventsLinked_arra…" at bounding box center [141, 150] width 223 height 231
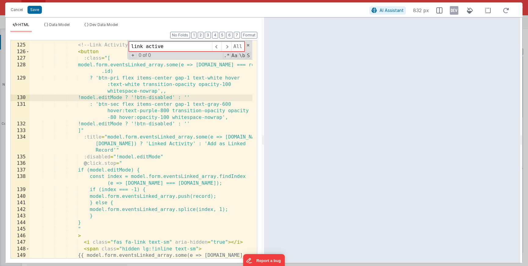
click at [165, 92] on div "<!-- Link Activity Button --> < button :class = "[ model.form.eventsLinked_arra…" at bounding box center [141, 154] width 223 height 238
drag, startPoint x: 79, startPoint y: 52, endPoint x: 78, endPoint y: 59, distance: 7.4
click at [78, 60] on div "<!-- Link Activity Button --> < button :class = "[ model.form.eventsLinked_arra…" at bounding box center [141, 154] width 223 height 238
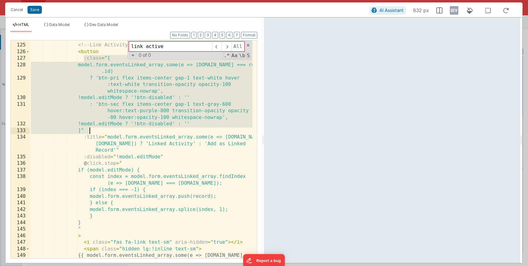
drag, startPoint x: 84, startPoint y: 61, endPoint x: 140, endPoint y: 132, distance: 90.8
click at [140, 132] on div "<!-- Link Activity Button --> < button :class = "[ model.form.eventsLinked_arra…" at bounding box center [141, 154] width 223 height 238
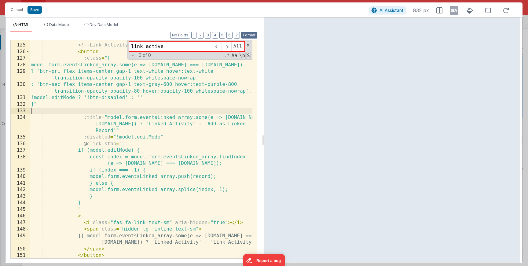
click at [249, 36] on button "Format" at bounding box center [249, 35] width 16 height 7
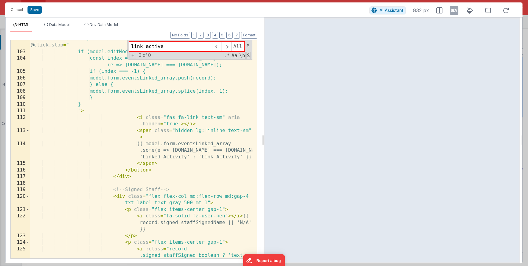
click at [58, 18] on div "HTML Data Model Dev Data Model Format 7 6 5 4 3 2 1 No Folds 102 103 104 105 10…" at bounding box center [134, 140] width 257 height 246
click at [58, 19] on div "HTML Data Model Dev Data Model Format 7 6 5 4 3 2 1 No Folds 102 103 104 105 10…" at bounding box center [134, 140] width 257 height 246
click at [58, 21] on div "HTML Data Model Dev Data Model Format 7 6 5 4 3 2 1 No Folds 102 103 104 105 10…" at bounding box center [134, 140] width 257 height 246
click at [62, 34] on div "Format 7 6 5 4 3 2 1 No Folds 102 103 104 105 106 107 108 109 110 111 112 113 1…" at bounding box center [133, 145] width 247 height 226
click at [62, 27] on li "Data Model" at bounding box center [57, 27] width 31 height 10
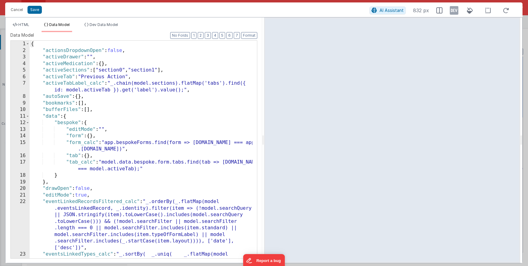
click at [86, 69] on div "{ "actionsDropdownOpen" : false , "activeDrawer" : "" , "activeMedication" : { …" at bounding box center [141, 163] width 223 height 244
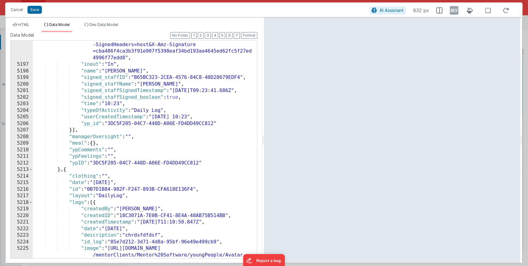
scroll to position [9804, 0]
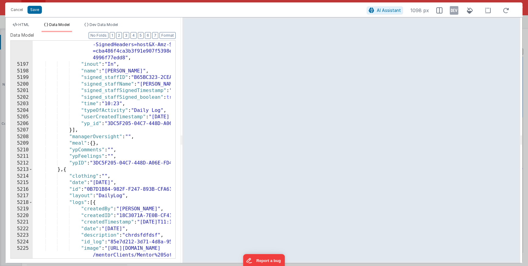
drag, startPoint x: 262, startPoint y: 133, endPoint x: 166, endPoint y: 124, distance: 96.5
click at [167, 124] on html "Cancel Save AI Assistant 1098 px HTML Data Model Dev Data Model Format 7 6 5 4 …" at bounding box center [264, 133] width 528 height 266
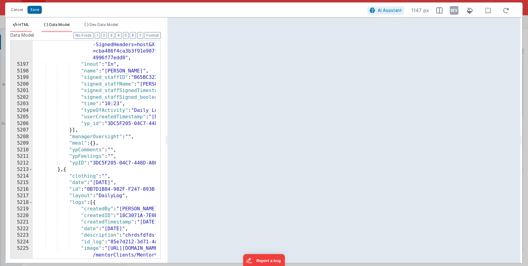
click at [19, 25] on span "HTML" at bounding box center [23, 24] width 11 height 5
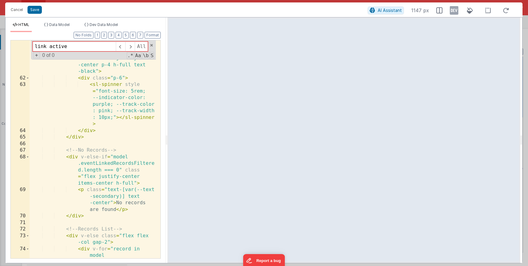
click at [117, 122] on div "< div v-if = "model .isLoadingSection" class = "w-full flex flex-col items-cent…" at bounding box center [93, 190] width 126 height 310
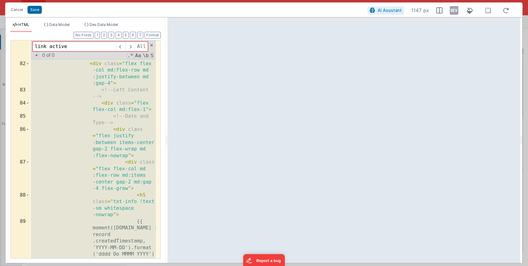
scroll to position [1281, 0]
click at [138, 190] on div "})" class = "card p-3 bg-white rounded-md min-h-[115px] cursor-pointer hover:!b…" at bounding box center [93, 179] width 126 height 291
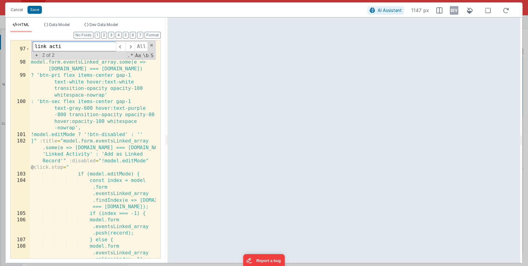
scroll to position [1601, 0]
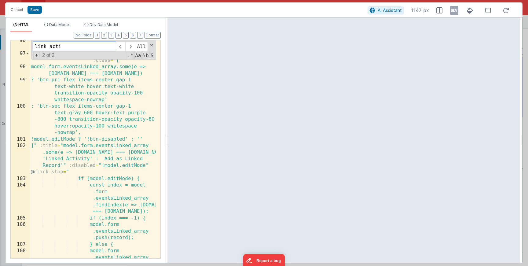
type input "link acti"
click at [128, 140] on div "<!-- Link Activity Button --> < button :class = "[ model.form.eventsLinked_arra…" at bounding box center [93, 162] width 126 height 251
drag, startPoint x: 131, startPoint y: 140, endPoint x: 98, endPoint y: 140, distance: 33.6
click at [98, 140] on div "<!-- Link Activity Button --> < button :class = "[ model.form.eventsLinked_arra…" at bounding box center [93, 162] width 126 height 251
click at [94, 140] on div "<!-- Link Activity Button --> < button :class = "[ model.form.eventsLinked_arra…" at bounding box center [93, 162] width 126 height 251
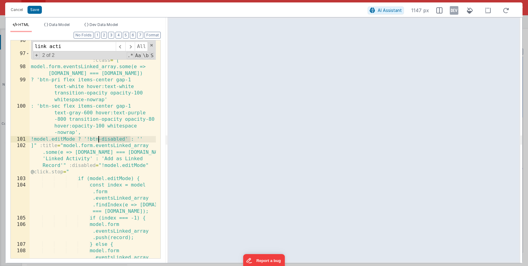
drag, startPoint x: 131, startPoint y: 139, endPoint x: 99, endPoint y: 139, distance: 32.1
click at [99, 139] on div "<!-- Link Activity Button --> < button :class = "[ model.form.eventsLinked_arra…" at bounding box center [93, 162] width 126 height 251
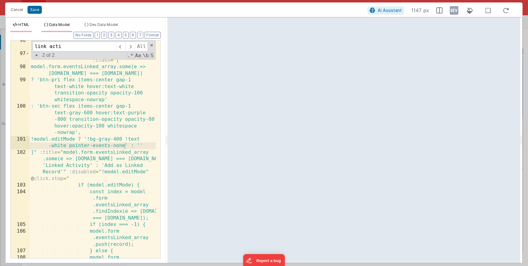
click at [50, 30] on li "Data Model" at bounding box center [57, 27] width 31 height 10
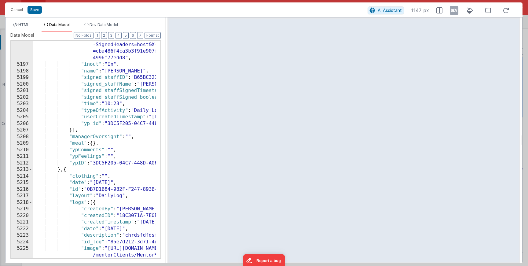
click at [72, 73] on div ""image" : "[URL][DOMAIN_NAME] /mentorClients/Mentor%20Software/youngPeople/Avat…" at bounding box center [143, 169] width 220 height 349
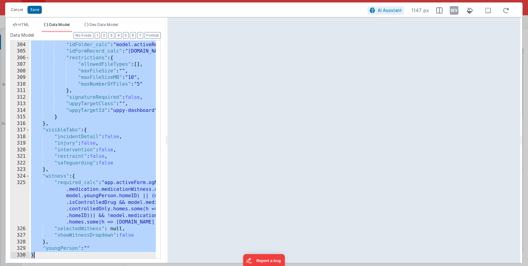
scroll to position [2550, 0]
click at [36, 9] on button "Save" at bounding box center [35, 10] width 14 height 8
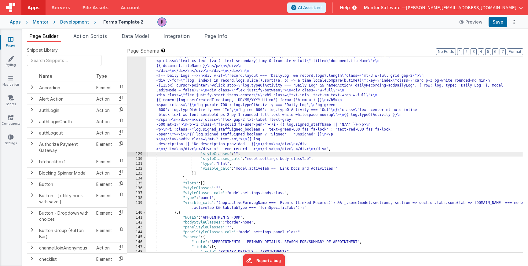
scroll to position [1273, 0]
click at [505, 23] on button "Save" at bounding box center [498, 22] width 19 height 10
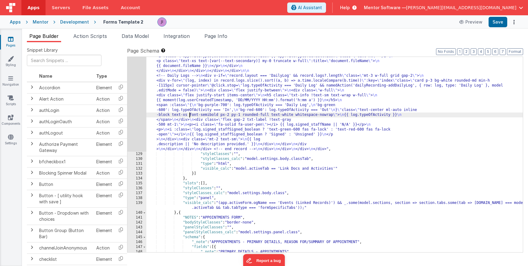
click at [190, 117] on div ""html" : "<h3 class= \" text-lg font-semibold mb-3 mr-2 \" aria-live= \" polite…" at bounding box center [334, 39] width 377 height 626
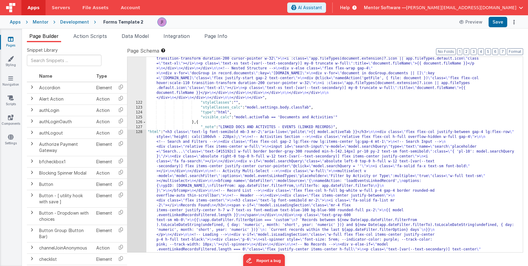
scroll to position [1053, 0]
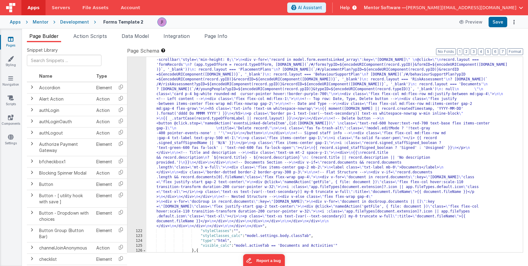
click at [168, 107] on div ""html" : "<h3 class= \" text-lg font-semibold mb-3 mr-2 \" aria-live= \" polite…" at bounding box center [334, 216] width 377 height 425
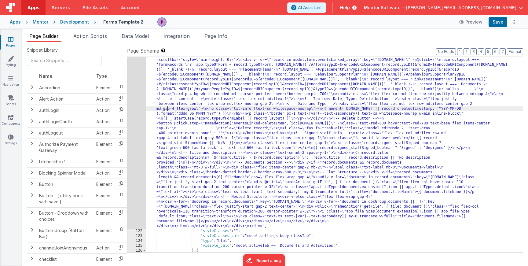
click at [135, 103] on div "121" at bounding box center [137, 116] width 19 height 225
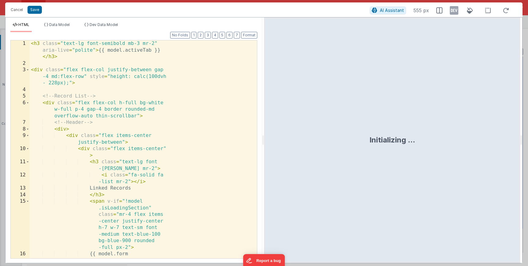
click at [139, 106] on div "< h3 class = "text-lg font-semibold mb-3 mr-2" aria-live = "polite" > {{ model.…" at bounding box center [141, 169] width 223 height 258
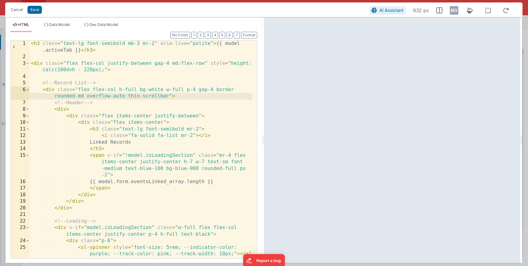
click at [159, 92] on div "< h3 class = "text-lg font-semibold mb-3 mr-2" aria-live = "polite" > {{ model …" at bounding box center [141, 159] width 223 height 238
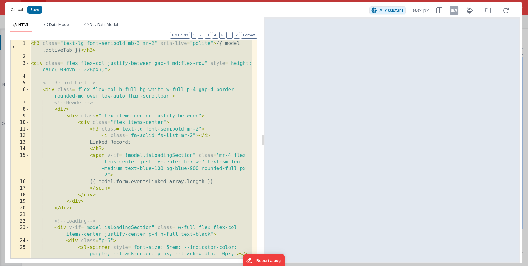
drag, startPoint x: 21, startPoint y: 10, endPoint x: 123, endPoint y: 102, distance: 136.6
click at [21, 10] on button "Cancel" at bounding box center [17, 10] width 18 height 9
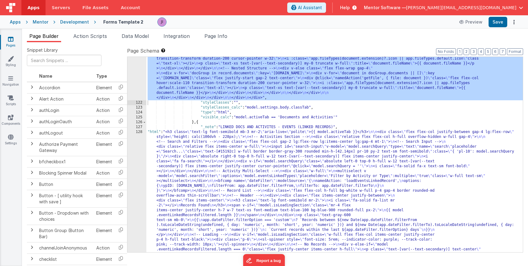
scroll to position [1114, 0]
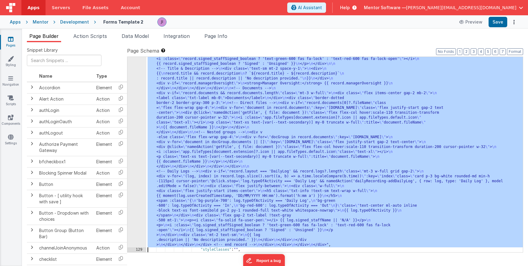
click at [142, 171] on div "128 129 130 131 132 133 134 135 136 137 138 139 140 141 142 143 144 145 146 147…" at bounding box center [137, 135] width 19 height 626
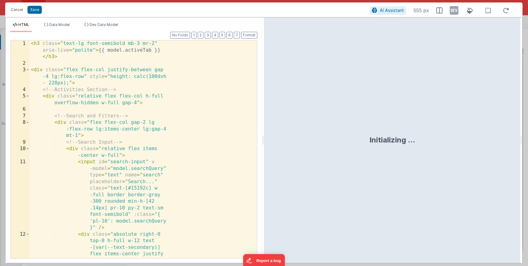
scroll to position [1233, 0]
click at [133, 146] on div "< h3 class = "text-lg font-semibold mb-3 mr-2" aria-live = "polite" > {{ model.…" at bounding box center [141, 165] width 223 height 251
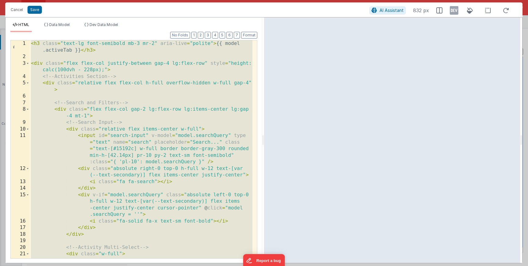
click at [132, 133] on div "< h3 class = "text-lg font-semibold mb-3 mr-2" aria-live = "polite" > {{ model …" at bounding box center [141, 169] width 223 height 258
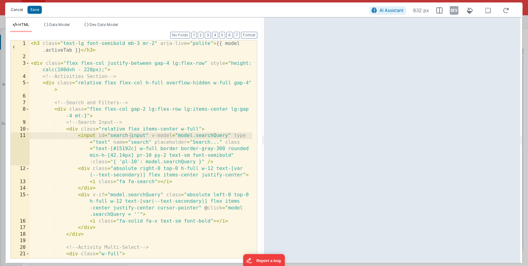
drag, startPoint x: 18, startPoint y: 13, endPoint x: 25, endPoint y: 18, distance: 8.5
click at [18, 13] on button "Cancel" at bounding box center [17, 10] width 18 height 9
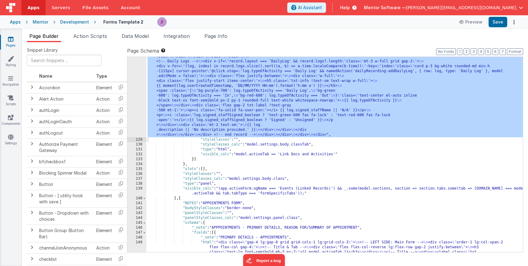
scroll to position [1263, 0]
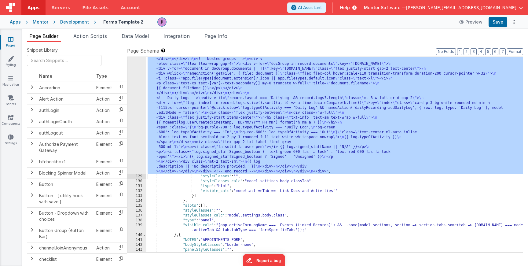
click at [194, 113] on div ""html" : "<h3 class= \" text-lg font-semibold mb-3 mr-2 \" aria-live= \" polite…" at bounding box center [334, 61] width 377 height 626
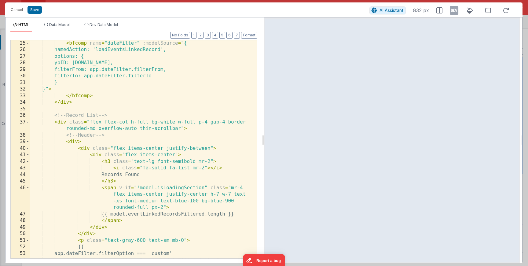
scroll to position [0, 0]
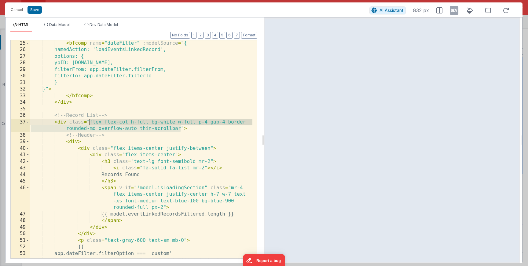
drag, startPoint x: 158, startPoint y: 130, endPoint x: 91, endPoint y: 121, distance: 67.5
click at [89, 120] on div "< bfcomp name = "dateFilter" :modelSource = "{ namedAction: 'loadEventsLinkedRe…" at bounding box center [141, 169] width 223 height 258
click at [20, 11] on button "Cancel" at bounding box center [17, 10] width 18 height 9
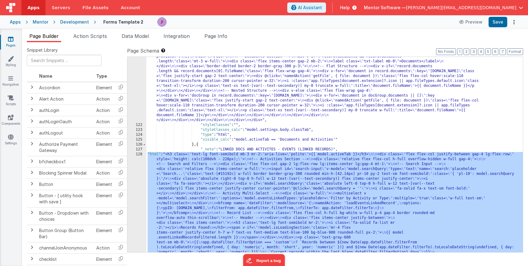
scroll to position [1089, 0]
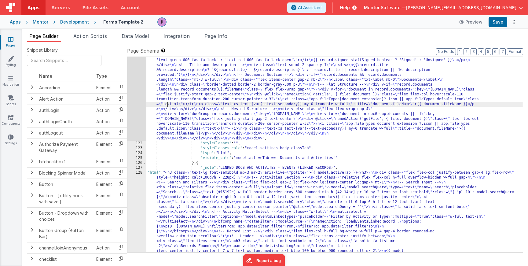
click at [139, 99] on div "121" at bounding box center [137, 28] width 19 height 225
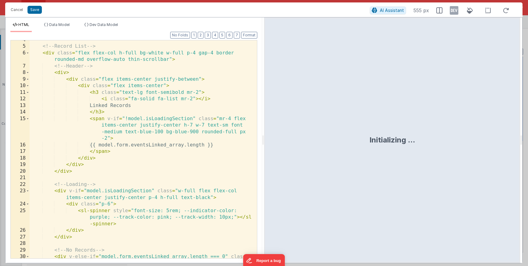
scroll to position [37, 0]
click at [125, 120] on div "<!-- Record List --> < div class = "flex flex-col h-full bg-white w-full p-4 ga…" at bounding box center [141, 156] width 223 height 238
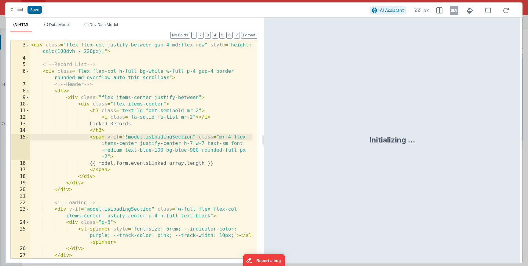
scroll to position [18, 0]
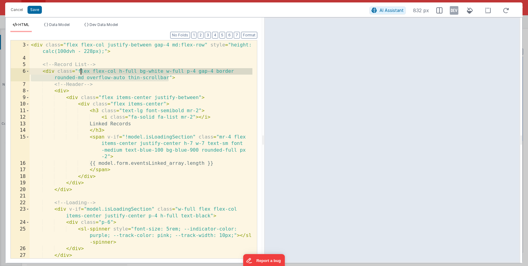
scroll to position [1089, 0]
click at [77, 71] on div "< div class = "flex flex-col justify-between gap-4 md:flex-row" style = "height…" at bounding box center [141, 150] width 223 height 231
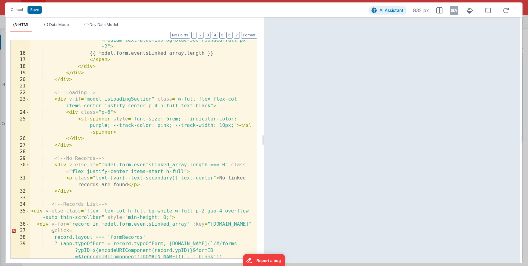
scroll to position [147, 0]
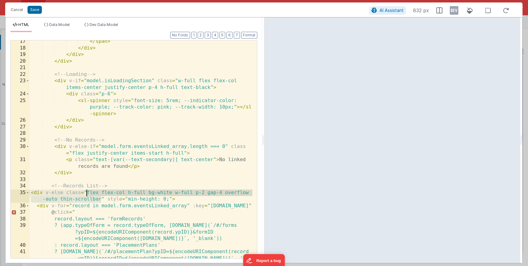
drag, startPoint x: 101, startPoint y: 199, endPoint x: 87, endPoint y: 195, distance: 14.5
click at [87, 195] on div "</ span > </ div > </ div > </ div > <!-- Loading --> < div v-if = "model.isLoa…" at bounding box center [141, 160] width 223 height 244
drag, startPoint x: 19, startPoint y: 11, endPoint x: 131, endPoint y: 94, distance: 139.6
click at [19, 11] on button "Cancel" at bounding box center [17, 10] width 18 height 9
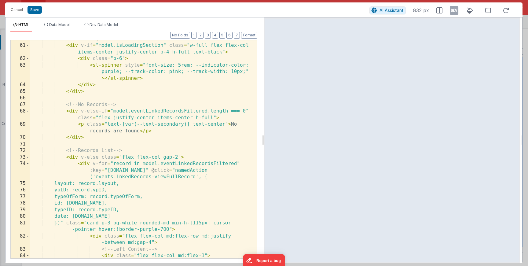
scroll to position [0, 0]
drag, startPoint x: 177, startPoint y: 157, endPoint x: 122, endPoint y: 159, distance: 54.5
click at [122, 159] on div "<!-- Loading --> < div v-if = "model.isLoadingSection" class = "w-full flex fle…" at bounding box center [141, 151] width 223 height 231
click at [123, 159] on div "<!-- Loading --> < div v-if = "model.isLoadingSection" class = "w-full flex fle…" at bounding box center [141, 151] width 223 height 231
drag, startPoint x: 122, startPoint y: 159, endPoint x: 178, endPoint y: 158, distance: 56.3
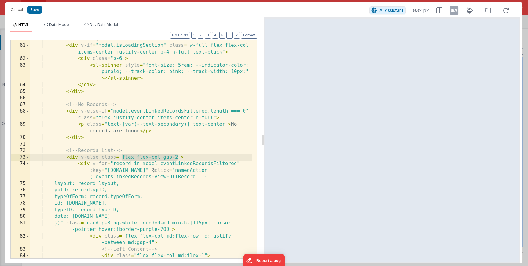
click at [177, 158] on div "<!-- Loading --> < div v-if = "model.isLoadingSection" class = "w-full flex fle…" at bounding box center [141, 151] width 223 height 231
click at [20, 10] on button "Cancel" at bounding box center [17, 10] width 18 height 9
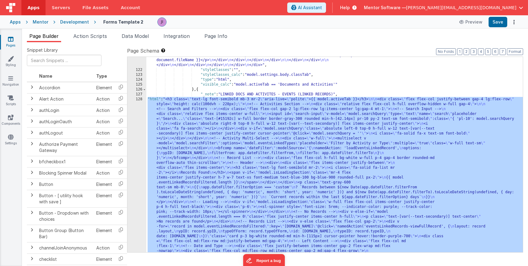
scroll to position [1104, 0]
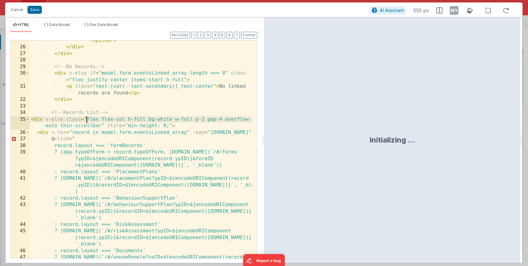
scroll to position [0, 0]
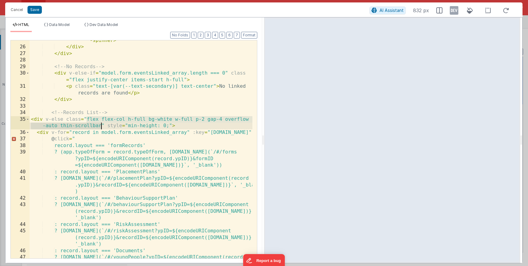
drag, startPoint x: 88, startPoint y: 119, endPoint x: 101, endPoint y: 125, distance: 14.1
click at [101, 125] on div "< sl-spinner style = "font-size: 5rem; --indicator-color: purple; --track-color…" at bounding box center [141, 153] width 223 height 258
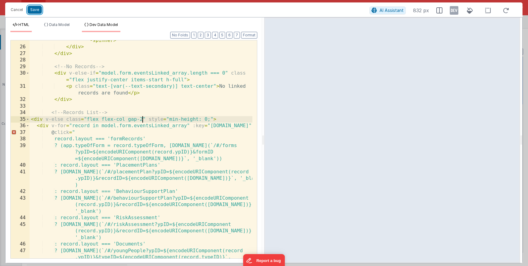
click at [39, 10] on button "Save" at bounding box center [35, 10] width 14 height 8
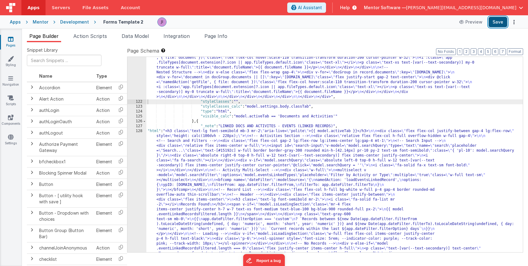
click at [495, 24] on button "Save" at bounding box center [498, 22] width 19 height 10
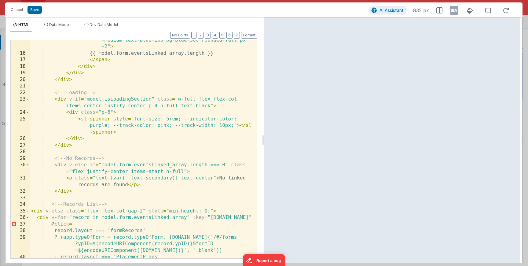
scroll to position [165, 0]
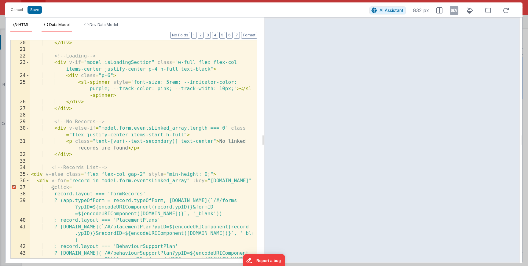
click at [61, 25] on span "Data Model" at bounding box center [59, 24] width 20 height 5
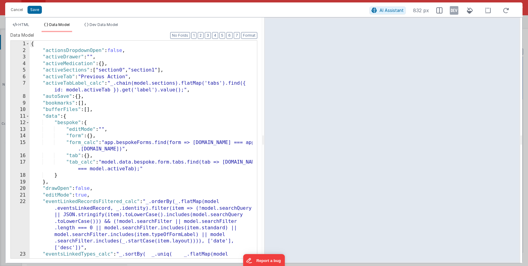
click at [81, 52] on div "{ "actionsDropdownOpen" : false , "activeDrawer" : "" , "activeMedication" : { …" at bounding box center [141, 163] width 223 height 244
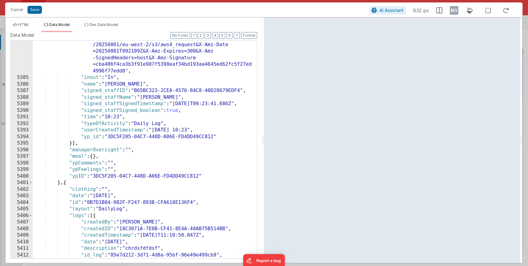
scroll to position [9804, 0]
click at [20, 20] on div "HTML Data Model Dev Data Model Format 7 6 5 4 3 2 1 No Folds 20 21 22 23 24 25 …" at bounding box center [134, 140] width 257 height 246
click at [21, 23] on span "HTML" at bounding box center [23, 24] width 11 height 5
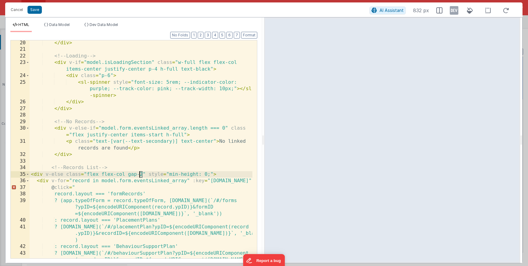
click at [140, 176] on div "</ div > <!-- Loading --> < div v-if = "model.isLoadingSection" class = "w-full…" at bounding box center [141, 162] width 223 height 244
click at [64, 27] on li "Data Model" at bounding box center [57, 27] width 31 height 10
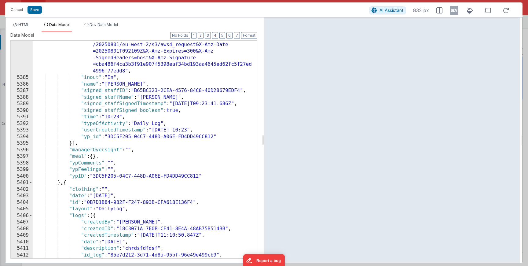
click at [110, 87] on div ""image" : "[URL][DOMAIN_NAME] /mentorClients/Mentor%20Software/youngPeople/Avat…" at bounding box center [143, 183] width 220 height 349
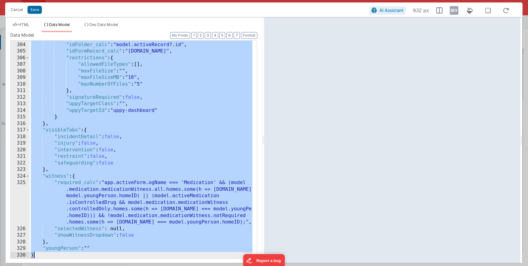
click at [32, 14] on div "Cancel Save" at bounding box center [189, 10] width 362 height 9
drag, startPoint x: 38, startPoint y: 12, endPoint x: 54, endPoint y: 28, distance: 22.1
click at [38, 12] on button "Save" at bounding box center [35, 10] width 14 height 8
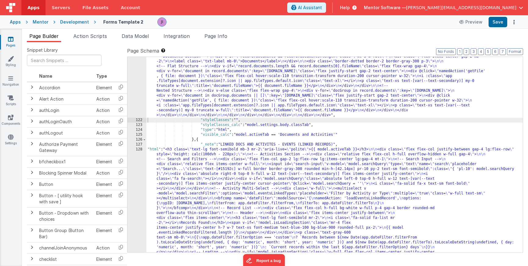
scroll to position [1097, 0]
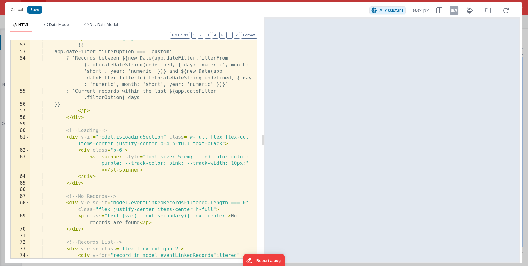
scroll to position [550, 0]
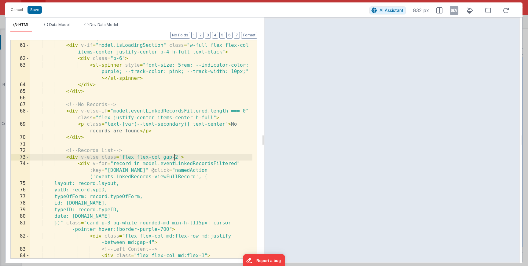
click at [176, 158] on div "<!-- Loading --> < div v-if = "model.isLoadingSection" class = "w-full flex fle…" at bounding box center [141, 151] width 223 height 231
click at [32, 7] on button "Save" at bounding box center [35, 10] width 14 height 8
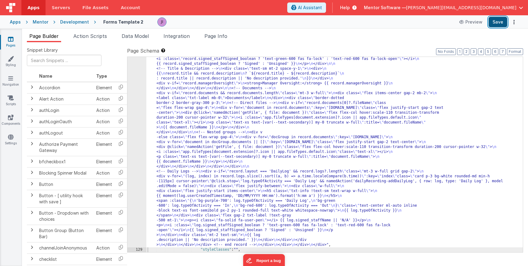
click at [505, 25] on button "Save" at bounding box center [498, 22] width 19 height 10
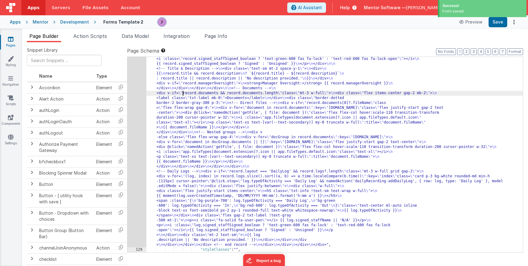
click at [183, 92] on div ""html" : "<h3 class= \" text-lg font-semibold mb-3 mr-2 \" aria-live= \" polite…" at bounding box center [334, 135] width 377 height 626
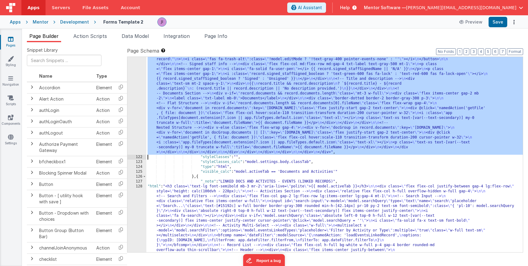
scroll to position [1082, 0]
click at [494, 22] on button "Save" at bounding box center [498, 22] width 19 height 10
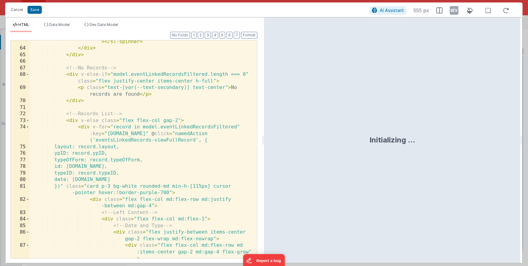
scroll to position [587, 0]
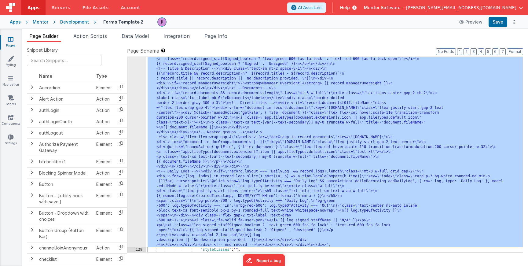
click at [171, 116] on div ""html" : "<h3 class= \" text-lg font-semibold mb-3 mr-2 \" aria-live= \" polite…" at bounding box center [334, 135] width 377 height 626
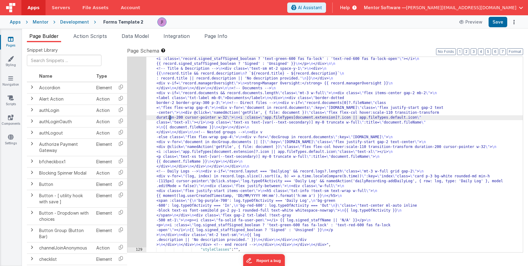
click at [141, 125] on div "128" at bounding box center [137, 35] width 19 height 426
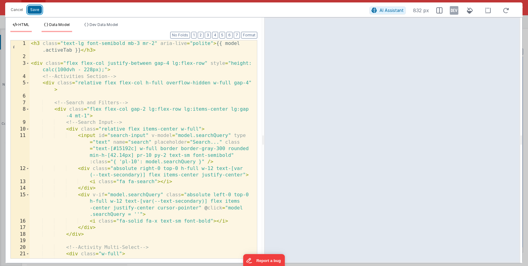
click at [36, 13] on button "Save" at bounding box center [35, 10] width 14 height 8
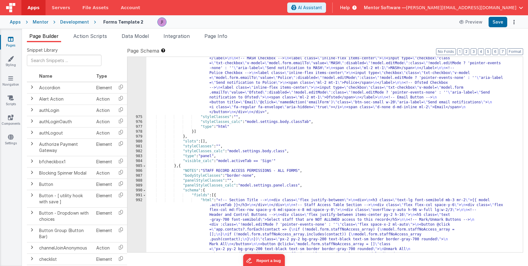
scroll to position [9826, 0]
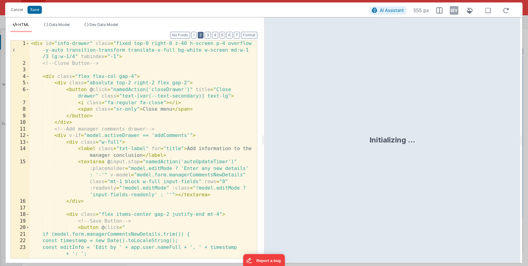
click at [199, 36] on button "2" at bounding box center [201, 35] width 6 height 7
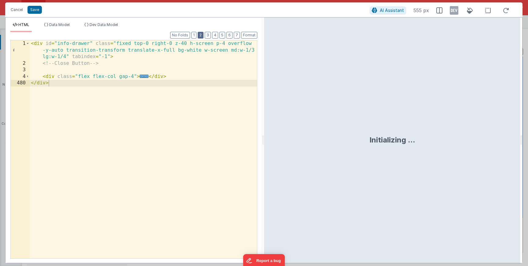
drag, startPoint x: 200, startPoint y: 36, endPoint x: 190, endPoint y: 74, distance: 39.2
click at [200, 36] on button "2" at bounding box center [201, 35] width 6 height 7
click at [147, 78] on span "..." at bounding box center [144, 76] width 9 height 3
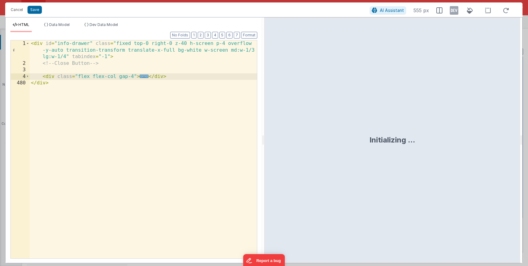
click at [144, 77] on span "..." at bounding box center [144, 76] width 9 height 3
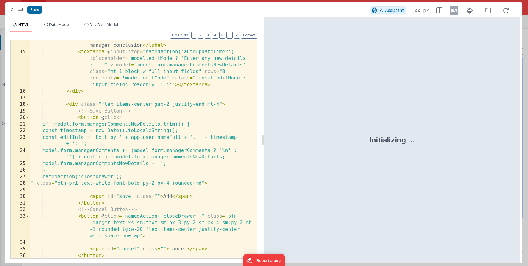
scroll to position [0, 0]
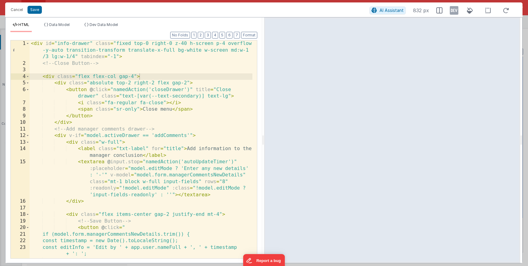
click at [40, 14] on div "Cancel Save AI Assistant 832 px" at bounding box center [264, 9] width 518 height 15
drag, startPoint x: 38, startPoint y: 11, endPoint x: 44, endPoint y: 14, distance: 6.3
click at [38, 11] on button "Save" at bounding box center [35, 10] width 14 height 8
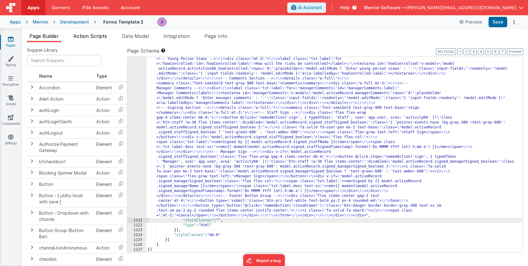
click at [89, 34] on span "Action Scripts" at bounding box center [90, 36] width 34 height 6
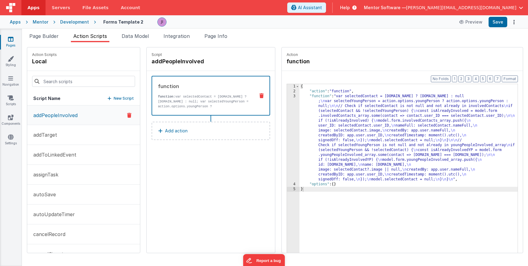
click at [128, 99] on p "New Script" at bounding box center [124, 98] width 20 height 6
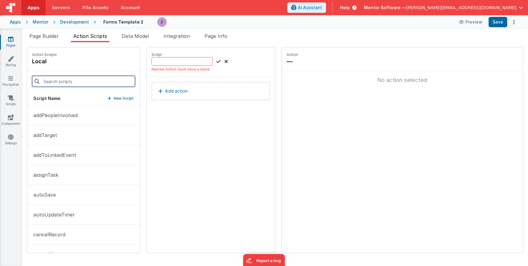
click at [103, 80] on input at bounding box center [83, 81] width 103 height 11
click at [177, 65] on input at bounding box center [182, 61] width 61 height 9
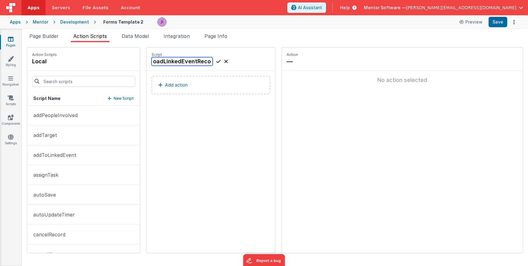
type input "loadLinkedEventRecords"
click at [217, 61] on icon at bounding box center [219, 61] width 4 height 7
click at [194, 86] on button "Add action" at bounding box center [211, 85] width 119 height 18
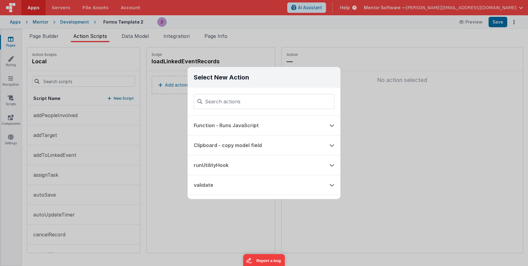
click at [157, 104] on div "Select New Action Function - Runs JavaScript Clipboard - copy model field runUt…" at bounding box center [264, 133] width 528 height 266
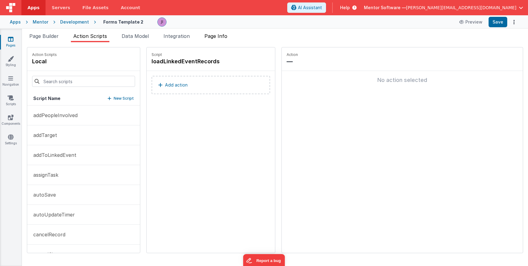
click at [222, 39] on li "Page Info" at bounding box center [216, 37] width 28 height 10
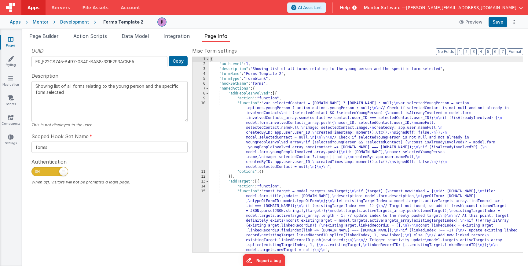
click at [322, 102] on div "{ "authLevel" : 1 , "description" : "Showing list of all forms relating to the …" at bounding box center [366, 159] width 314 height 205
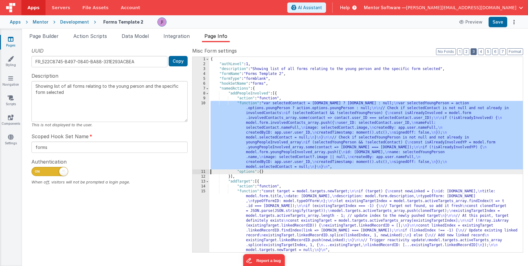
click at [472, 53] on label "Misc Form settings" at bounding box center [357, 50] width 331 height 7
click at [473, 53] on button "3" at bounding box center [474, 51] width 6 height 7
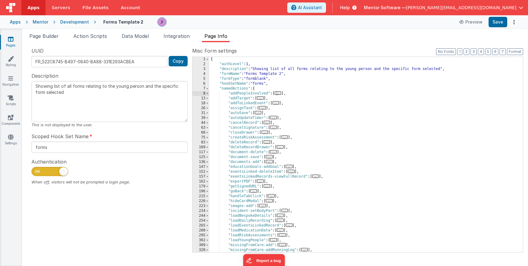
click at [404, 122] on div "{ "authLevel" : 1 , "description" : "Showing list of all forms relating to the …" at bounding box center [366, 159] width 314 height 205
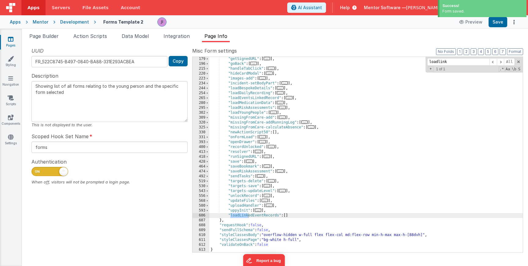
scroll to position [192, 0]
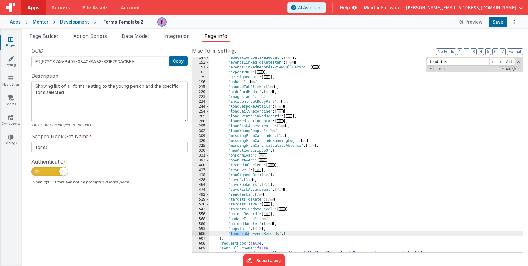
type input "loadlink"
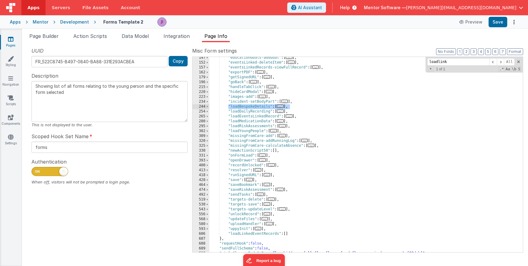
drag, startPoint x: 228, startPoint y: 106, endPoint x: 291, endPoint y: 106, distance: 62.7
click at [291, 106] on div ""educationGoals-addGoal" : [ ... ] , "eventsLinked-deleteItem" : [ ... ] , "eve…" at bounding box center [366, 157] width 314 height 205
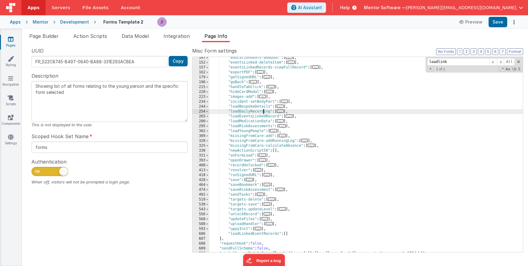
click at [263, 113] on div ""educationGoals-addGoal" : [ ... ] , "eventsLinked-deleteItem" : [ ... ] , "eve…" at bounding box center [366, 157] width 314 height 205
click at [289, 117] on span "..." at bounding box center [289, 115] width 7 height 3
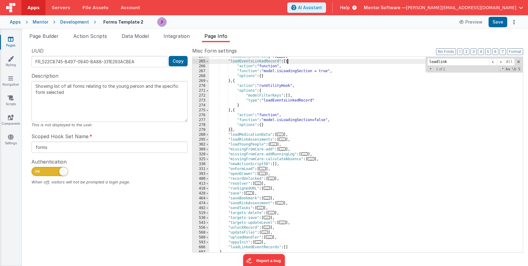
scroll to position [279, 0]
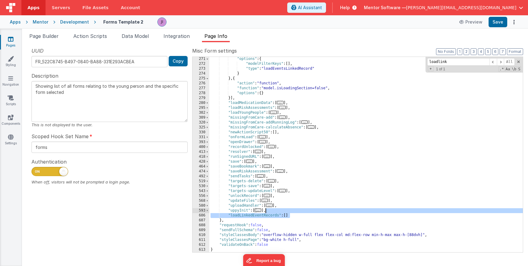
drag, startPoint x: 291, startPoint y: 215, endPoint x: 266, endPoint y: 213, distance: 25.2
click at [266, 213] on div ""options" : { "modelFilterKeys" : [ ] , "type" : "loadEventsLinkedRecord" } } ,…" at bounding box center [366, 159] width 314 height 205
click at [267, 213] on div ""options" : { "modelFilterKeys" : [ ] , "type" : "loadEventsLinkedRecord" } } ,…" at bounding box center [366, 159] width 314 height 205
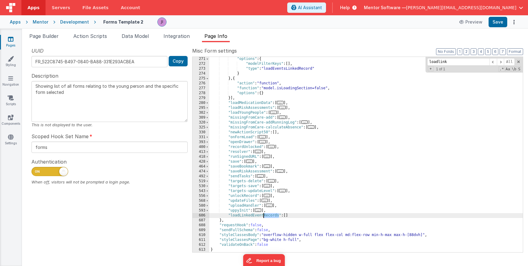
drag, startPoint x: 279, startPoint y: 216, endPoint x: 263, endPoint y: 217, distance: 15.6
click at [263, 217] on div ""options" : { "modelFilterKeys" : [ ] , "type" : "loadEventsLinkedRecord" } } ,…" at bounding box center [366, 159] width 314 height 205
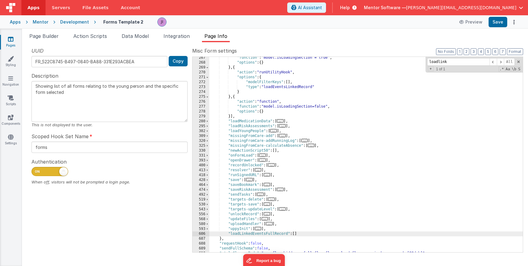
click at [253, 232] on div ""function" : "model.isLoadingSection = true" , "options" : { } } , { "action" :…" at bounding box center [366, 157] width 314 height 205
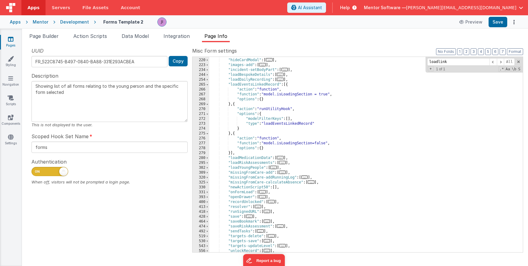
scroll to position [224, 0]
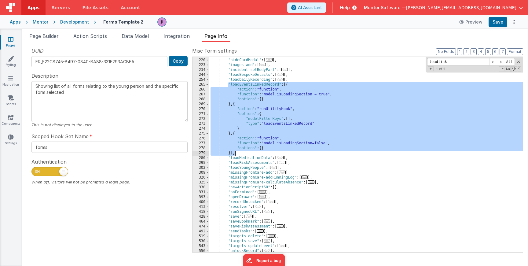
drag, startPoint x: 228, startPoint y: 84, endPoint x: 240, endPoint y: 150, distance: 67.7
click at [236, 153] on div ""handleTabClick" : [ ... ] , "hideCardModal" : [ ... ] , "images-add" : [ ... ]…" at bounding box center [366, 155] width 314 height 205
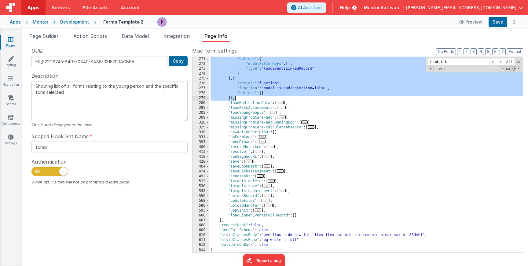
scroll to position [279, 0]
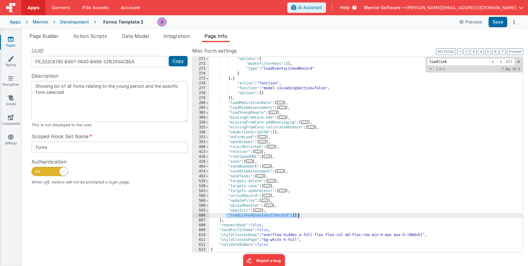
drag, startPoint x: 227, startPoint y: 216, endPoint x: 324, endPoint y: 216, distance: 97.3
click at [324, 216] on div ""options" : { "modelFilterKeys" : [ ] , "type" : "loadEventsLinkedRecord" } } ,…" at bounding box center [366, 159] width 314 height 205
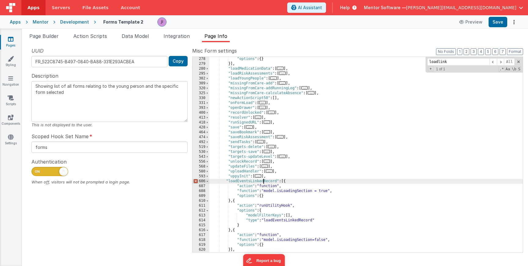
click at [264, 182] on div ""options" : { } }] , "loadMedicationData" : [ ... ] , "loadRiskAssessments" : […" at bounding box center [366, 159] width 314 height 205
paste textarea
click at [317, 221] on div ""options" : { } }] , "loadMedicationData" : [ ... ] , "loadRiskAssessments" : […" at bounding box center [366, 159] width 314 height 205
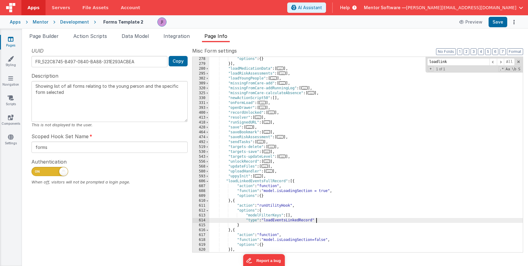
click at [316, 221] on div ""options" : { } }] , "loadMedicationData" : [ ... ] , "loadRiskAssessments" : […" at bounding box center [366, 159] width 314 height 205
click at [314, 221] on div ""options" : { } }] , "loadMedicationData" : [ ... ] , "loadRiskAssessments" : […" at bounding box center [366, 159] width 314 height 205
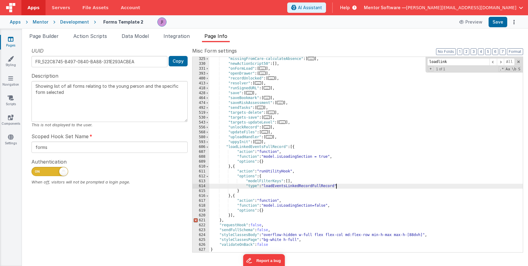
scroll to position [348, 0]
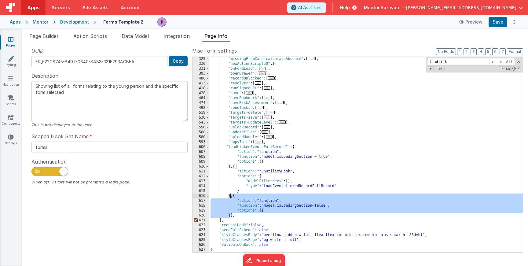
drag, startPoint x: 231, startPoint y: 214, endPoint x: 231, endPoint y: 197, distance: 16.5
click at [231, 197] on div ""missingFromCare-calculateAbsence" : [ ... ] , "newActionScript50" : [ ] , "onF…" at bounding box center [366, 159] width 314 height 205
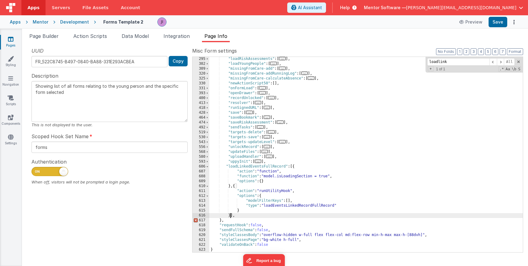
click at [264, 213] on div ""loadRiskAssessments" : [ ... ] , "loadYoungPeople" : [ ... ] , "missingFromCar…" at bounding box center [366, 159] width 314 height 205
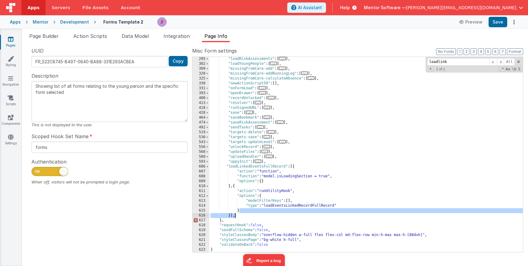
click at [263, 217] on div ""loadRiskAssessments" : [ ... ] , "loadYoungPeople" : [ ... ] , "missingFromCar…" at bounding box center [366, 159] width 314 height 205
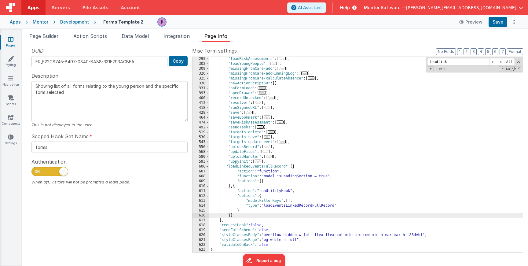
click at [290, 201] on div ""loadRiskAssessments" : [ ... ] , "loadYoungPeople" : [ ... ] , "missingFromCar…" at bounding box center [366, 159] width 314 height 205
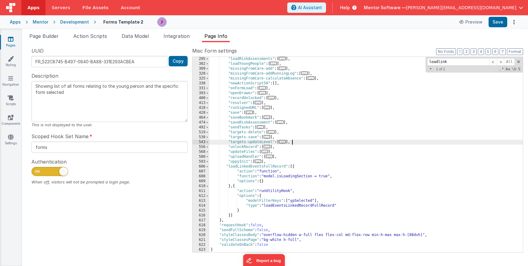
click at [312, 143] on div ""loadRiskAssessments" : [ ... ] , "loadYoungPeople" : [ ... ] , "missingFromCar…" at bounding box center [366, 159] width 314 height 205
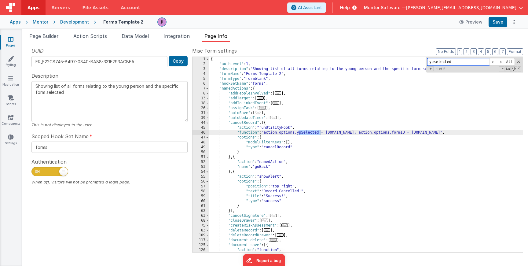
scroll to position [597, 0]
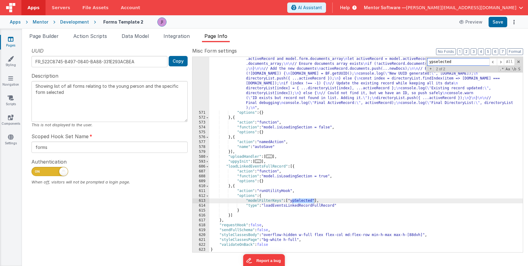
type input "ypselected"
click at [314, 199] on div ""function" : "function transformFilesToDocuments(files) { \n return files.map(f…" at bounding box center [366, 176] width 314 height 269
drag, startPoint x: 317, startPoint y: 200, endPoint x: 291, endPoint y: 202, distance: 26.1
click at [291, 202] on div ""function" : "function transformFilesToDocuments(files) { \n return files.map(f…" at bounding box center [366, 176] width 314 height 269
click at [291, 208] on div ""function" : "function transformFilesToDocuments(files) { \n return files.map(f…" at bounding box center [366, 176] width 314 height 269
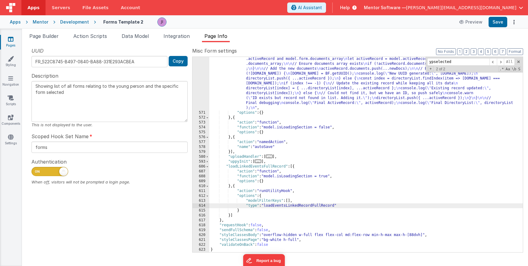
click at [295, 209] on div ""function" : "function transformFilesToDocuments(files) { \n return files.map(f…" at bounding box center [366, 176] width 314 height 269
click at [295, 205] on div ""function" : "function transformFilesToDocuments(files) { \n return files.map(f…" at bounding box center [366, 176] width 314 height 269
click at [493, 25] on button "Save" at bounding box center [498, 22] width 19 height 10
click at [297, 200] on div ""function" : "function transformFilesToDocuments(files) { \n return files.map(f…" at bounding box center [366, 176] width 314 height 269
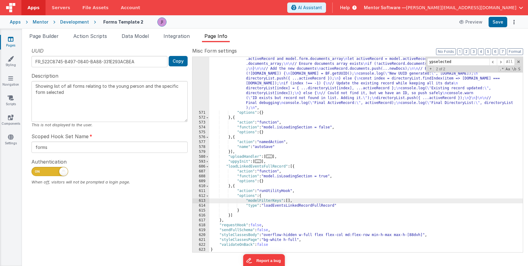
click at [292, 196] on div ""function" : "function transformFilesToDocuments(files) { \n return files.map(f…" at bounding box center [366, 176] width 314 height 269
click at [290, 201] on div ""function" : "function transformFilesToDocuments(files) { \n return files.map(f…" at bounding box center [366, 176] width 314 height 269
click at [497, 23] on button "Save" at bounding box center [498, 22] width 19 height 10
click at [314, 202] on div ""function" : "function transformFilesToDocuments(files) { \n return files.map(f…" at bounding box center [366, 176] width 314 height 269
click at [319, 200] on div ""function" : "function transformFilesToDocuments(files) { \n return files.map(f…" at bounding box center [366, 176] width 314 height 269
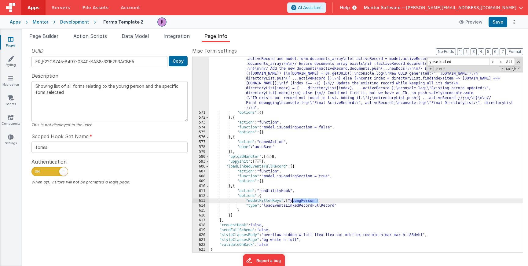
drag, startPoint x: 318, startPoint y: 201, endPoint x: 291, endPoint y: 202, distance: 27.5
click at [291, 202] on div ""function" : "function transformFilesToDocuments(files) { \n return files.map(f…" at bounding box center [366, 176] width 314 height 269
click at [499, 19] on button "Save" at bounding box center [498, 22] width 19 height 10
click at [268, 168] on div ""function" : "function transformFilesToDocuments(files) { \n return files.map(f…" at bounding box center [366, 176] width 314 height 269
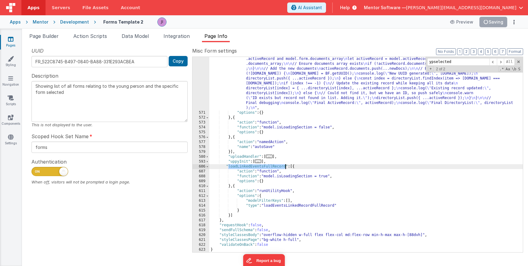
click at [268, 168] on div ""function" : "function transformFilesToDocuments(files) { \n return files.map(f…" at bounding box center [366, 176] width 314 height 269
click at [79, 38] on span "Action Scripts" at bounding box center [90, 36] width 34 height 6
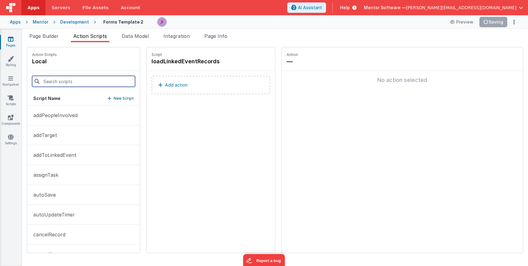
click at [82, 79] on input at bounding box center [83, 81] width 103 height 11
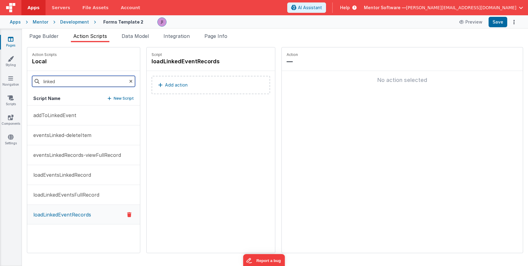
type input "linked"
click at [75, 214] on p "loadLinkedEventRecords" at bounding box center [60, 214] width 61 height 7
click at [76, 190] on button "loadLinkedEventsFullRecord" at bounding box center [83, 195] width 113 height 20
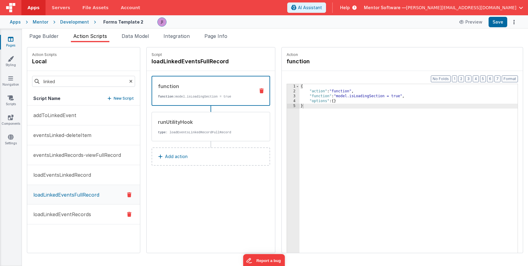
click at [78, 214] on p "loadLinkedEventRecords" at bounding box center [60, 214] width 61 height 7
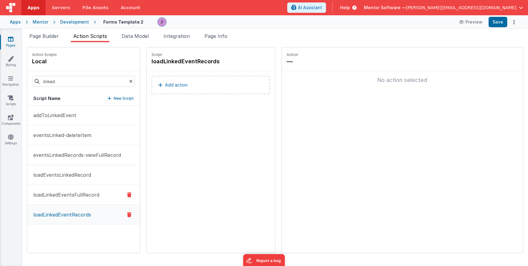
click at [78, 199] on button "loadLinkedEventsFullRecord" at bounding box center [83, 195] width 113 height 20
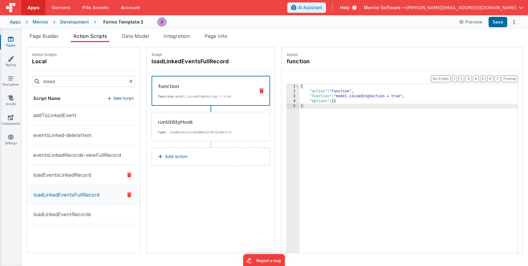
click at [78, 170] on button "loadEventsLinkedRecord" at bounding box center [83, 175] width 113 height 20
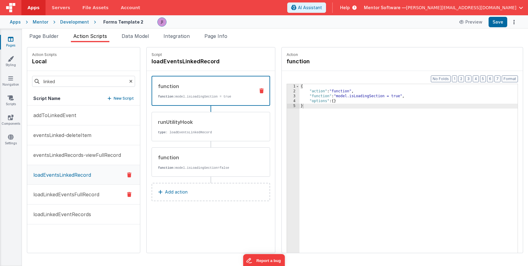
click at [81, 191] on p "loadLinkedEventsFullRecord" at bounding box center [65, 194] width 70 height 7
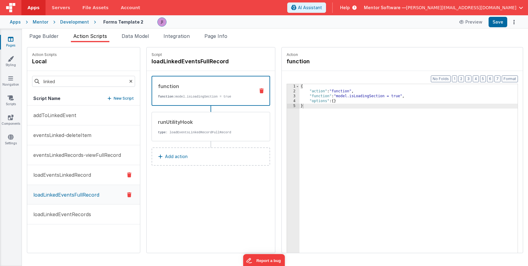
click at [80, 181] on button "loadEventsLinkedRecord" at bounding box center [83, 175] width 113 height 20
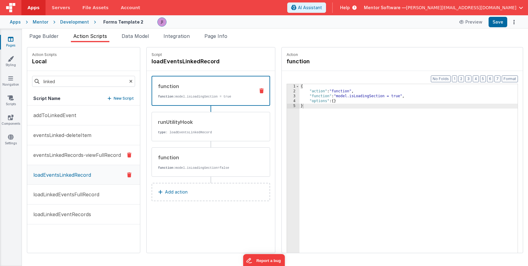
click at [79, 157] on p "eventsLinkedRecords-viewFullRecord" at bounding box center [75, 154] width 91 height 7
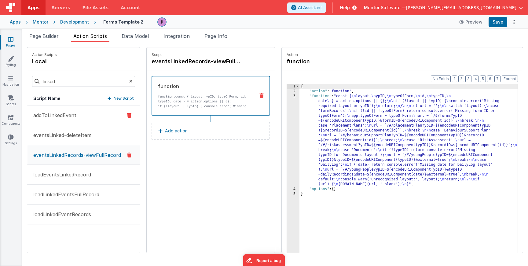
click at [71, 114] on p "addToLinkedEvent" at bounding box center [53, 115] width 47 height 7
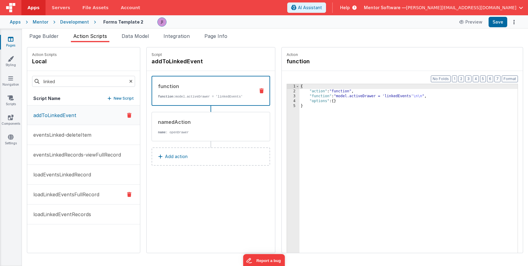
click at [108, 191] on button "loadLinkedEventsFullRecord" at bounding box center [83, 195] width 113 height 20
click at [83, 111] on button "addToLinkedEvent" at bounding box center [83, 116] width 113 height 20
click at [85, 193] on p "loadLinkedEventsFullRecord" at bounding box center [65, 194] width 70 height 7
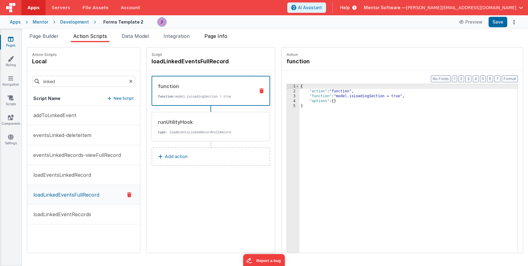
click at [211, 37] on span "Page Info" at bounding box center [216, 36] width 23 height 6
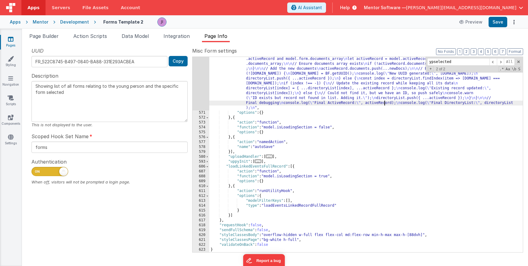
click at [386, 102] on div ""function" : "function transformFilesToDocuments(files) { \n return files.map(f…" at bounding box center [366, 176] width 314 height 269
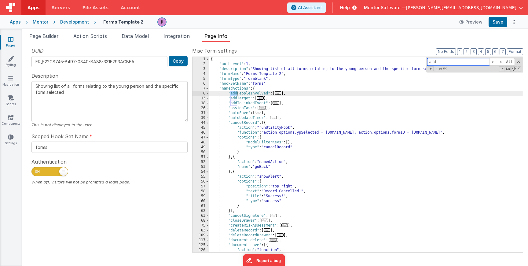
scroll to position [0, 0]
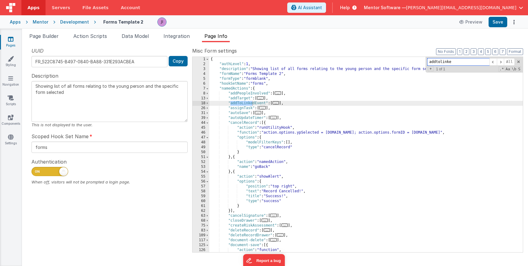
type input "addtolinke"
click at [277, 105] on span "..." at bounding box center [276, 102] width 7 height 3
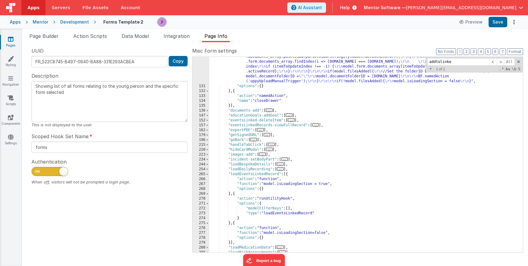
scroll to position [275, 0]
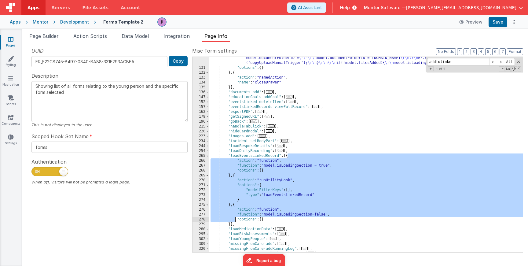
drag, startPoint x: 288, startPoint y: 155, endPoint x: 234, endPoint y: 205, distance: 73.6
click at [236, 219] on div ""function" : "model.activeRecord.modifiedTimestamp = moment.utc() \r\n model.ac…" at bounding box center [366, 145] width 314 height 239
click at [207, 155] on span at bounding box center [207, 156] width 3 height 5
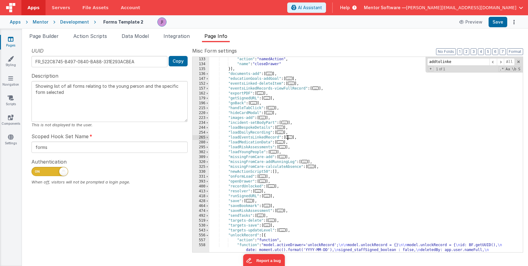
scroll to position [422, 0]
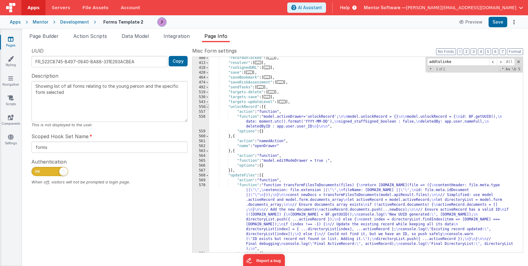
click at [207, 108] on span at bounding box center [207, 107] width 3 height 5
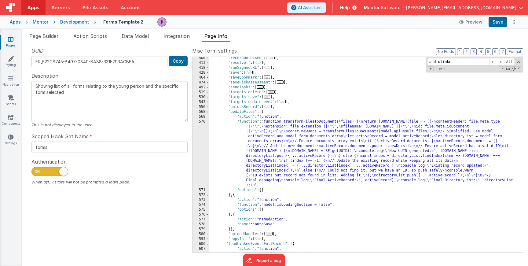
click at [210, 113] on div ""recordUnlocked" : [ ... ] , "resolver" : [ ... ] , "runSignedURL" : [ ... ] , …" at bounding box center [366, 158] width 314 height 205
click at [209, 113] on span at bounding box center [207, 111] width 3 height 5
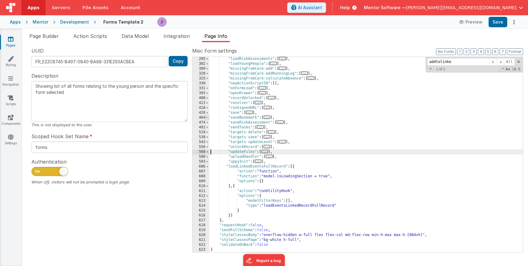
scroll to position [382, 0]
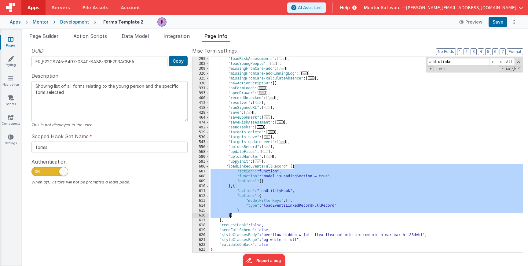
drag, startPoint x: 294, startPoint y: 168, endPoint x: 231, endPoint y: 216, distance: 79.5
click at [231, 216] on div ""loadRiskAssessments" : [ ... ] , "loadYoungPeople" : [ ... ] , "missingFromCar…" at bounding box center [366, 159] width 314 height 205
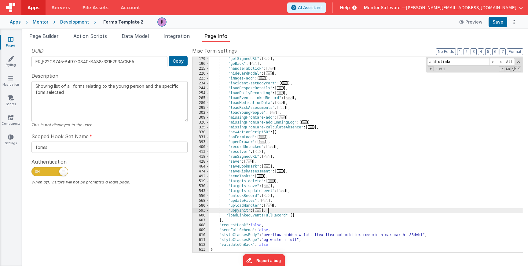
click at [300, 209] on div ""getSignedURL" : [ ... ] , "goBack" : [ ... ] , "handleTabClick" : [ ... ] , "h…" at bounding box center [366, 159] width 314 height 205
click at [299, 212] on div ""getSignedURL" : [ ... ] , "goBack" : [ ... ] , "handleTabClick" : [ ... ] , "h…" at bounding box center [366, 159] width 314 height 205
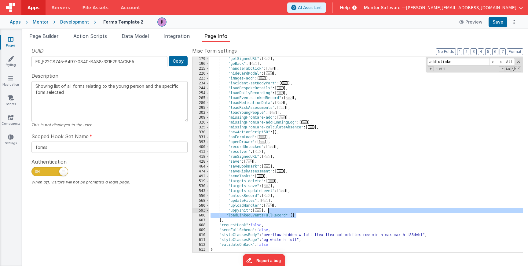
drag, startPoint x: 300, startPoint y: 213, endPoint x: 287, endPoint y: 210, distance: 13.4
click at [288, 212] on div ""getSignedURL" : [ ... ] , "goBack" : [ ... ] , "handleTabClick" : [ ... ] , "h…" at bounding box center [366, 159] width 314 height 205
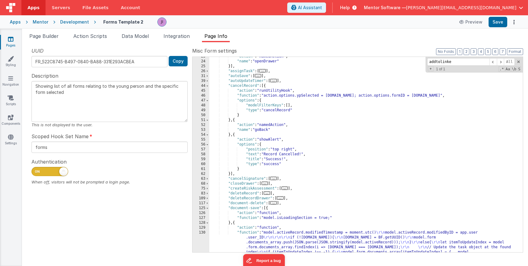
scroll to position [0, 0]
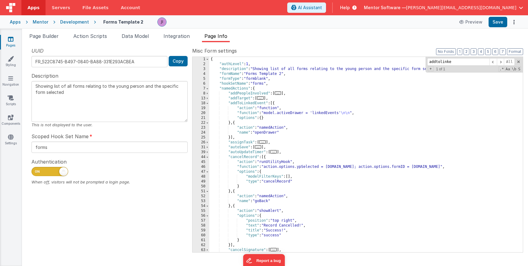
click at [275, 103] on div "{ "authLevel" : 1 , "description" : "Showing list of all forms relating to the …" at bounding box center [366, 159] width 314 height 205
paste textarea
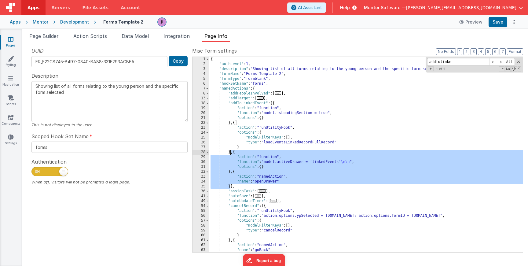
drag, startPoint x: 232, startPoint y: 186, endPoint x: 231, endPoint y: 152, distance: 33.9
click at [231, 152] on div "{ "authLevel" : 1 , "description" : "Showing list of all forms relating to the …" at bounding box center [366, 159] width 314 height 205
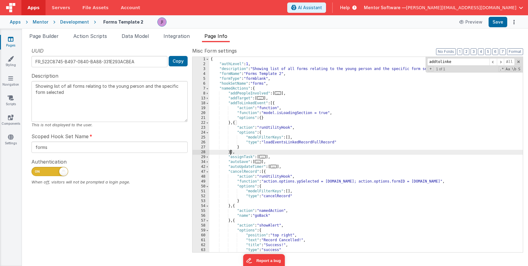
click at [275, 103] on div "{ "authLevel" : 1 , "description" : "Showing list of all forms relating to the …" at bounding box center [366, 159] width 314 height 205
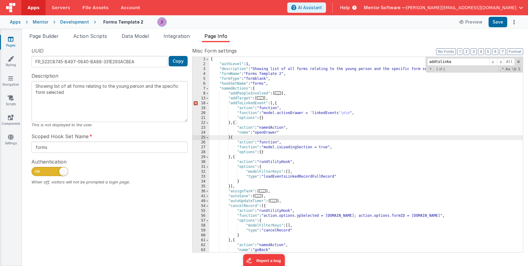
click at [277, 102] on div "{ "authLevel" : 1 , "description" : "Showing list of all forms relating to the …" at bounding box center [366, 159] width 314 height 205
click at [229, 138] on div "{ "authLevel" : 1 , "description" : "Showing list of all forms relating to the …" at bounding box center [366, 159] width 314 height 205
click at [231, 139] on div "{ "authLevel" : 1 , "description" : "Showing list of all forms relating to the …" at bounding box center [366, 159] width 314 height 205
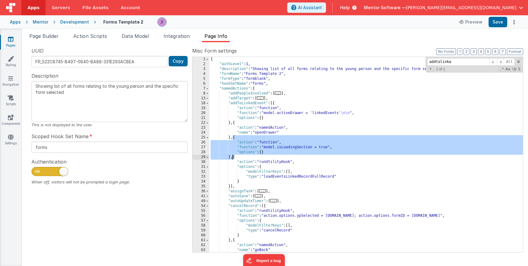
drag, startPoint x: 234, startPoint y: 139, endPoint x: 232, endPoint y: 157, distance: 18.4
click at [232, 157] on div "{ "authLevel" : 1 , "description" : "Showing list of all forms relating to the …" at bounding box center [366, 159] width 314 height 205
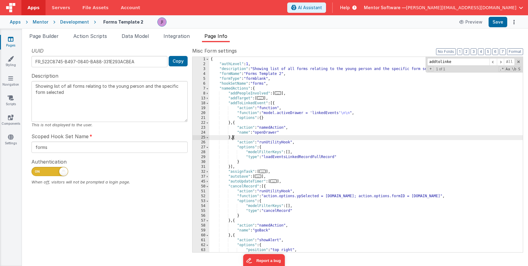
click at [275, 104] on div "{ "authLevel" : 1 , "description" : "Showing list of all forms relating to the …" at bounding box center [366, 159] width 314 height 205
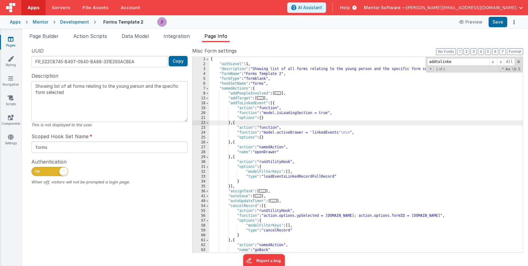
click at [290, 172] on div "{ "authLevel" : 1 , "description" : "Showing list of all forms relating to the …" at bounding box center [366, 159] width 314 height 205
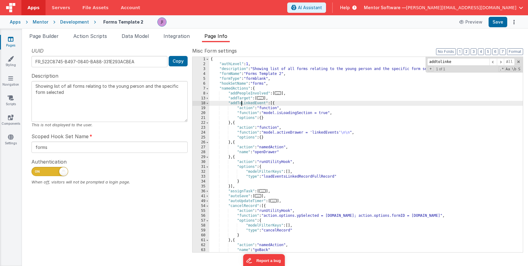
click at [242, 103] on div "{ "authLevel" : 1 , "description" : "Showing list of all forms relating to the …" at bounding box center [366, 159] width 314 height 205
click at [51, 37] on span "Page Builder" at bounding box center [43, 36] width 29 height 6
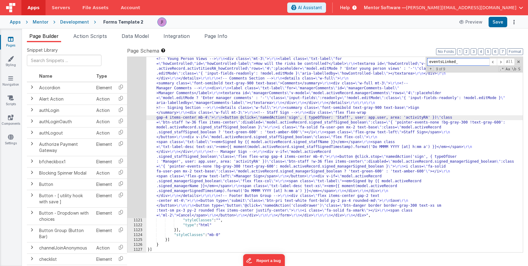
paste input "addToLinkedEvent"
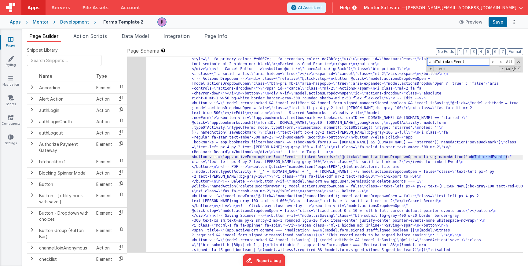
type input "addToLinkedEvent"
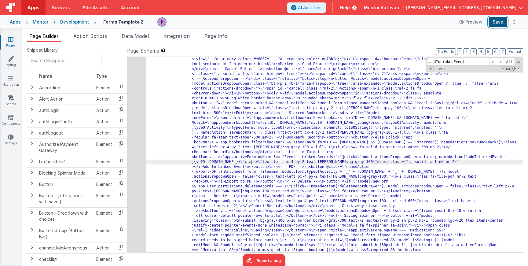
click at [495, 26] on button "Save" at bounding box center [498, 22] width 19 height 10
click at [88, 34] on span "Action Scripts" at bounding box center [90, 36] width 34 height 6
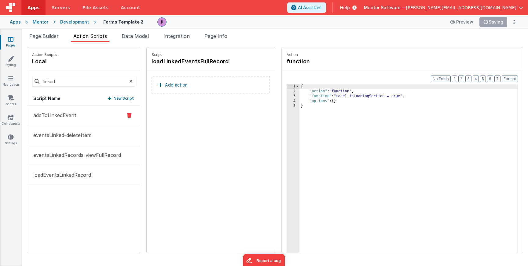
click at [90, 119] on button "addToLinkedEvent" at bounding box center [83, 116] width 113 height 20
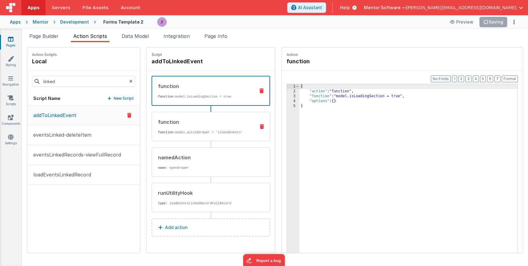
click at [217, 123] on div "function" at bounding box center [204, 121] width 92 height 7
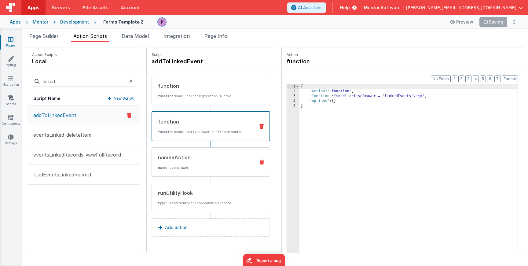
click at [224, 155] on div "namedAction" at bounding box center [204, 157] width 92 height 7
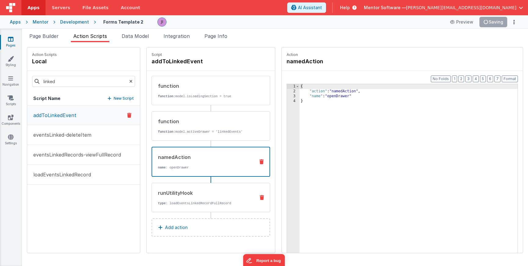
click at [225, 206] on div "runUtilityHook type : loadEventsLinkedRecordFullRecord" at bounding box center [211, 197] width 119 height 29
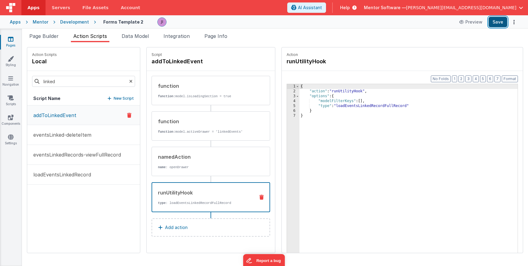
click at [505, 19] on button "Save" at bounding box center [498, 22] width 19 height 10
click at [138, 32] on li "Data Model" at bounding box center [135, 37] width 32 height 10
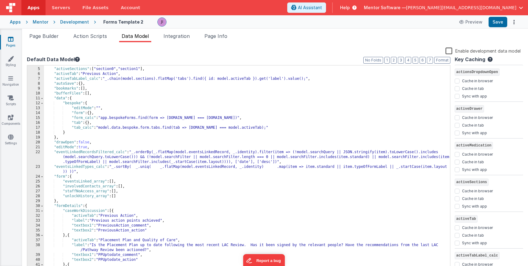
scroll to position [55, 0]
